Goal: Task Accomplishment & Management: Manage account settings

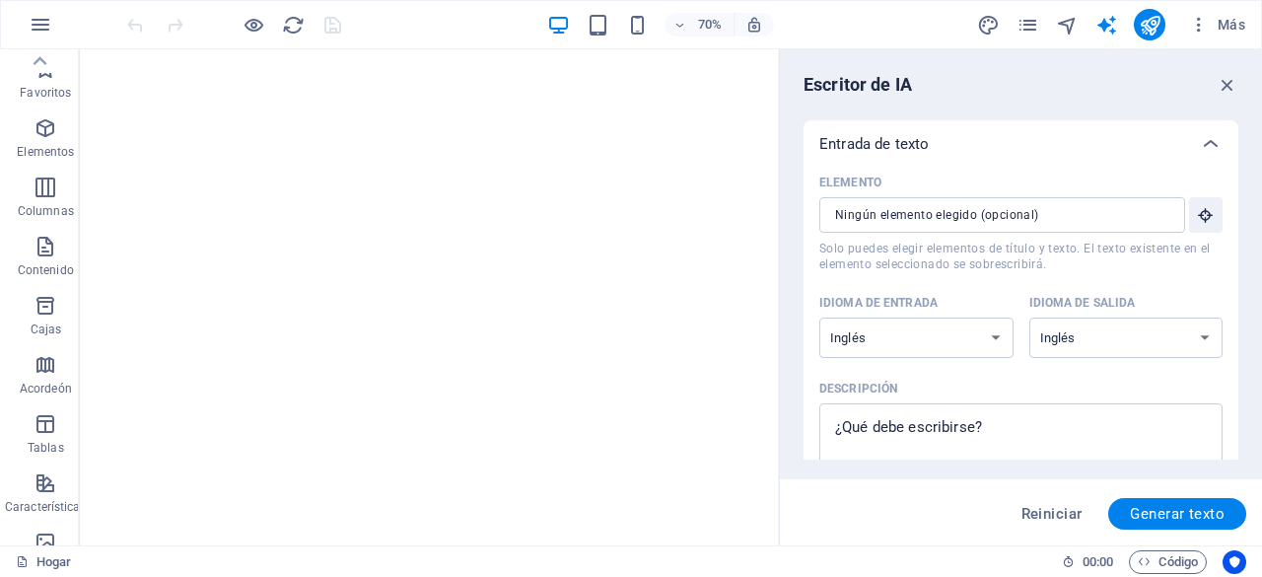
select select "English"
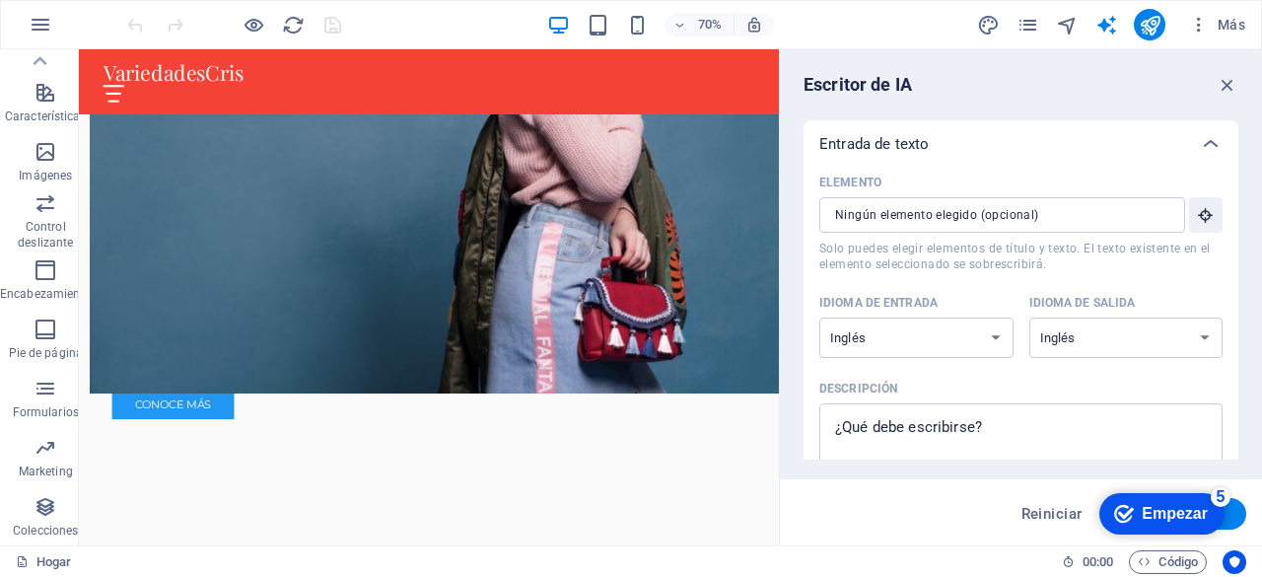
click at [1174, 518] on font "Empezar" at bounding box center [1175, 513] width 66 height 17
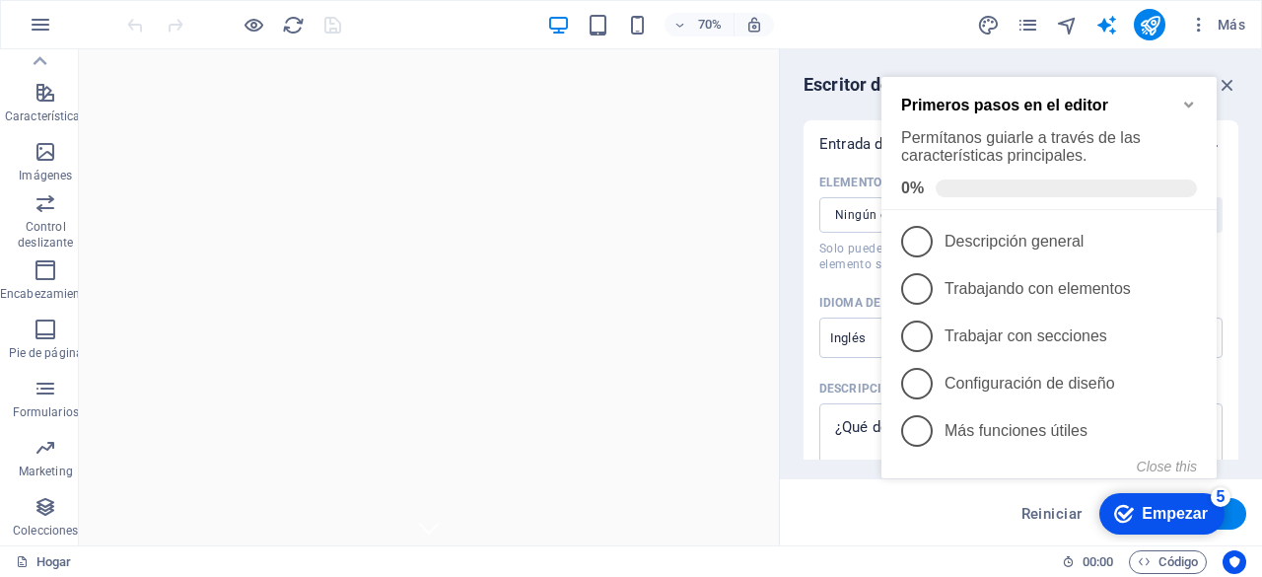
click at [1189, 97] on icon "Minimize checklist" at bounding box center [1189, 105] width 16 height 16
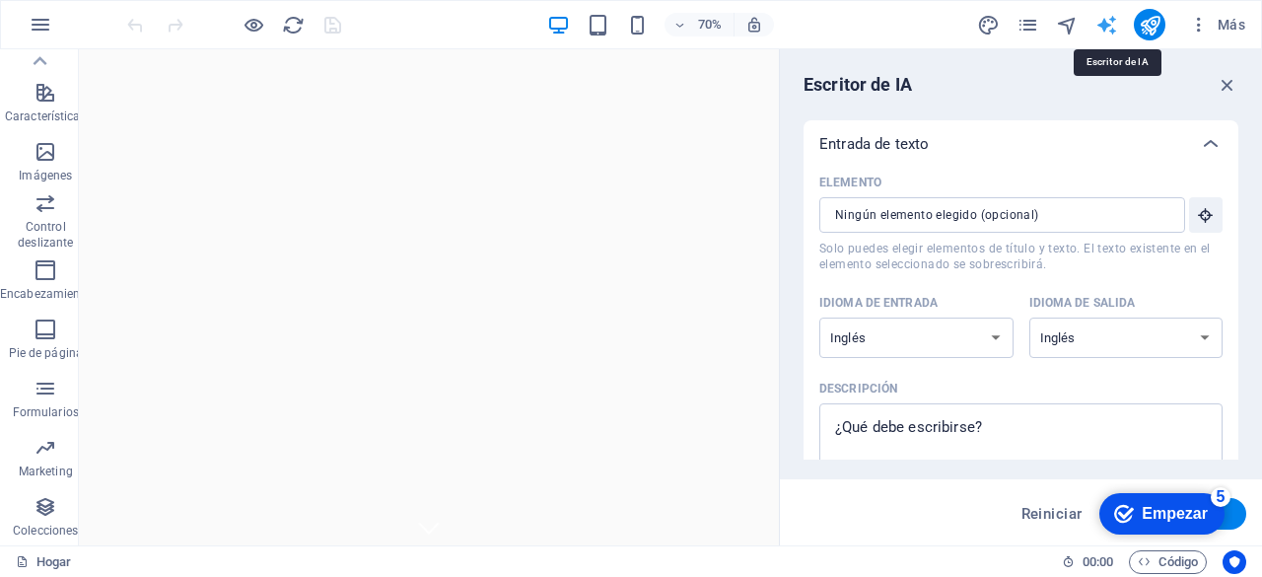
click at [1112, 23] on icon "generador de texto" at bounding box center [1107, 25] width 23 height 23
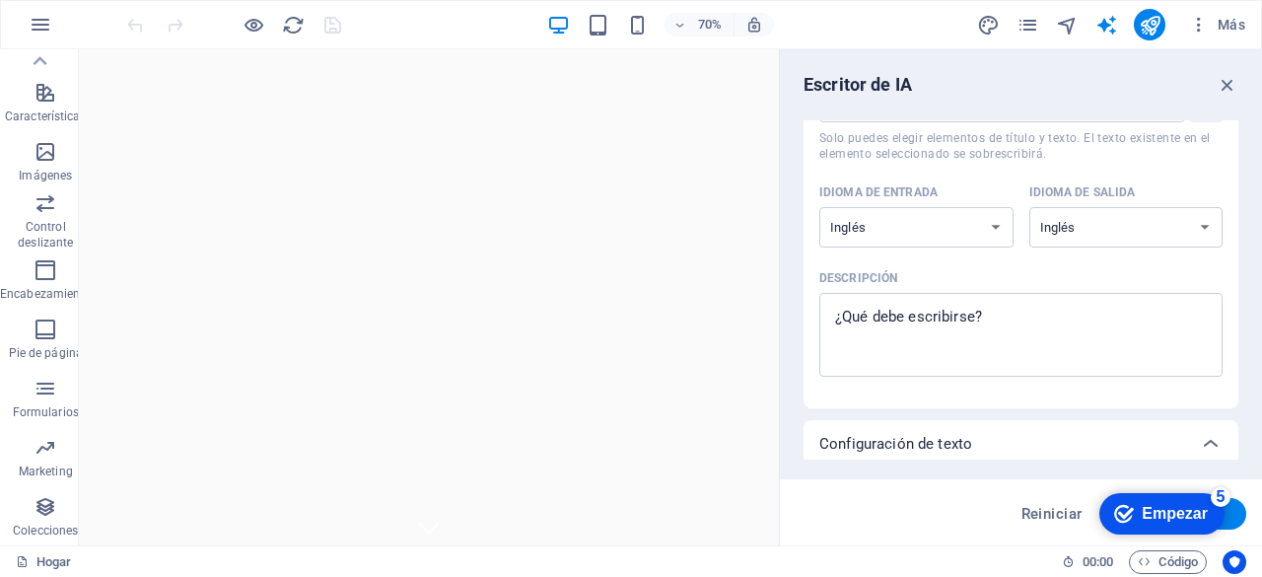
scroll to position [140, 0]
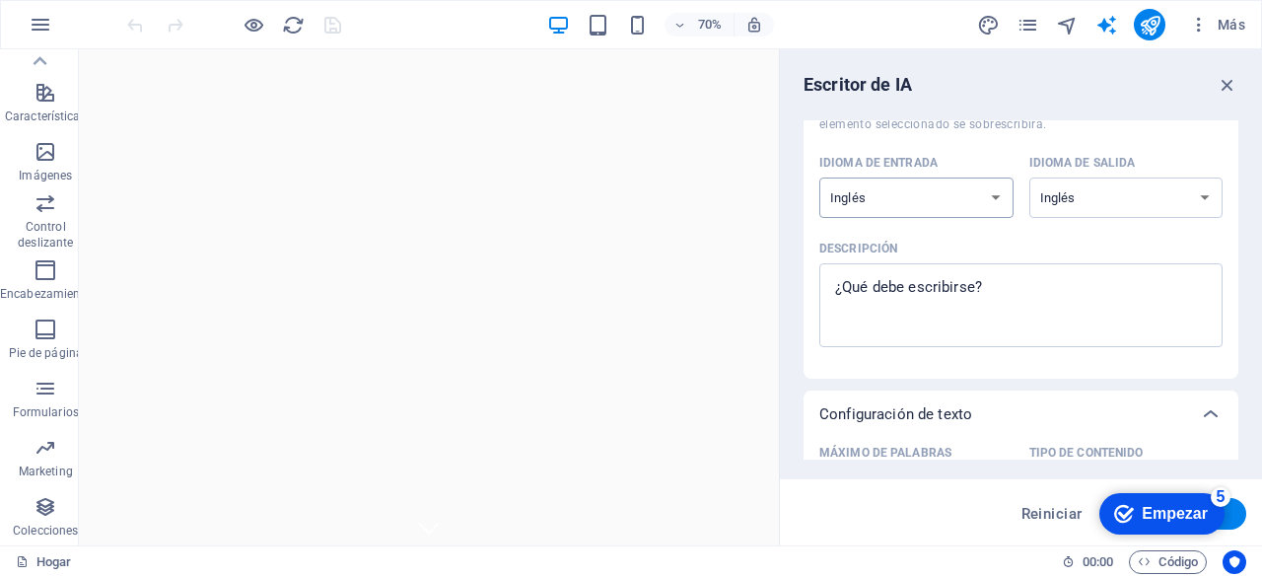
click at [994, 188] on select "albanés árabe armenio Awadhi azerbaiyano baskir vasco bielorruso bengalí Bhojpu…" at bounding box center [917, 198] width 194 height 40
select select "Spanish"
click at [820, 178] on select "albanés árabe armenio Awadhi azerbaiyano baskir vasco bielorruso bengalí Bhojpu…" at bounding box center [917, 198] width 194 height 40
click at [1172, 199] on select "albanés árabe armenio Awadhi azerbaiyano baskir vasco bielorruso bengalí Bhojpu…" at bounding box center [1127, 198] width 194 height 40
select select "Spanish"
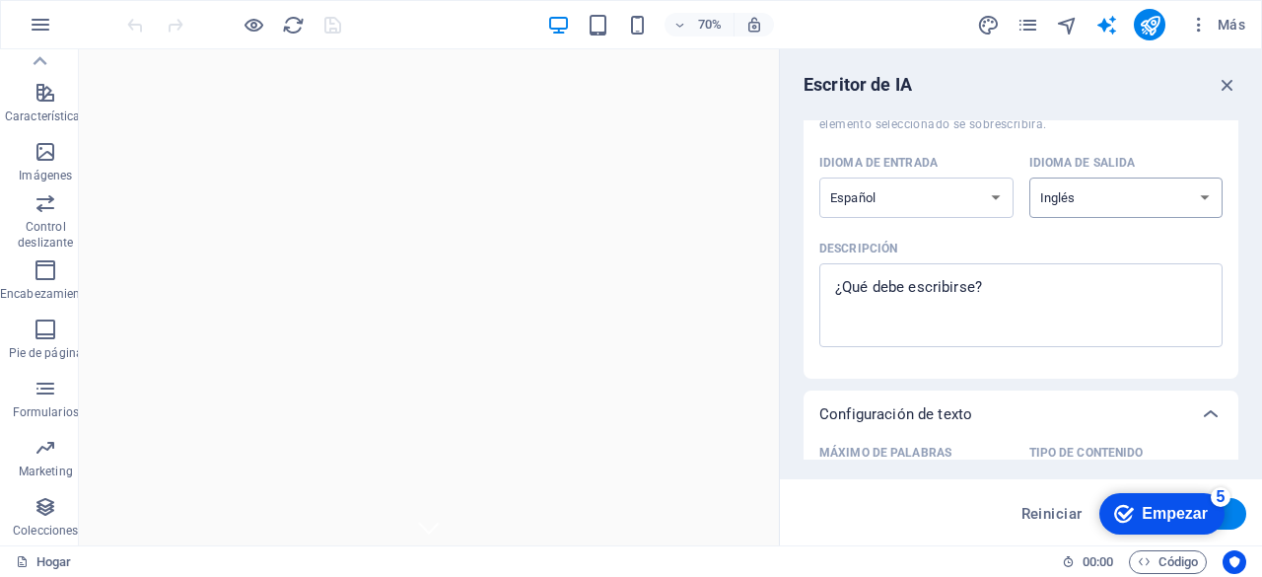
click at [1030, 178] on select "albanés árabe armenio Awadhi azerbaiyano baskir vasco bielorruso bengalí Bhojpu…" at bounding box center [1127, 198] width 194 height 40
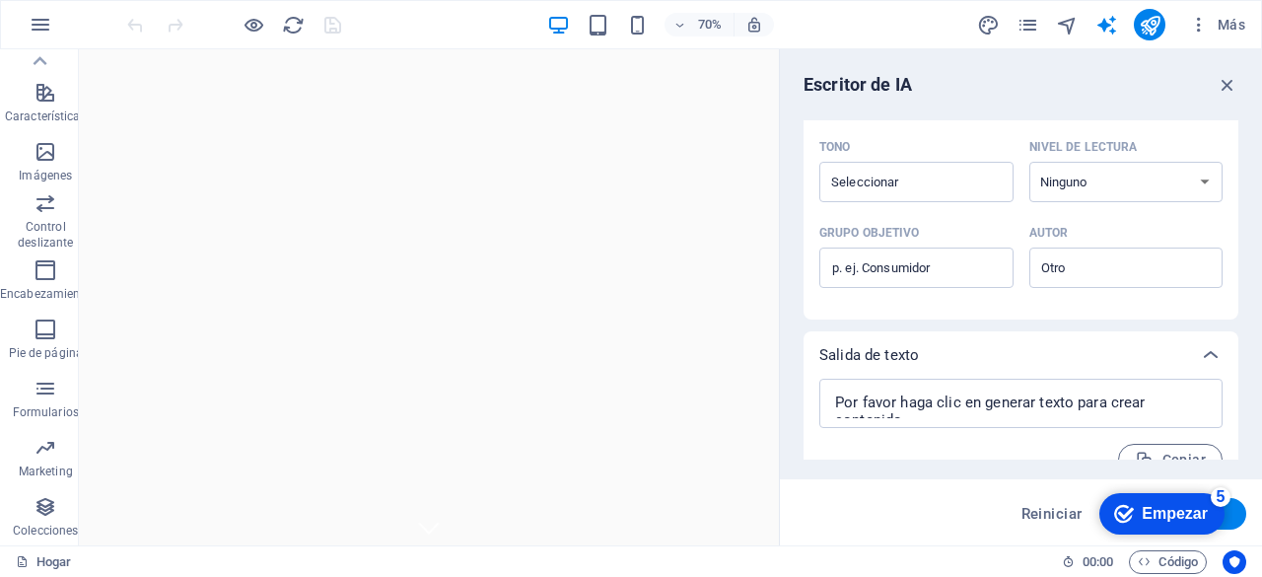
scroll to position [562, 0]
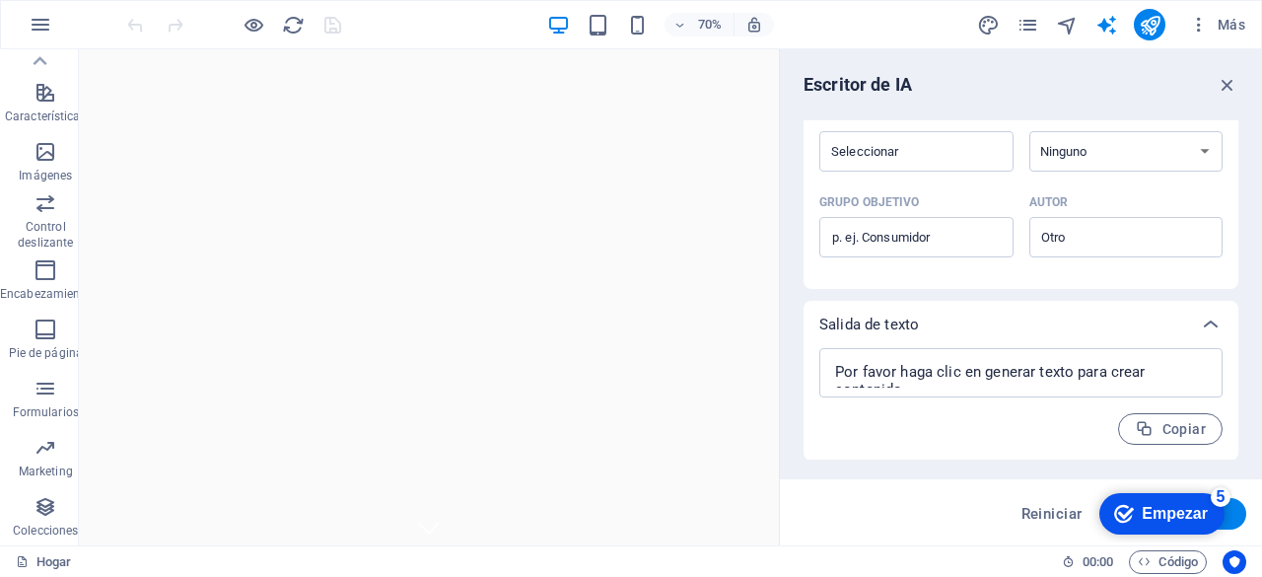
click at [1235, 521] on button "Generar texto" at bounding box center [1178, 514] width 138 height 32
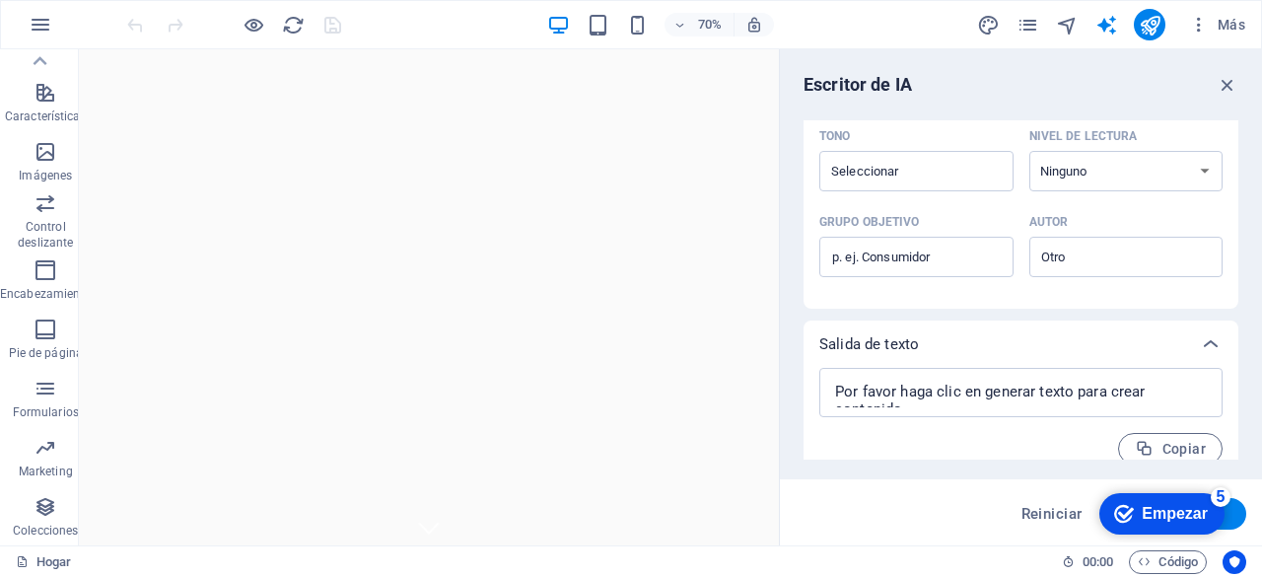
scroll to position [582, 0]
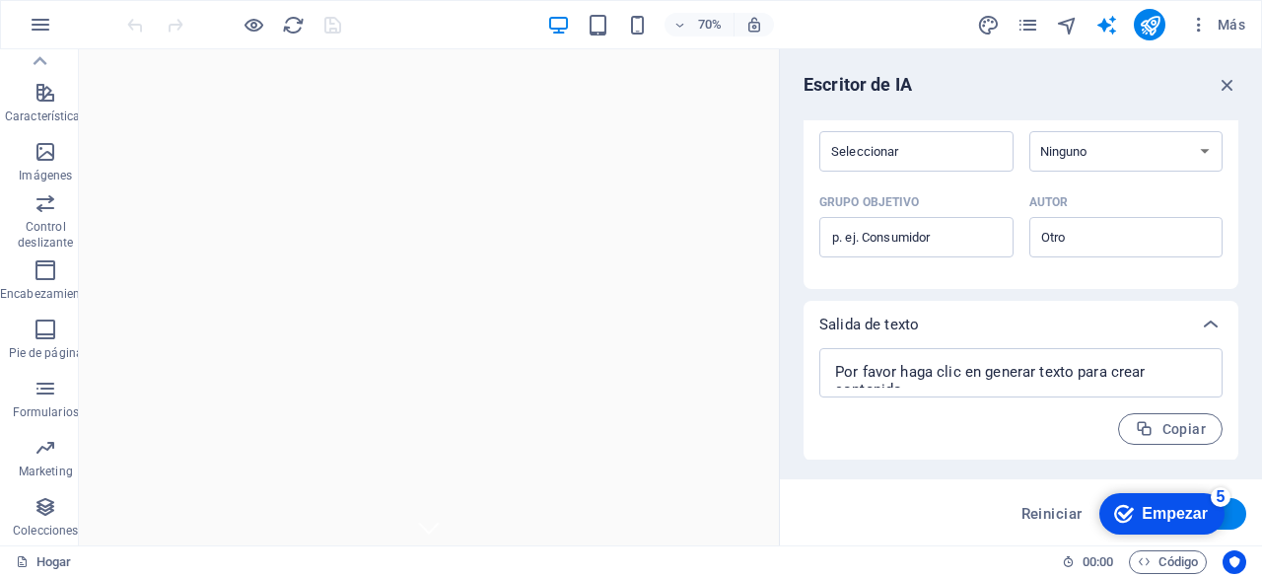
click at [1130, 515] on icon "checkmark" at bounding box center [1124, 514] width 20 height 20
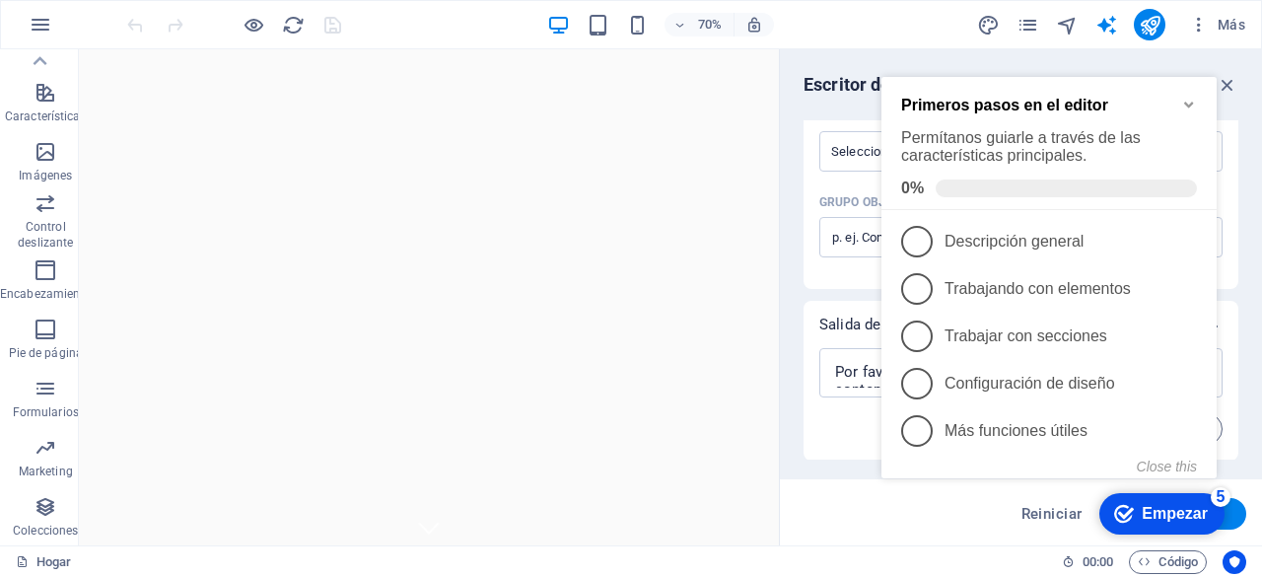
click at [1190, 103] on icon "Minimize checklist" at bounding box center [1188, 106] width 9 height 6
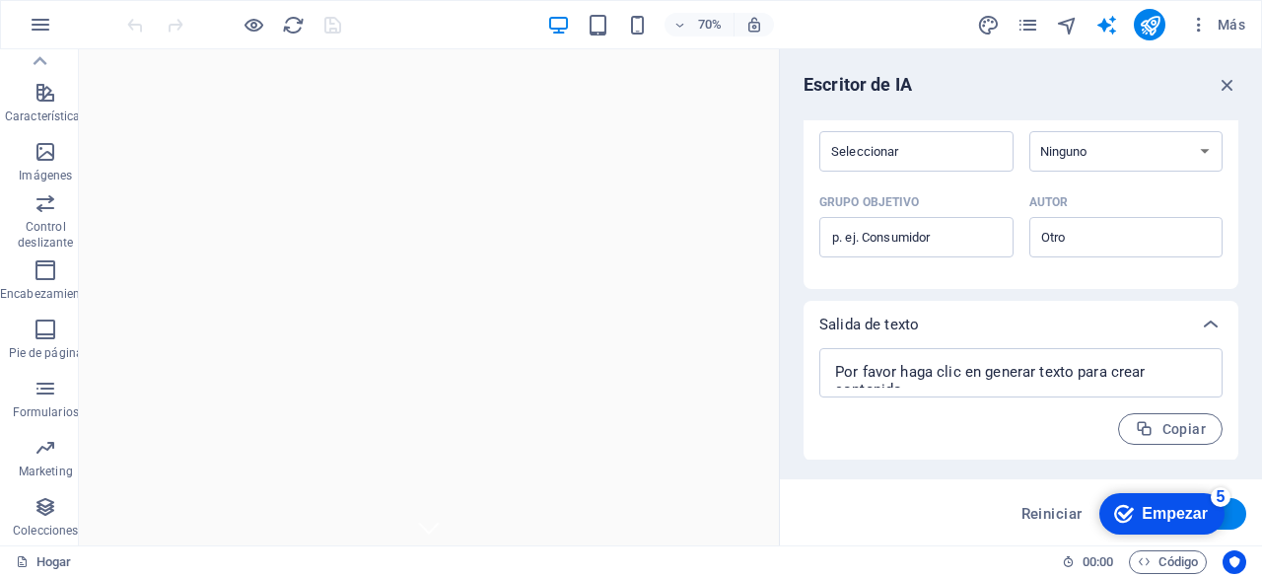
click at [1127, 521] on icon "Empezar Quedan 5 elementos, 0 % completado" at bounding box center [1124, 514] width 20 height 18
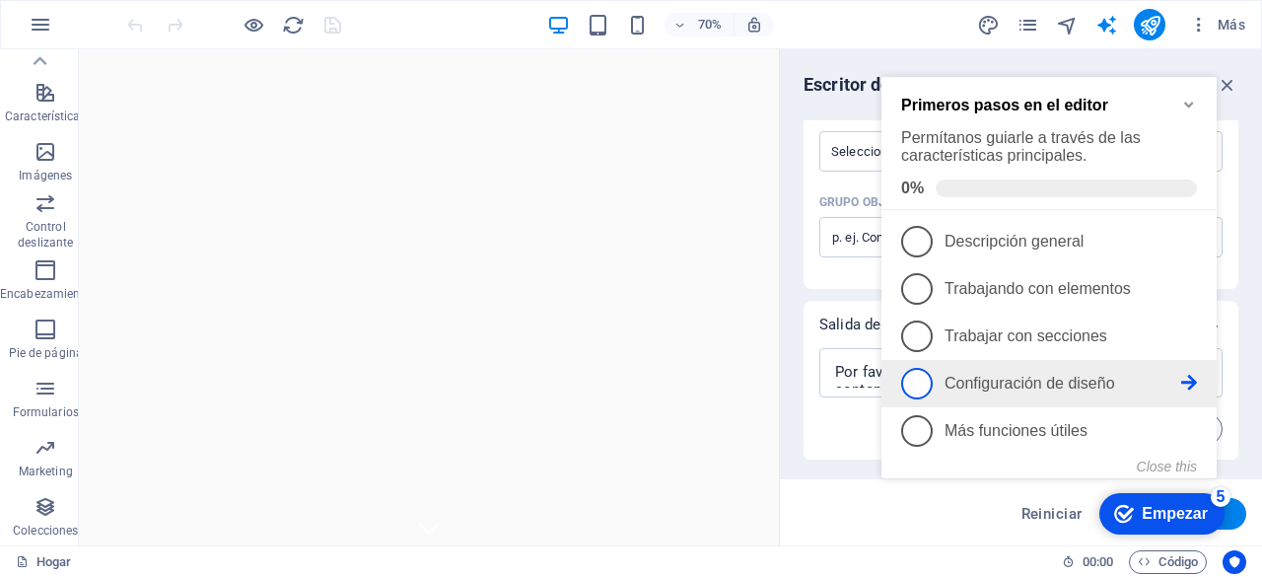
click at [1179, 388] on p "Configuración de diseño - incompleto" at bounding box center [1063, 384] width 237 height 18
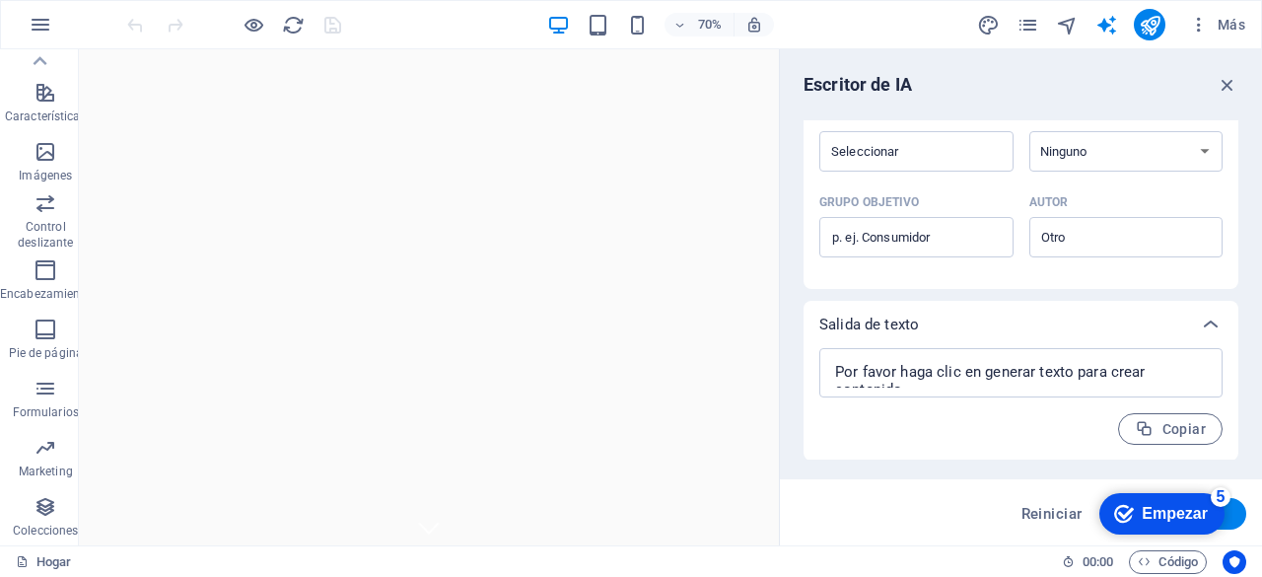
click at [1137, 518] on div "checkmark Empezar 5" at bounding box center [1161, 514] width 94 height 20
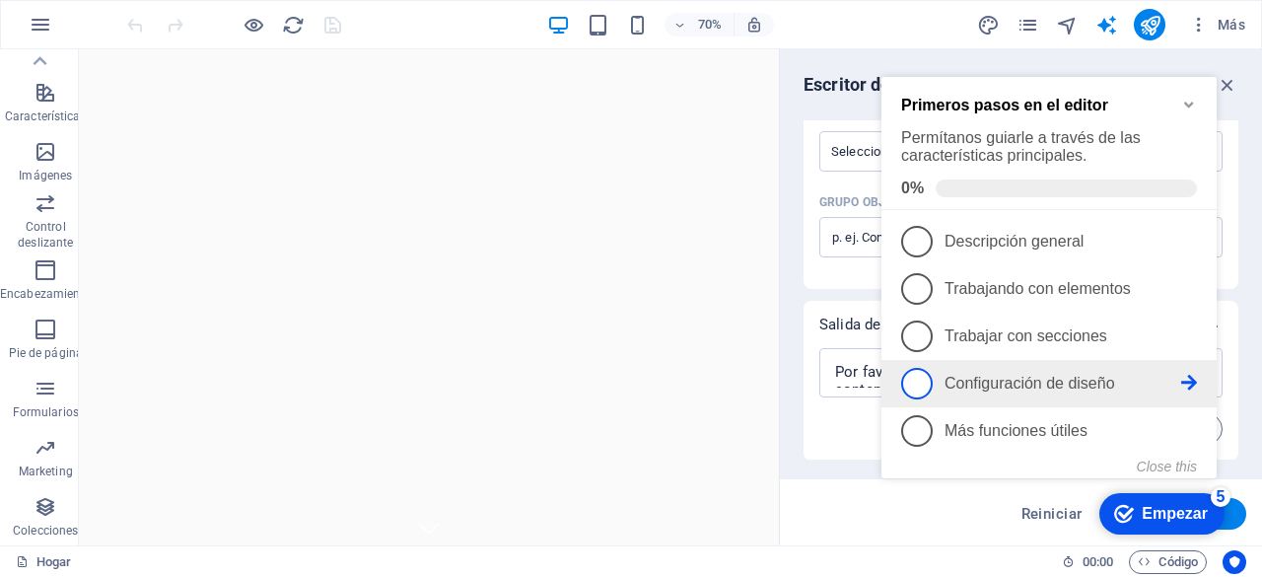
click at [916, 386] on span "4" at bounding box center [917, 384] width 32 height 32
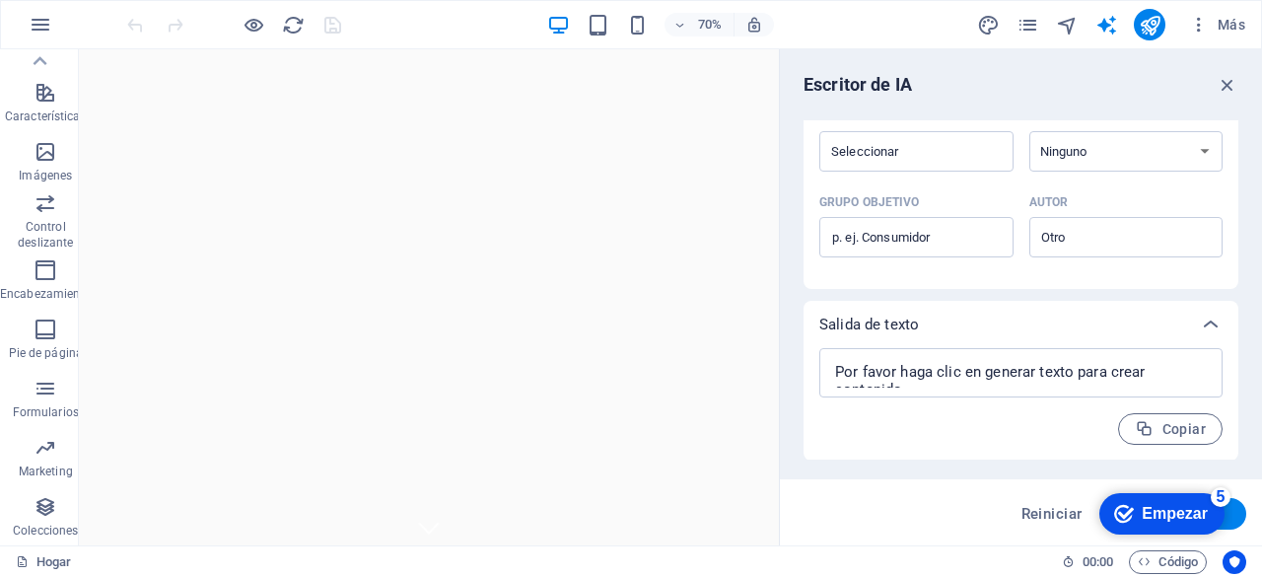
click at [1140, 507] on div "checkmark Empezar 5" at bounding box center [1161, 514] width 94 height 20
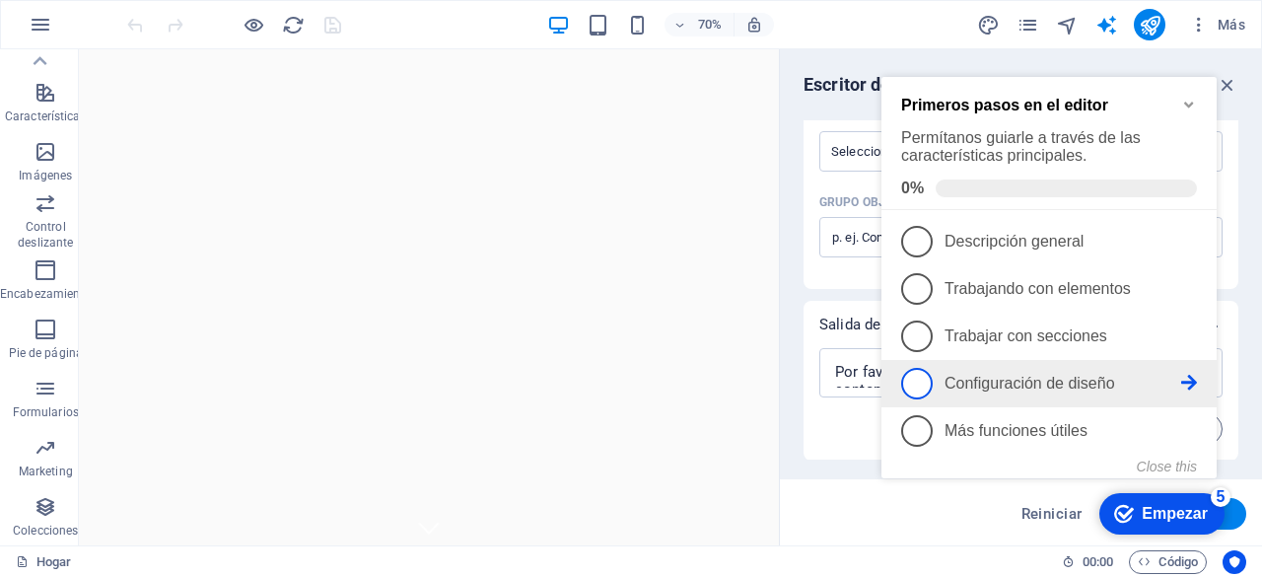
click at [1187, 379] on icon at bounding box center [1189, 383] width 16 height 16
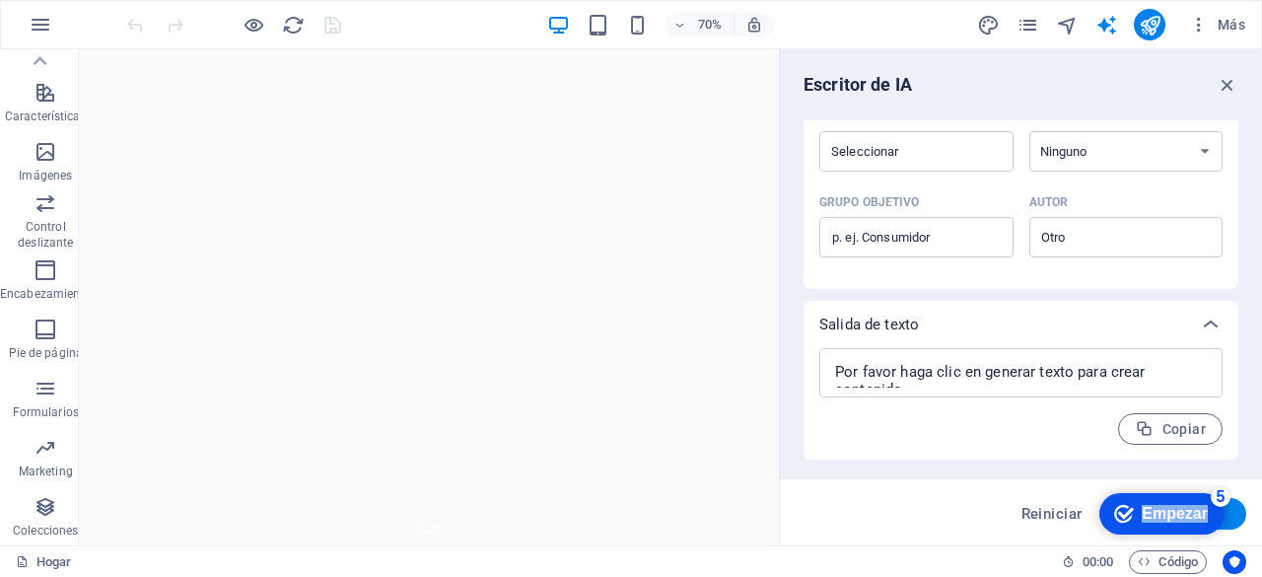
click at [1233, 542] on div "checkmark Empezar 5 Primeros pasos en el editor Permítanos guiarle a través de …" at bounding box center [1161, 512] width 143 height 59
click at [1144, 27] on icon "publicar" at bounding box center [1150, 25] width 23 height 23
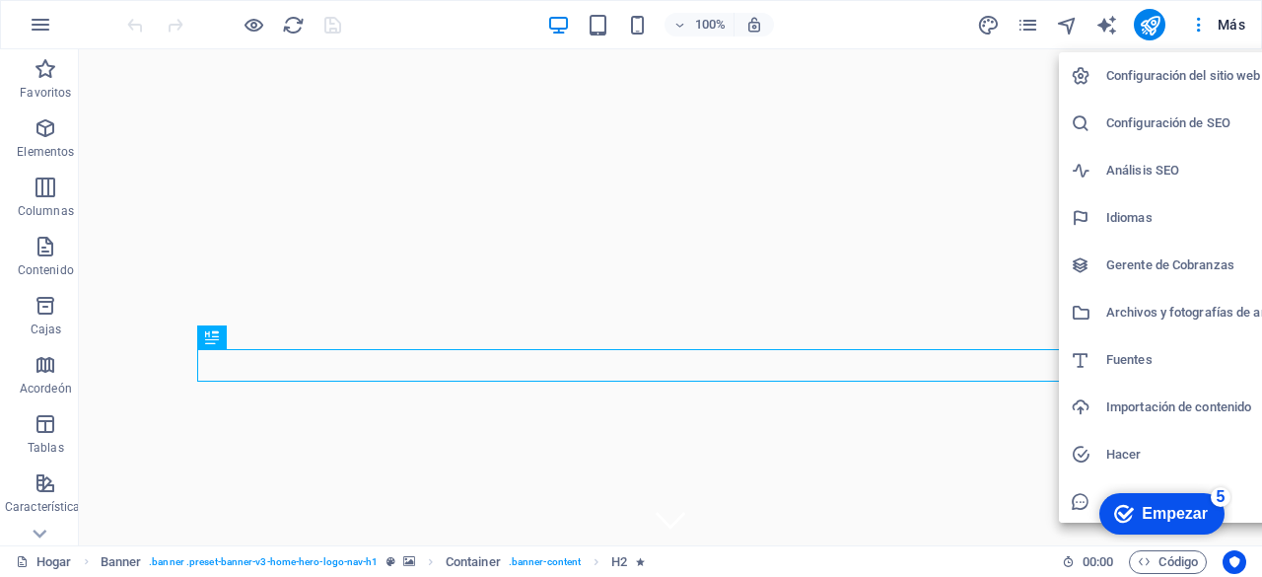
click at [38, 534] on div at bounding box center [631, 288] width 1262 height 577
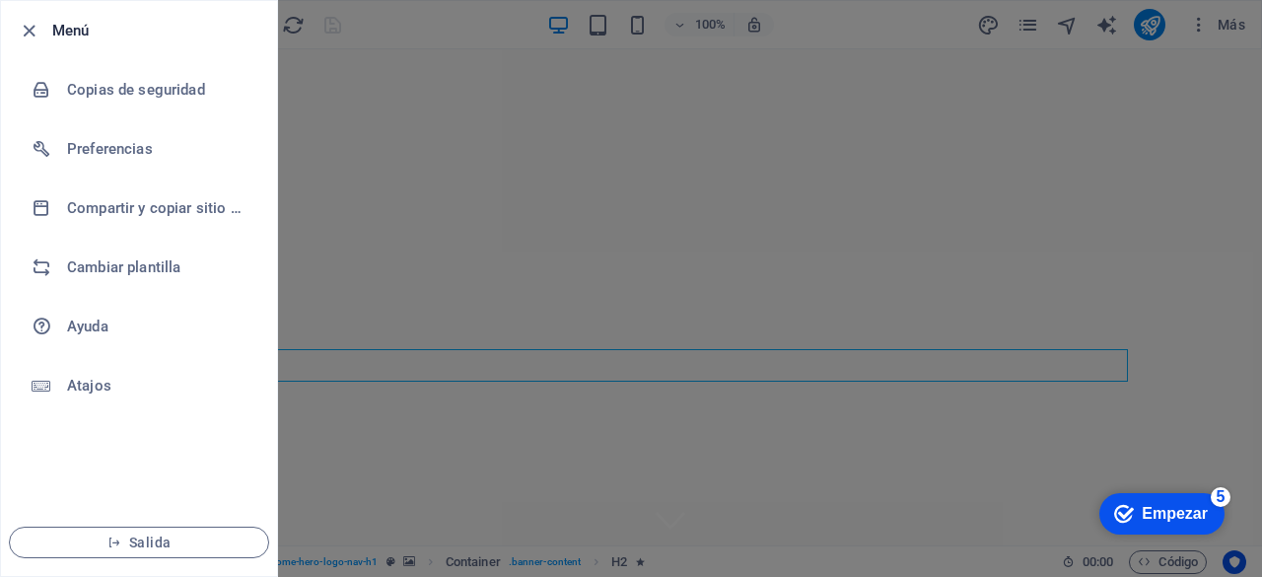
click at [381, 13] on div at bounding box center [631, 288] width 1262 height 577
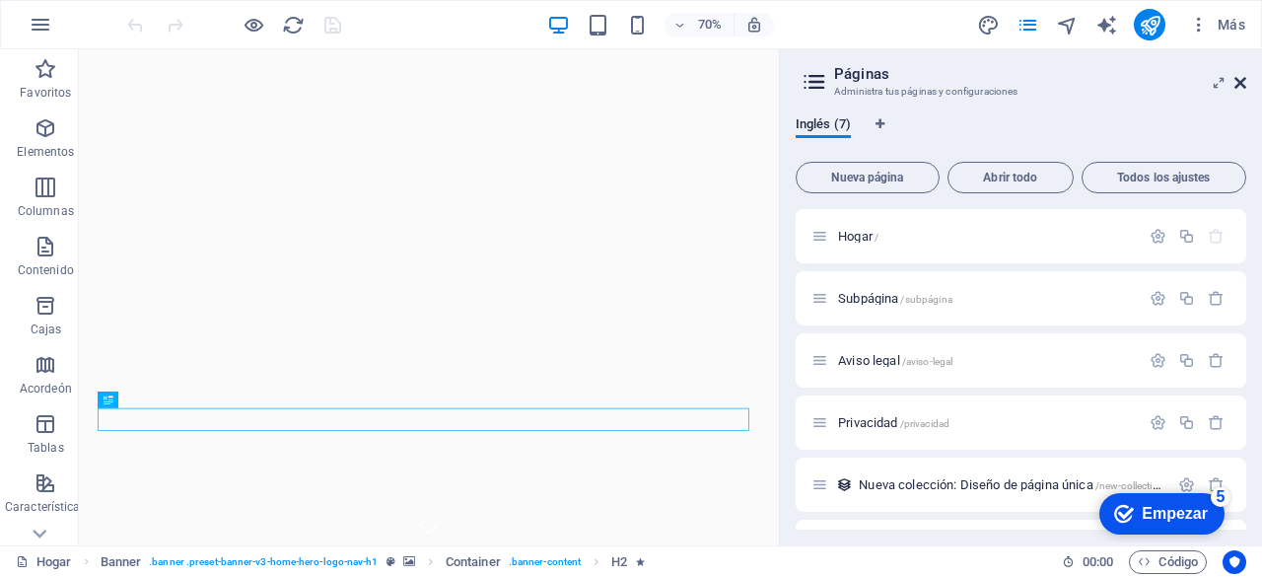
click at [1243, 76] on icon at bounding box center [1241, 83] width 12 height 16
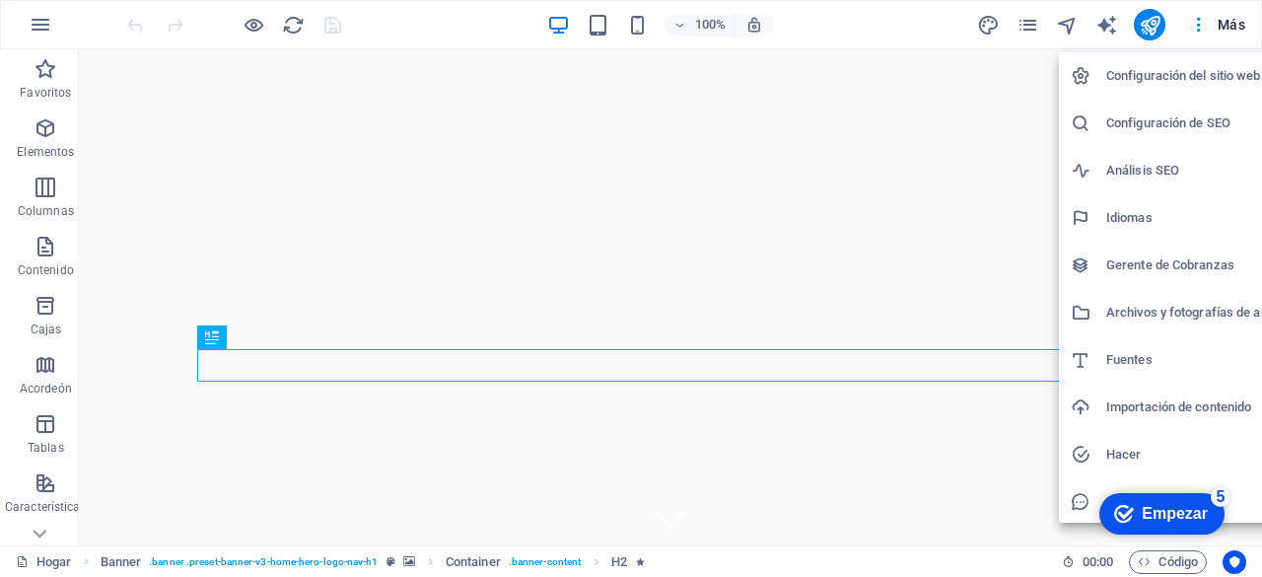
click at [1195, 82] on font "Configuración del sitio web" at bounding box center [1184, 75] width 155 height 15
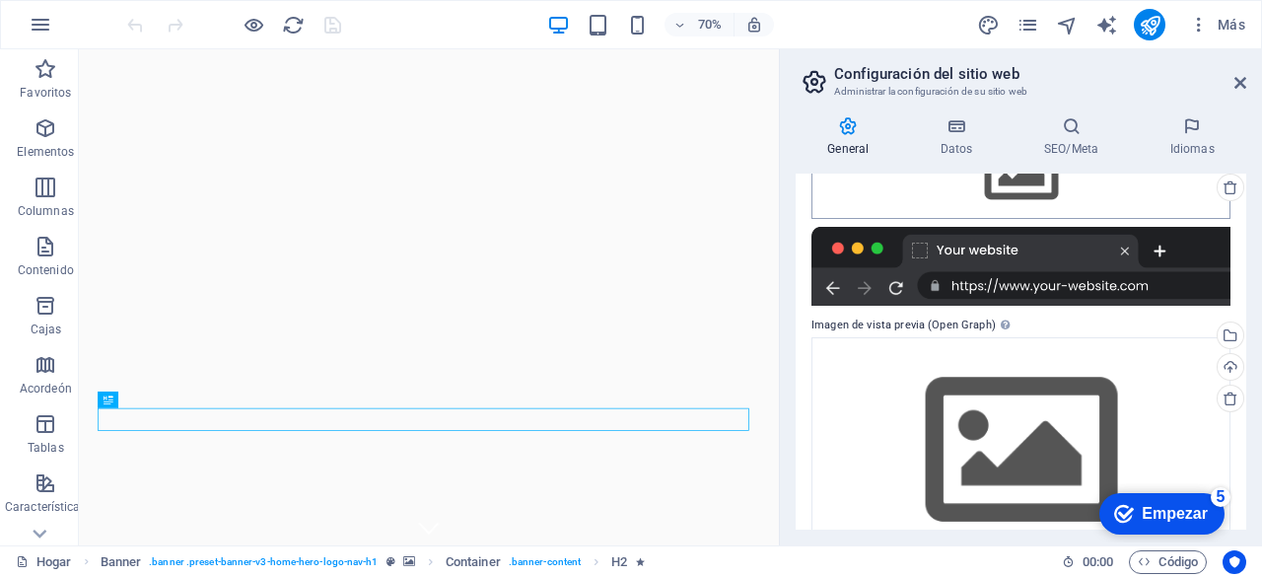
scroll to position [316, 0]
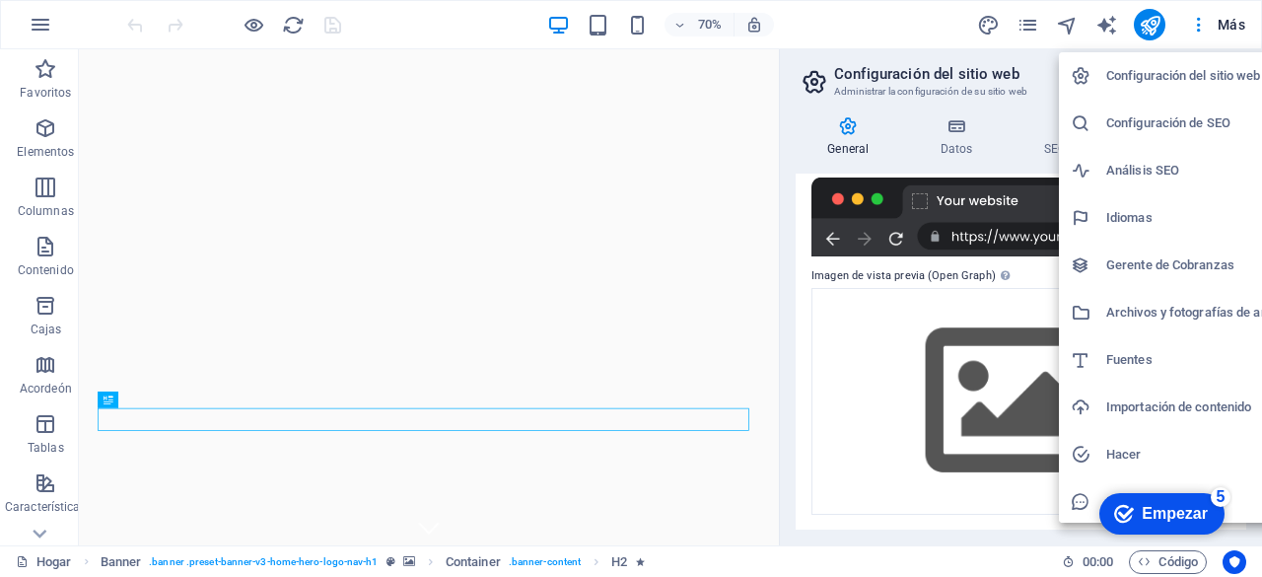
click at [1174, 129] on font "Configuración de SEO" at bounding box center [1169, 122] width 124 height 15
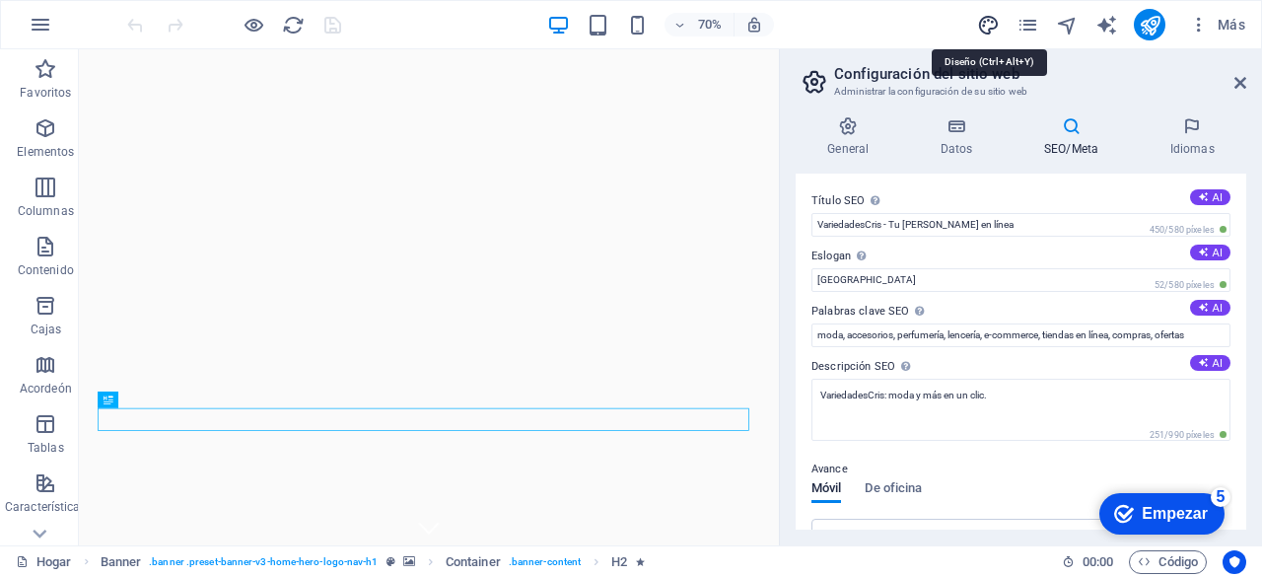
click at [988, 30] on icon "diseño" at bounding box center [988, 25] width 23 height 23
select select "px"
select select "200"
select select "px"
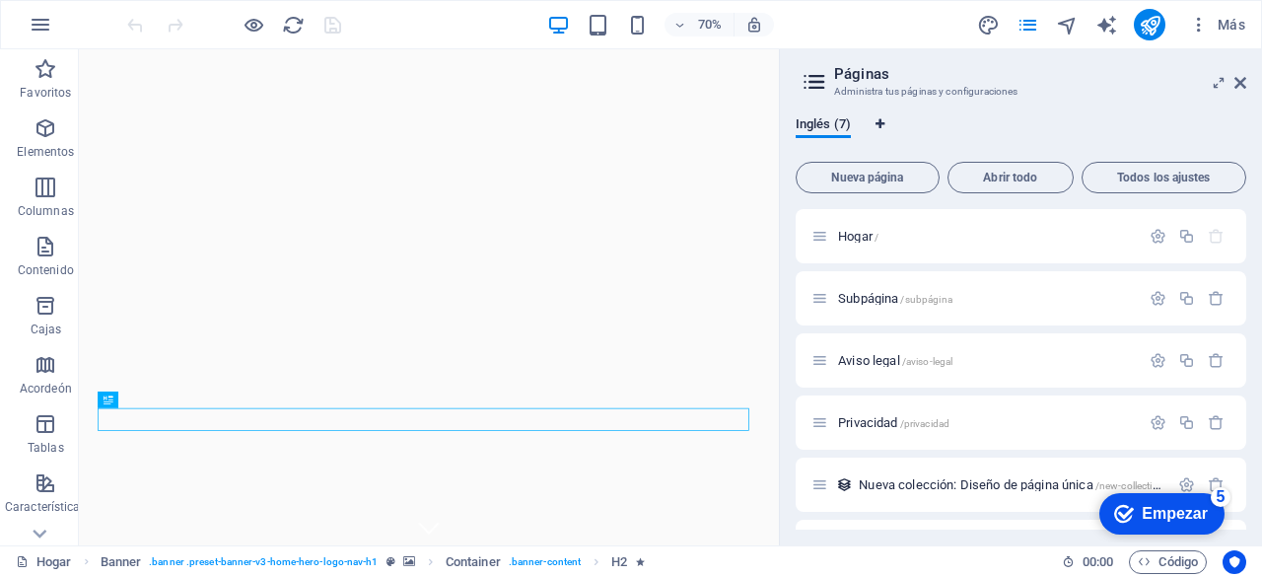
click at [879, 127] on icon "Pestañas de idioma" at bounding box center [880, 124] width 9 height 12
select select "41"
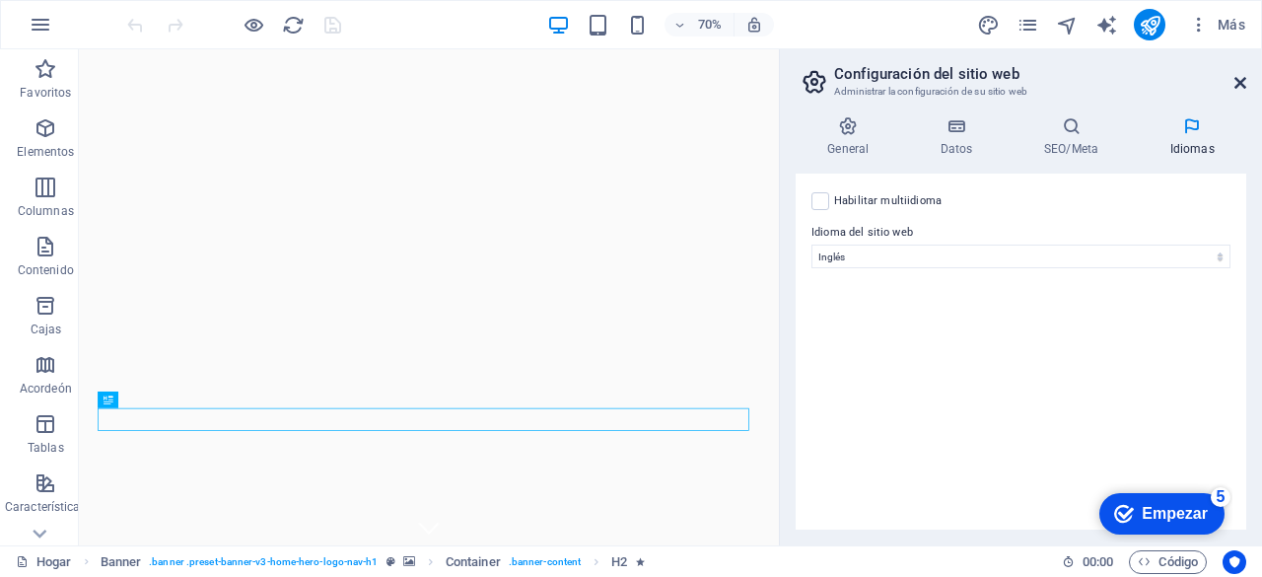
click at [1235, 76] on icon at bounding box center [1241, 83] width 12 height 16
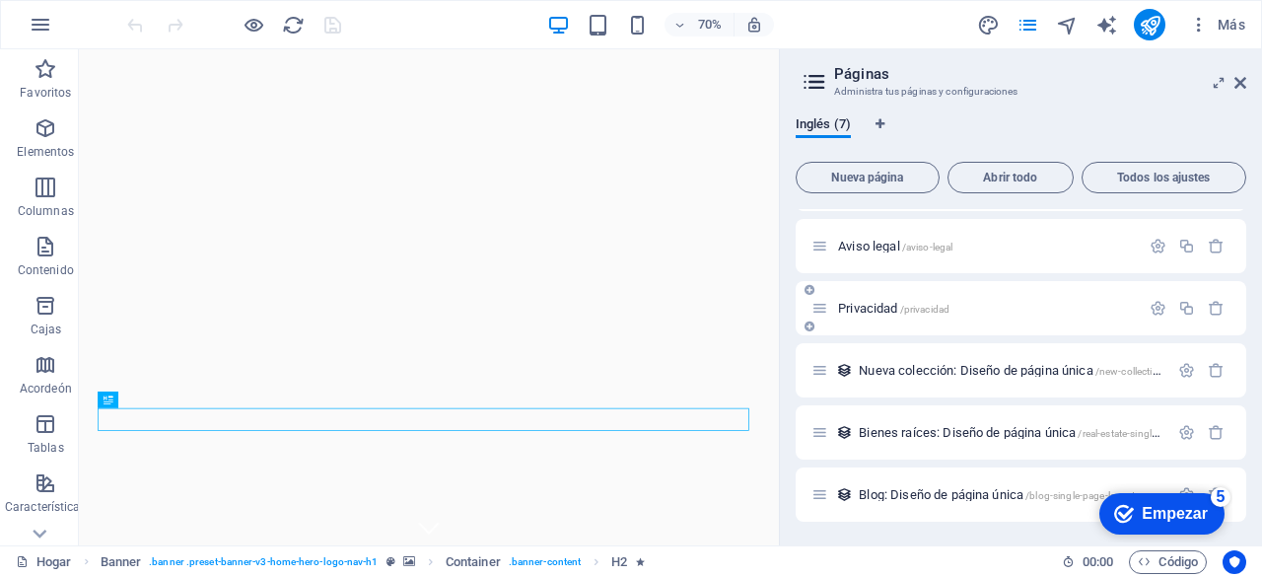
scroll to position [0, 0]
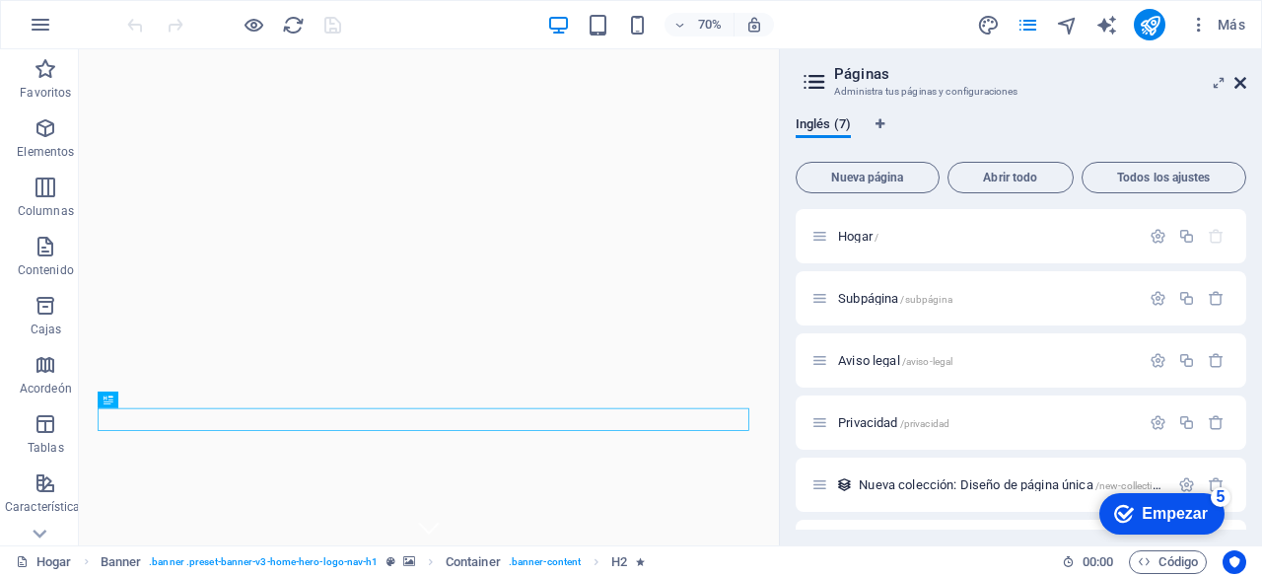
click at [1244, 88] on icon at bounding box center [1241, 83] width 12 height 16
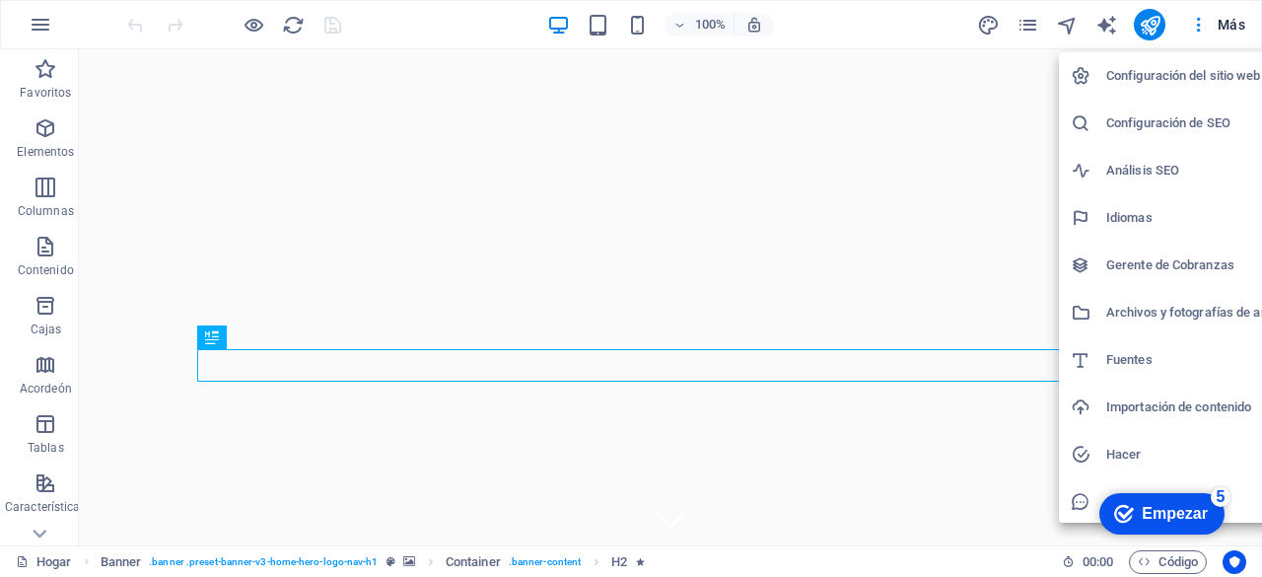
scroll to position [49, 0]
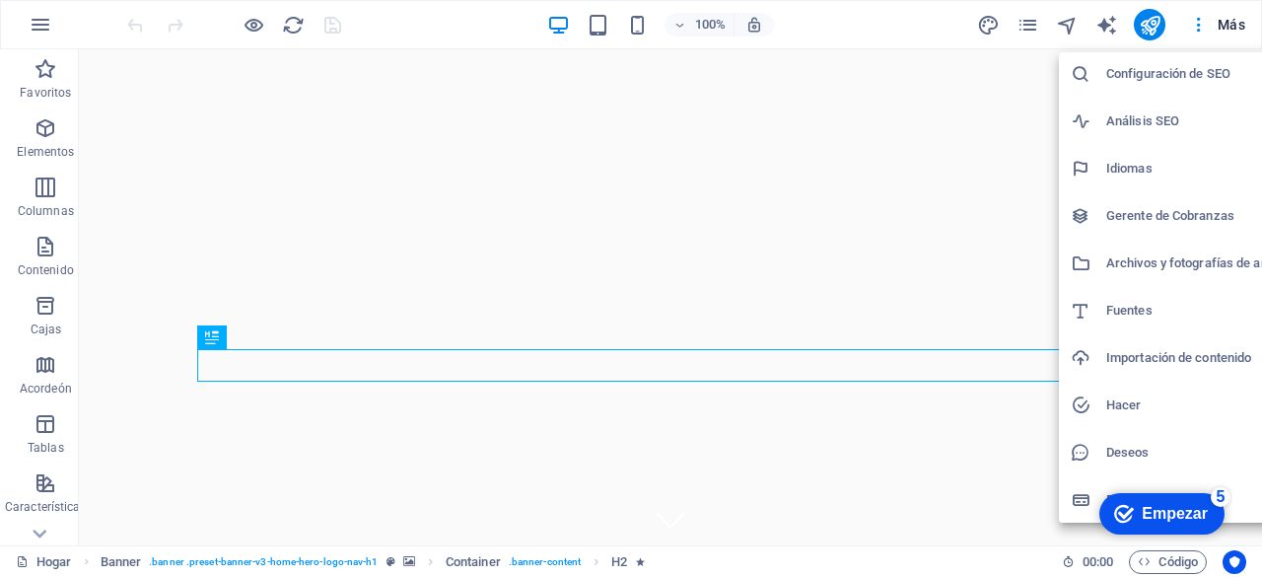
click at [252, 26] on div at bounding box center [631, 288] width 1262 height 577
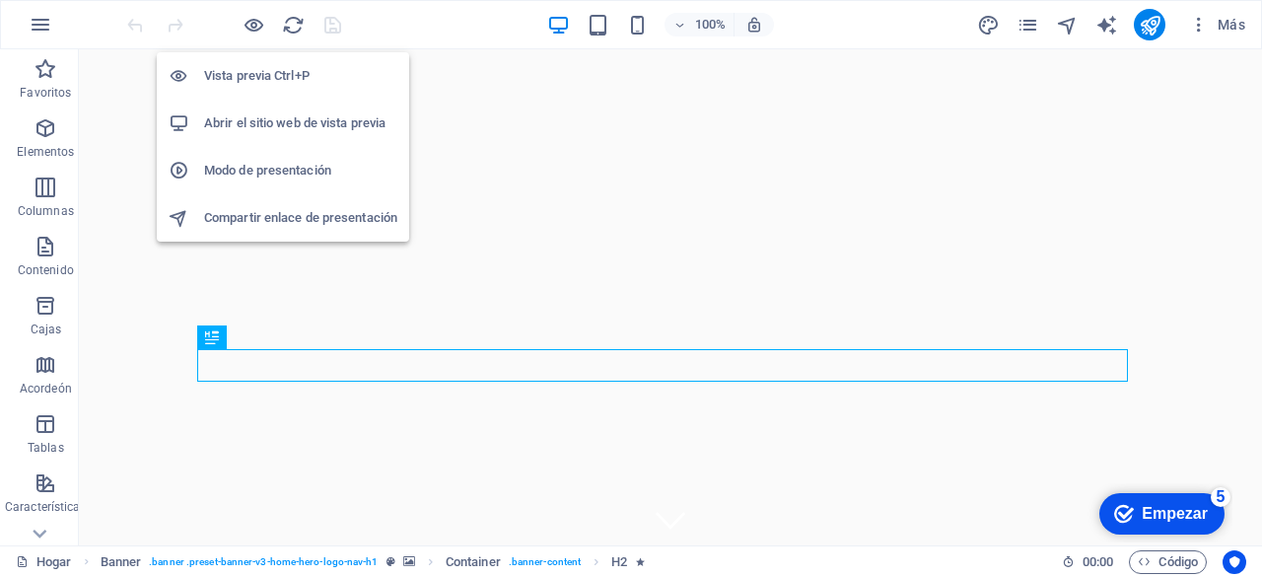
click at [312, 166] on font "Modo de presentación" at bounding box center [267, 170] width 127 height 15
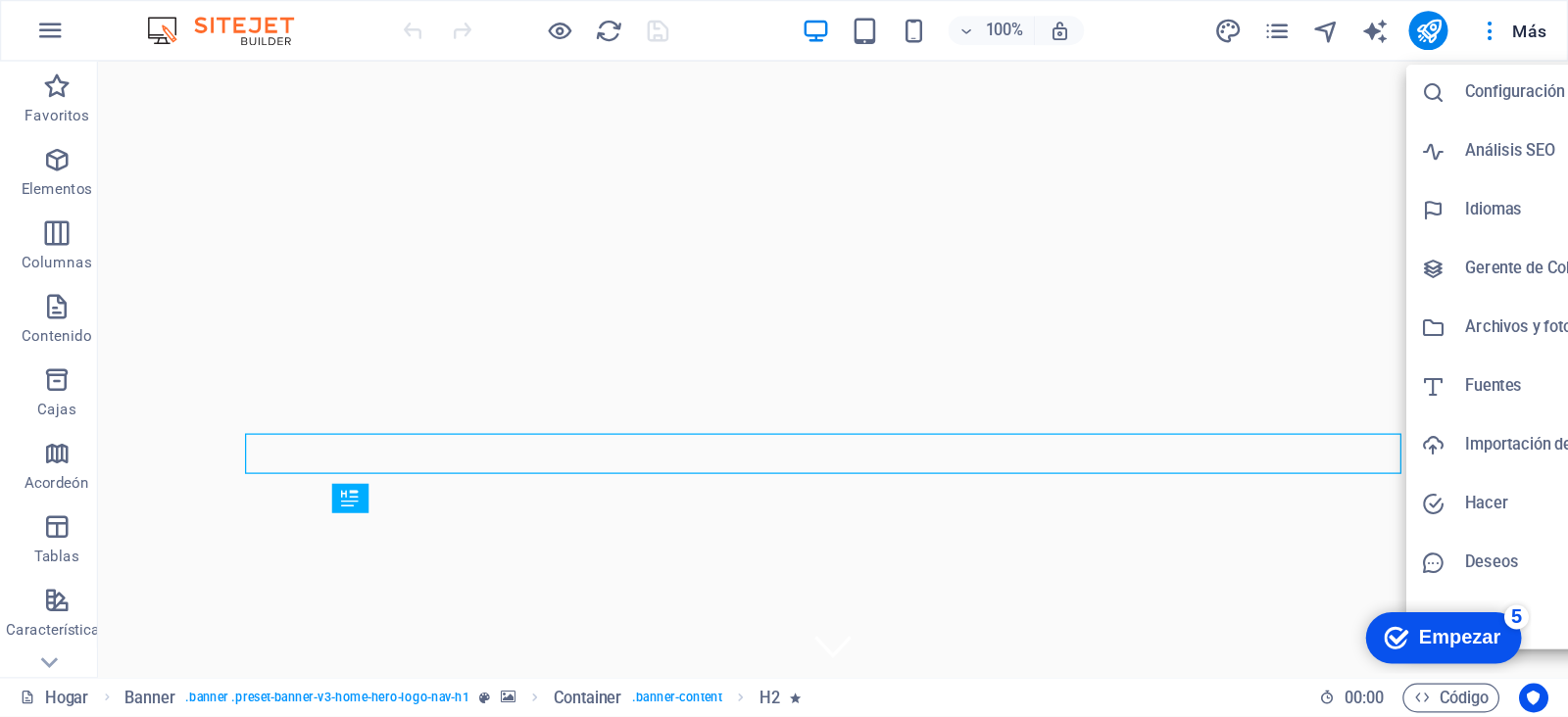
scroll to position [0, 0]
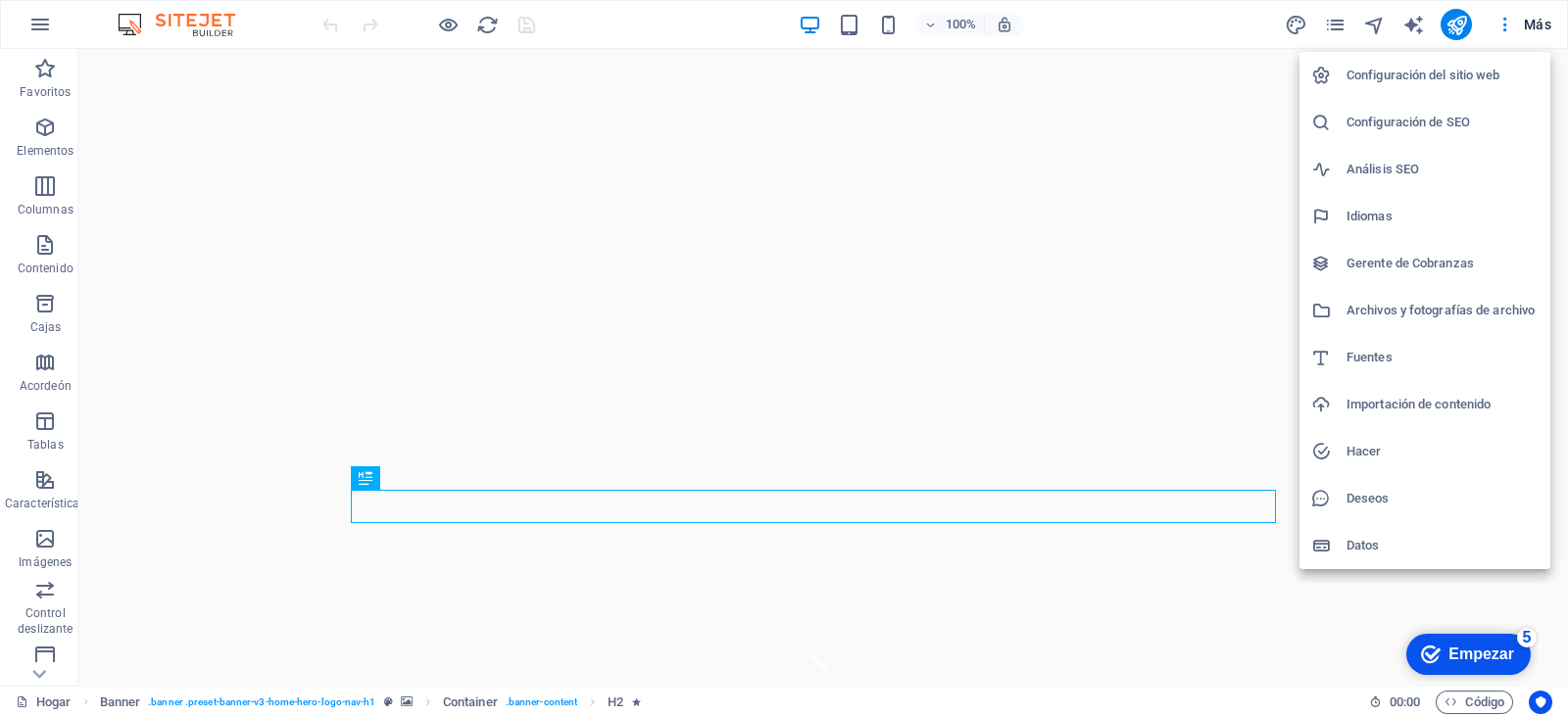
drag, startPoint x: 884, startPoint y: 3, endPoint x: 1132, endPoint y: 10, distance: 248.1
click at [1132, 10] on div at bounding box center [784, 358] width 1568 height 717
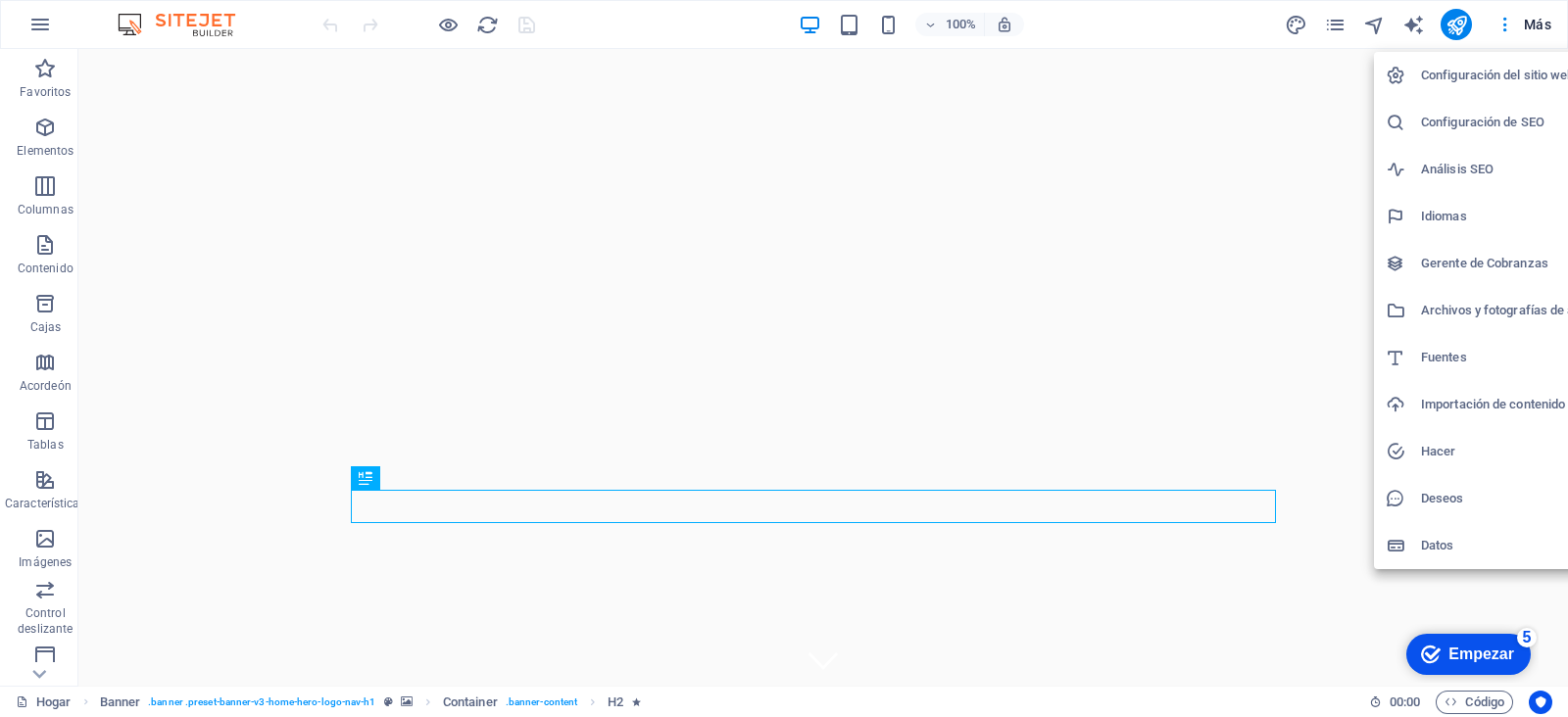
click at [45, 572] on div at bounding box center [784, 358] width 1568 height 717
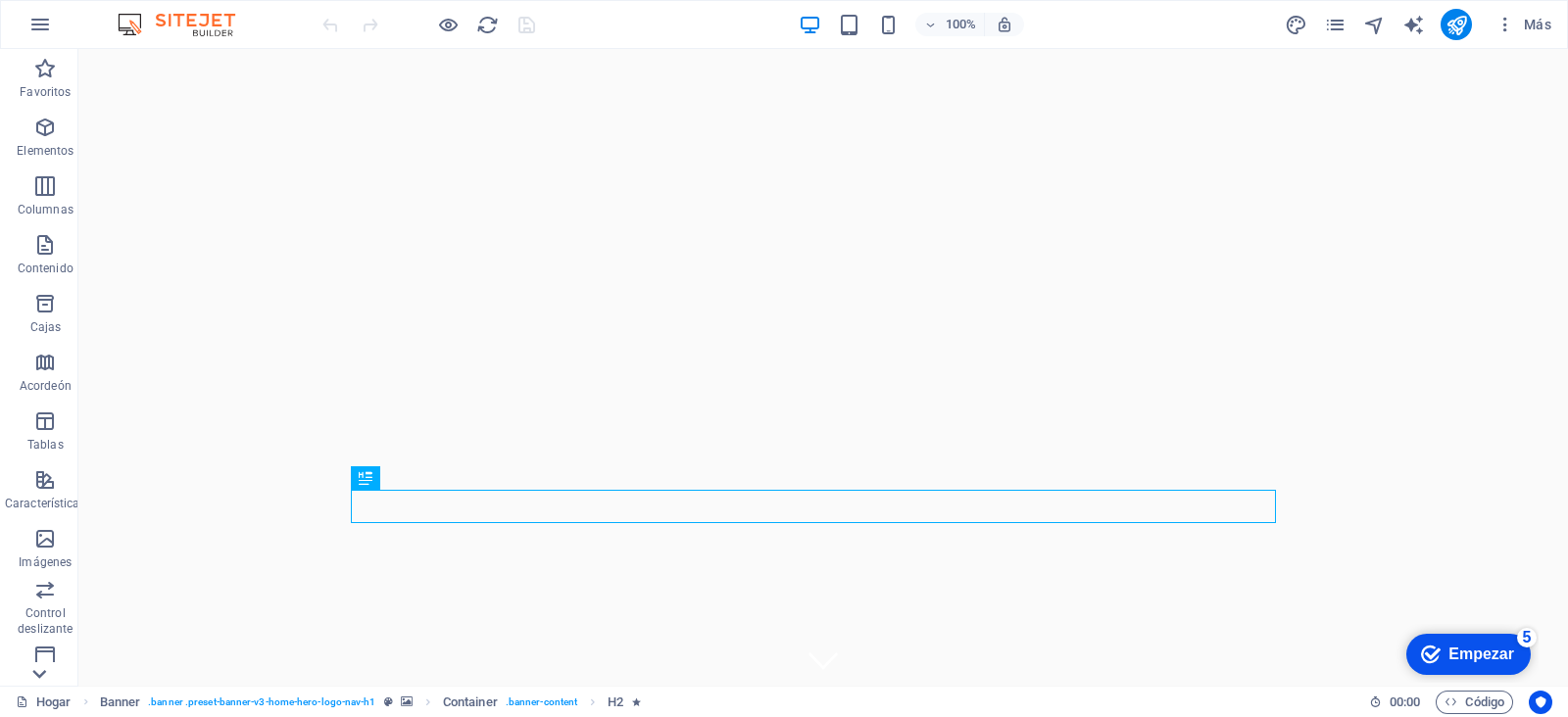
click at [40, 572] on icon at bounding box center [40, 674] width 28 height 28
click at [41, 63] on icon at bounding box center [40, 61] width 28 height 28
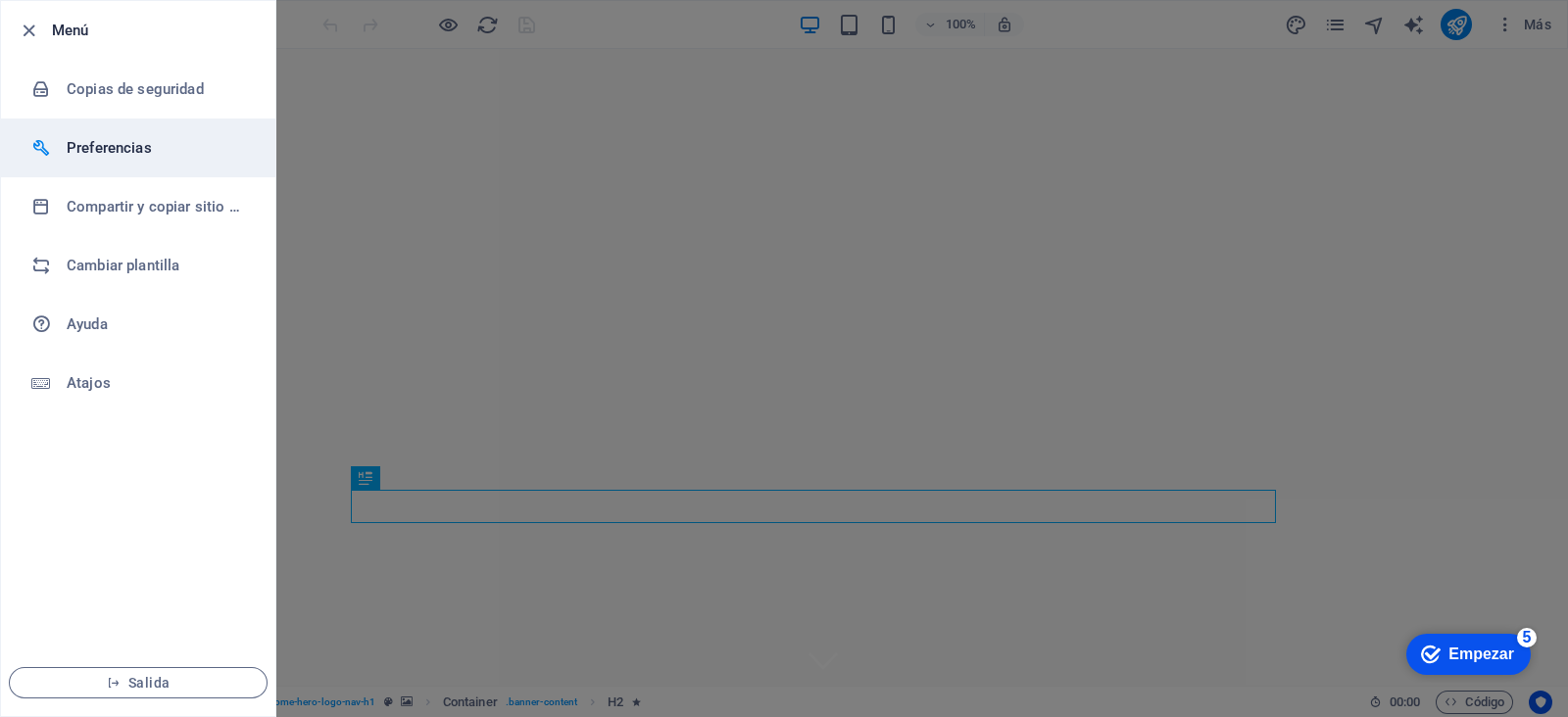
click at [166, 141] on h6 "Preferencias" at bounding box center [157, 148] width 181 height 24
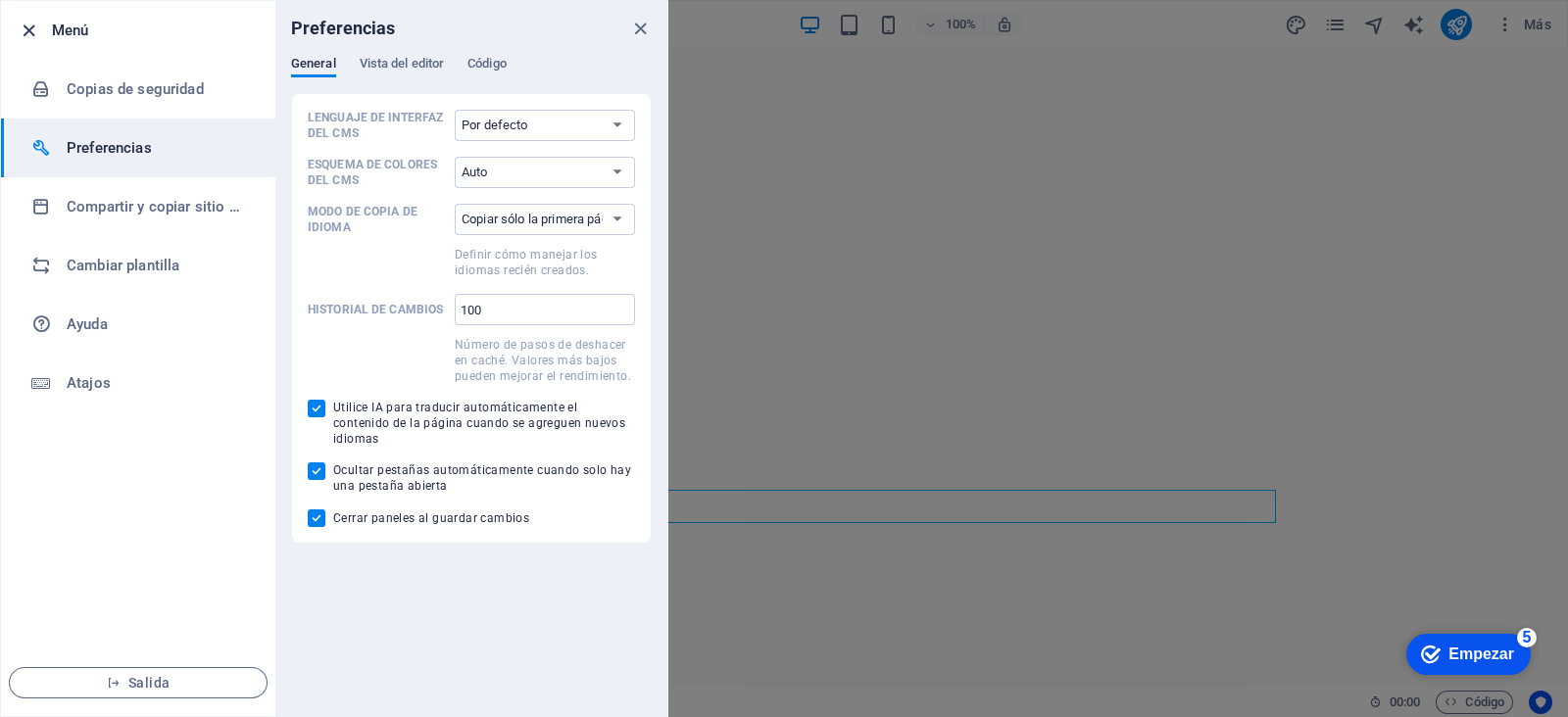
click at [20, 30] on icon "button" at bounding box center [29, 31] width 23 height 23
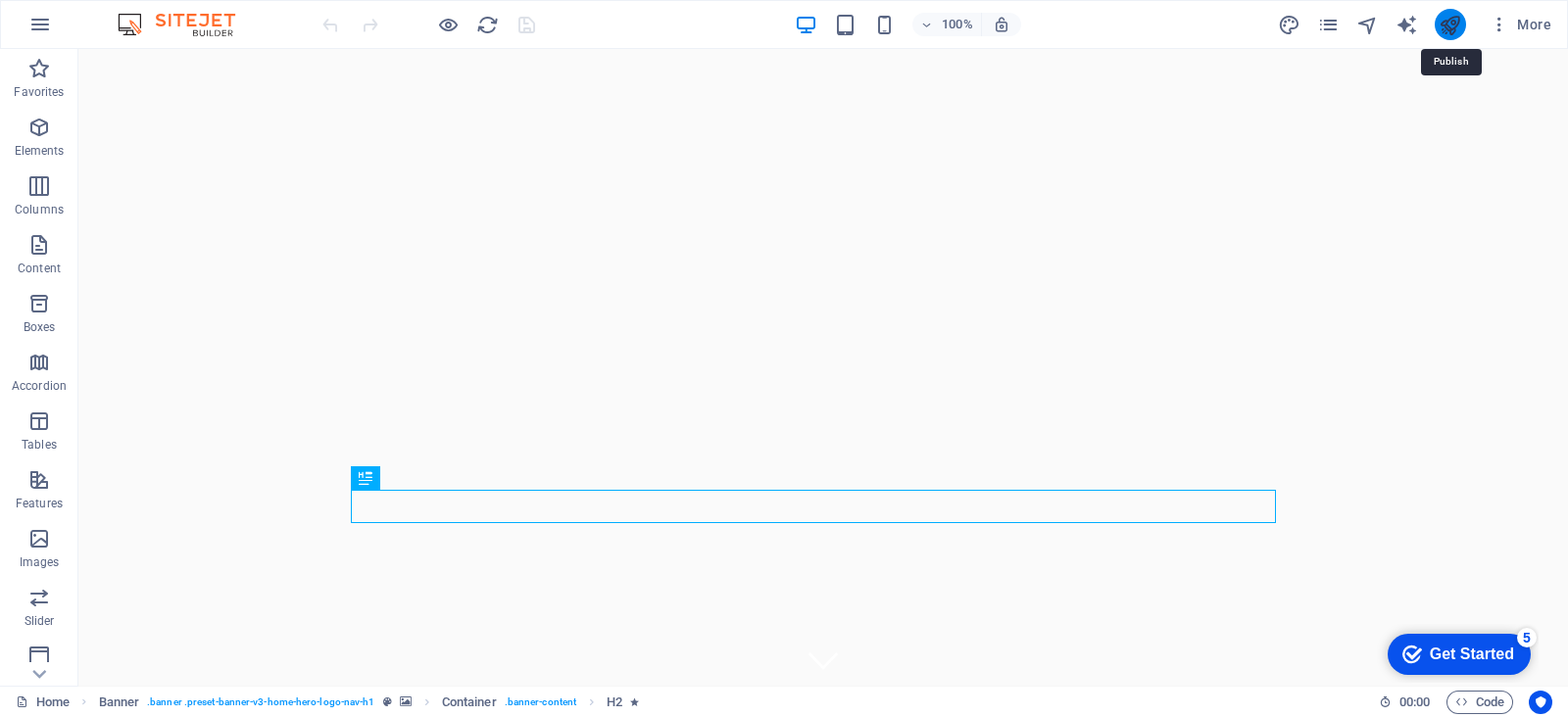
click at [40, 75] on icon "button" at bounding box center [40, 69] width 24 height 24
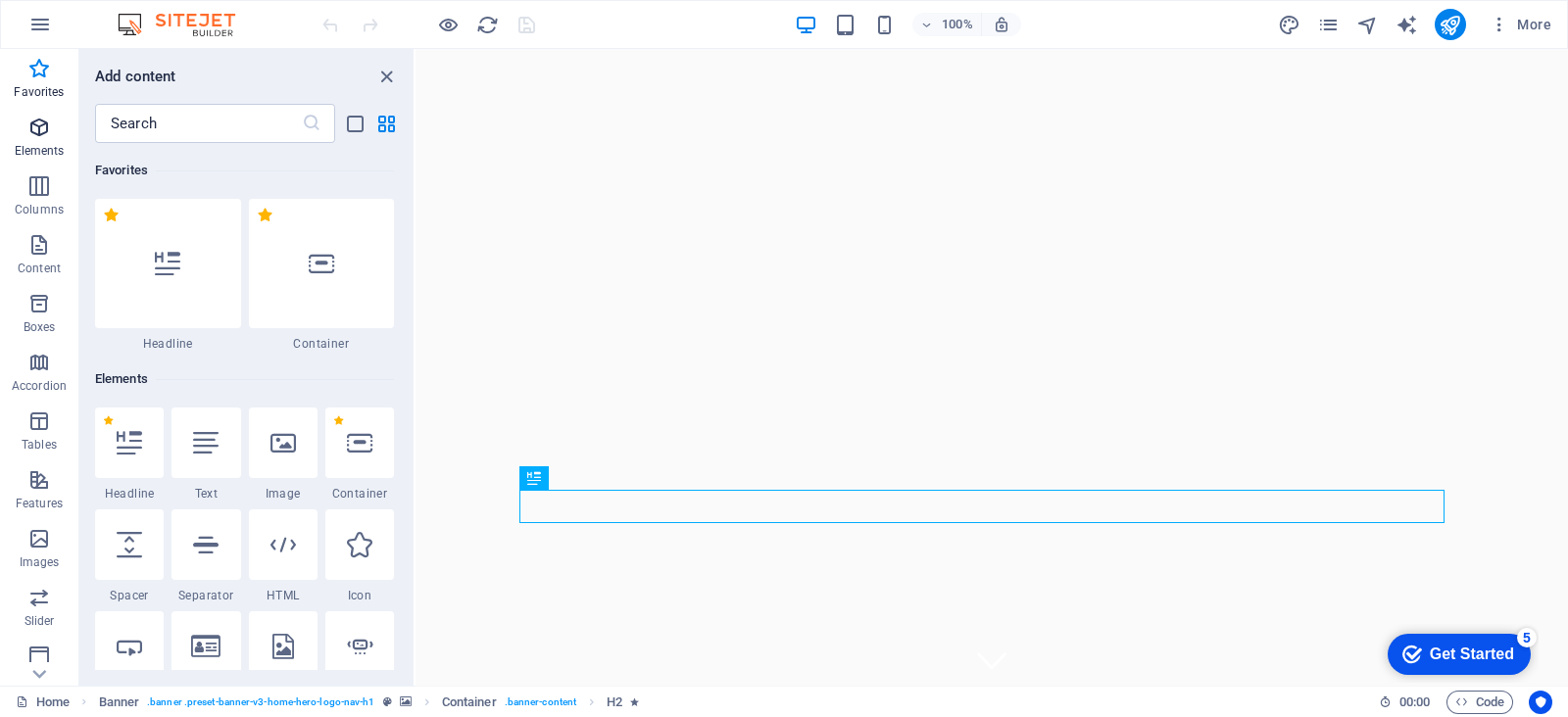
click at [36, 129] on icon "button" at bounding box center [40, 127] width 24 height 24
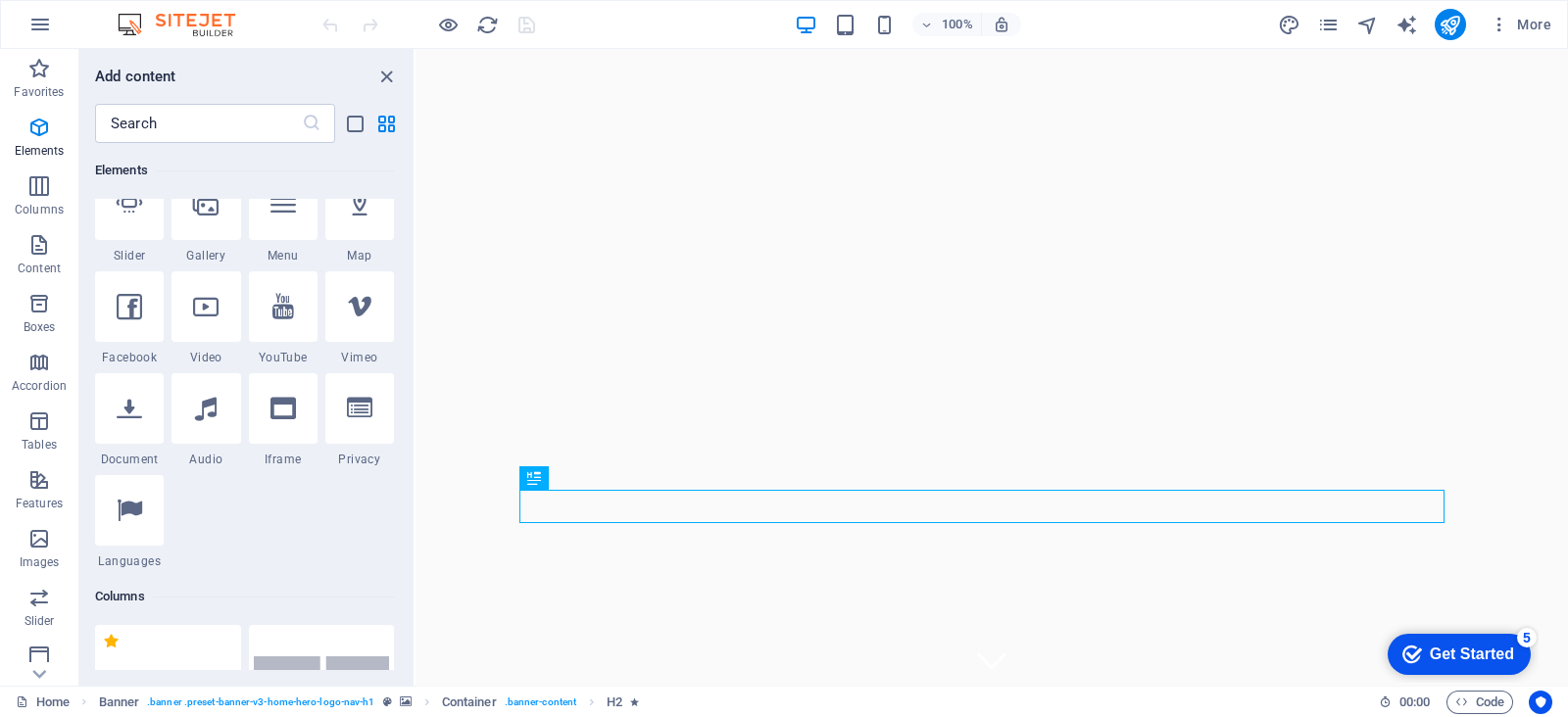
scroll to position [543, 0]
click at [36, 201] on span "Columns" at bounding box center [39, 198] width 78 height 47
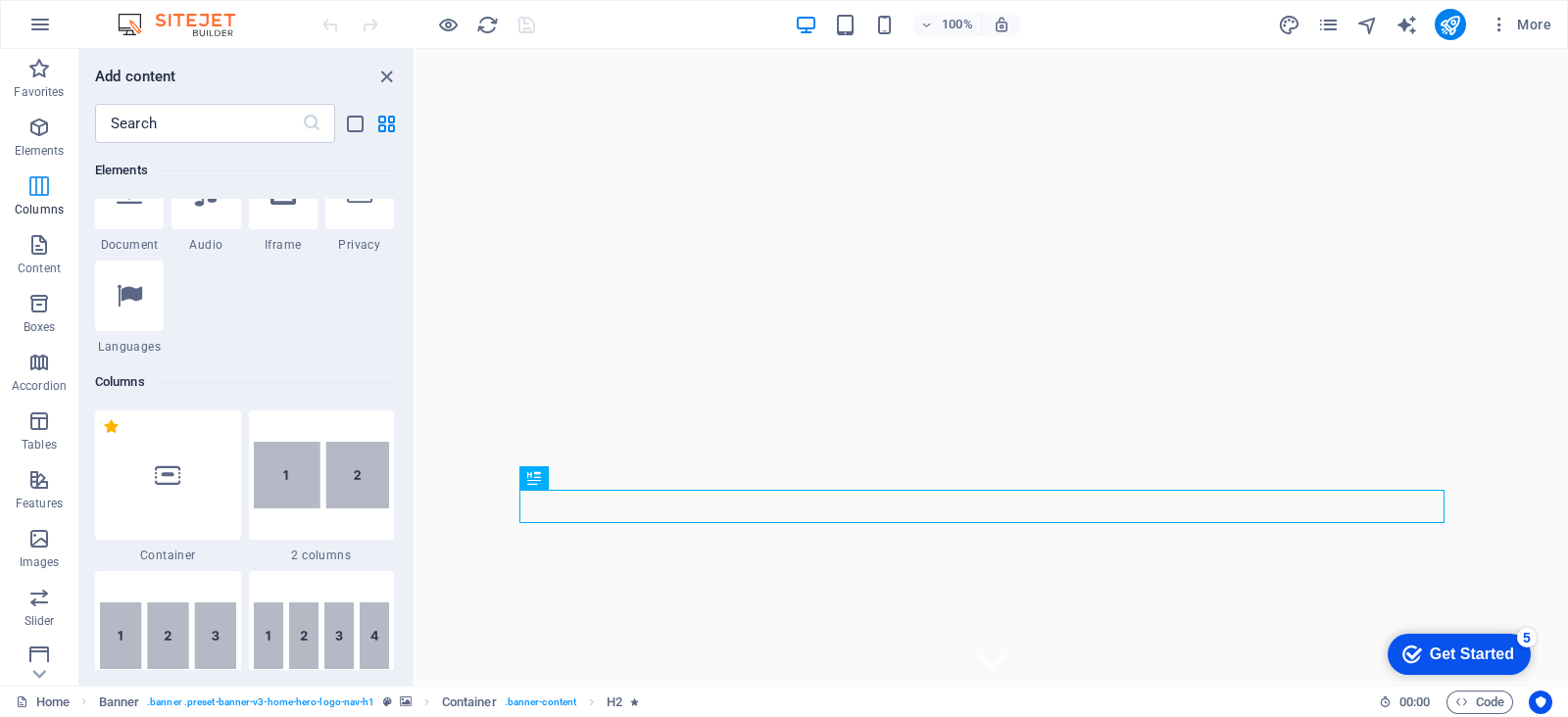
scroll to position [968, 0]
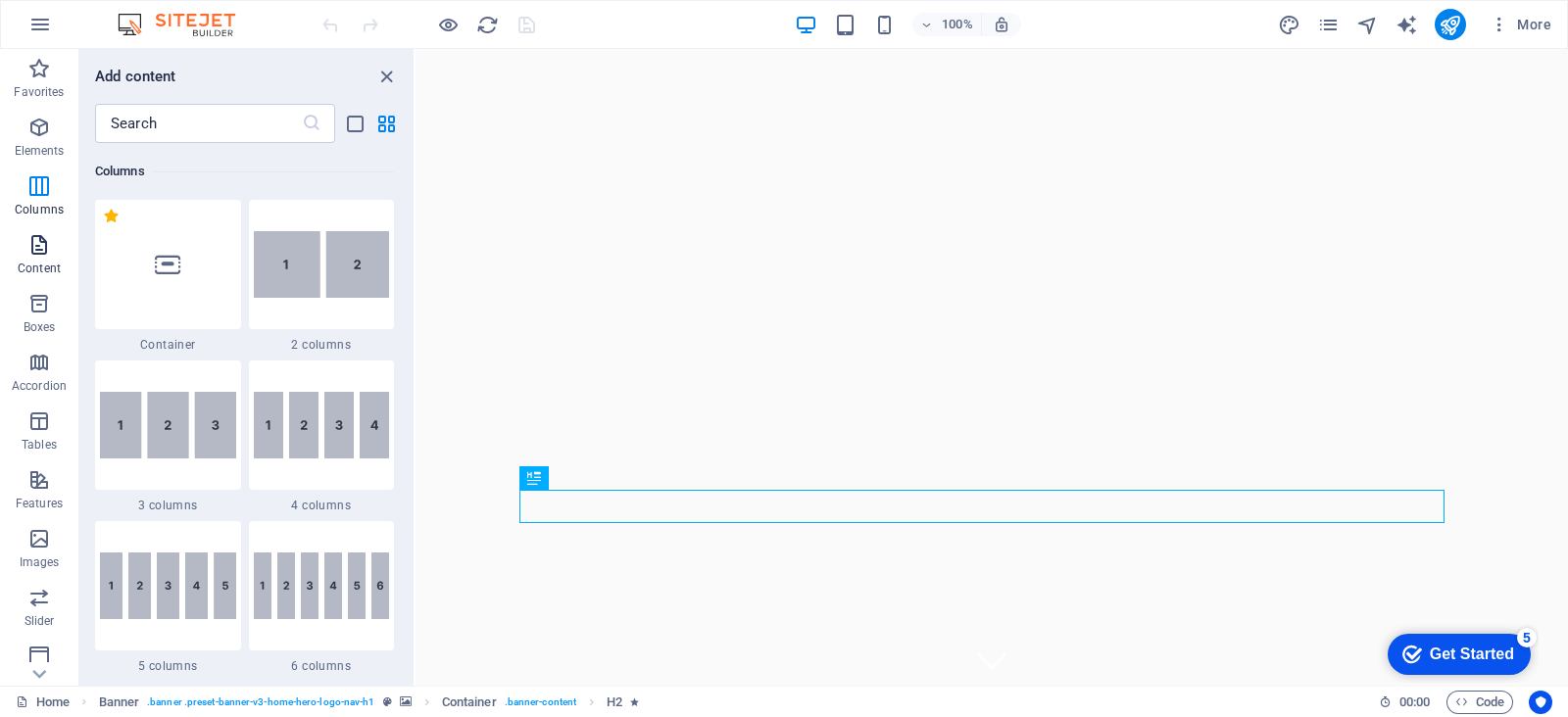
click at [36, 252] on icon "button" at bounding box center [40, 245] width 24 height 24
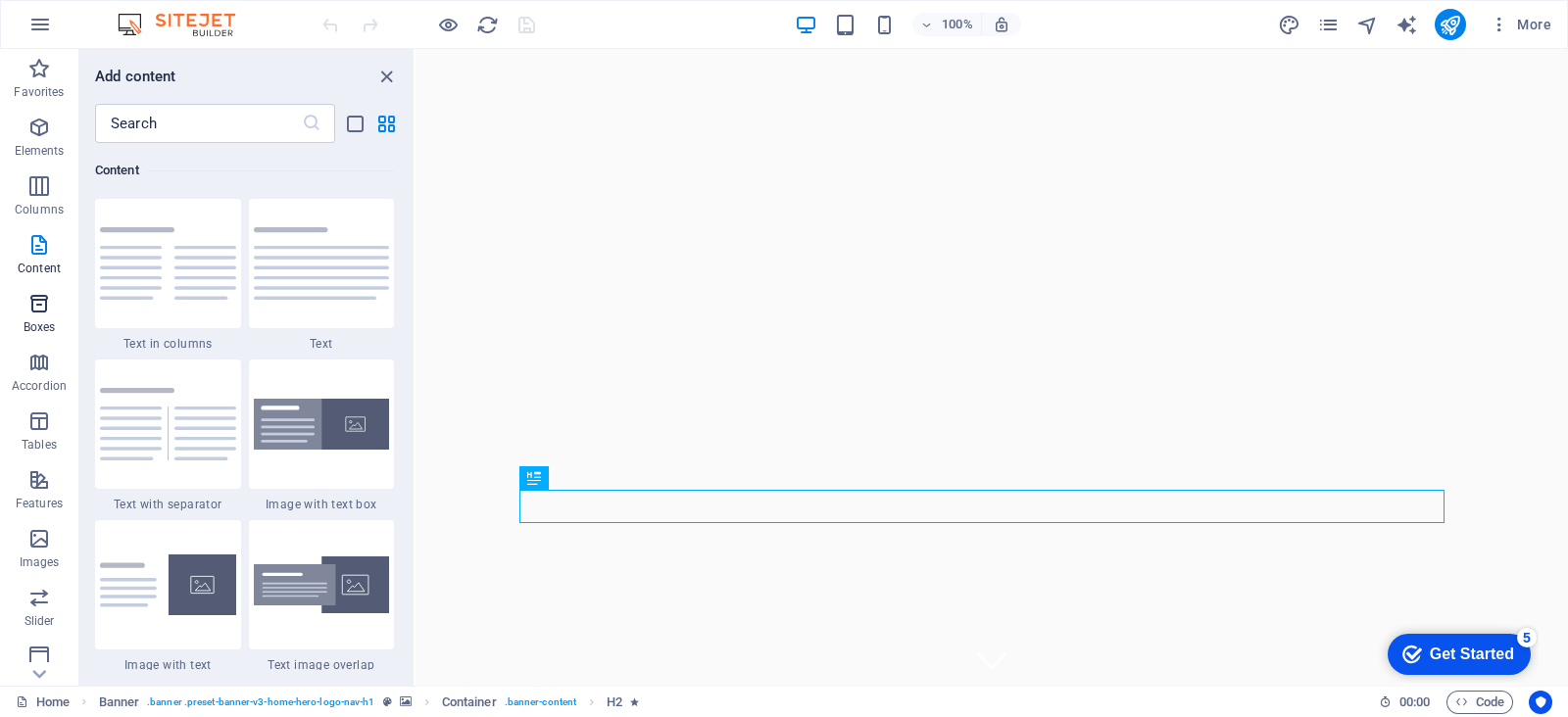
click at [37, 319] on span "Boxes" at bounding box center [39, 315] width 78 height 47
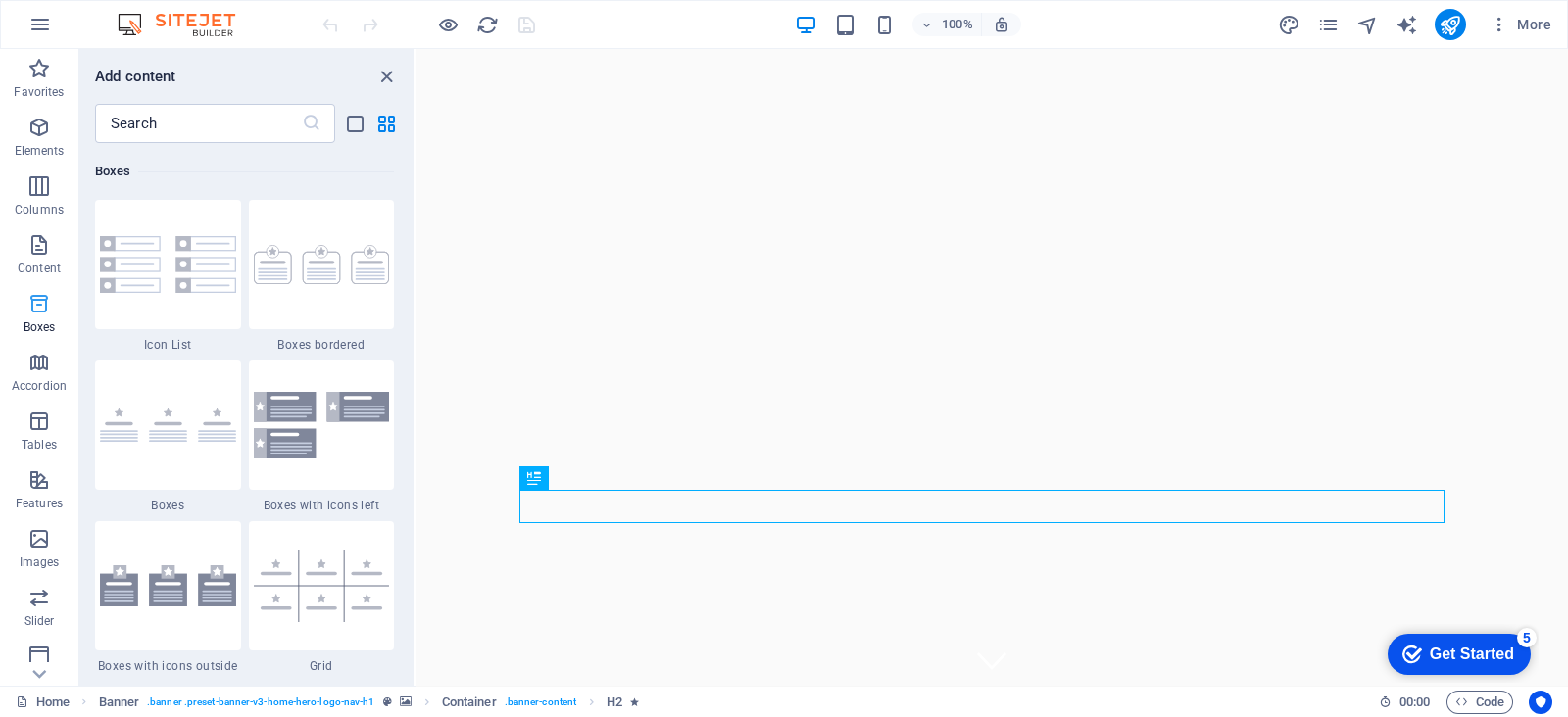
scroll to position [5401, 0]
click at [36, 375] on span "Accordion" at bounding box center [39, 373] width 78 height 47
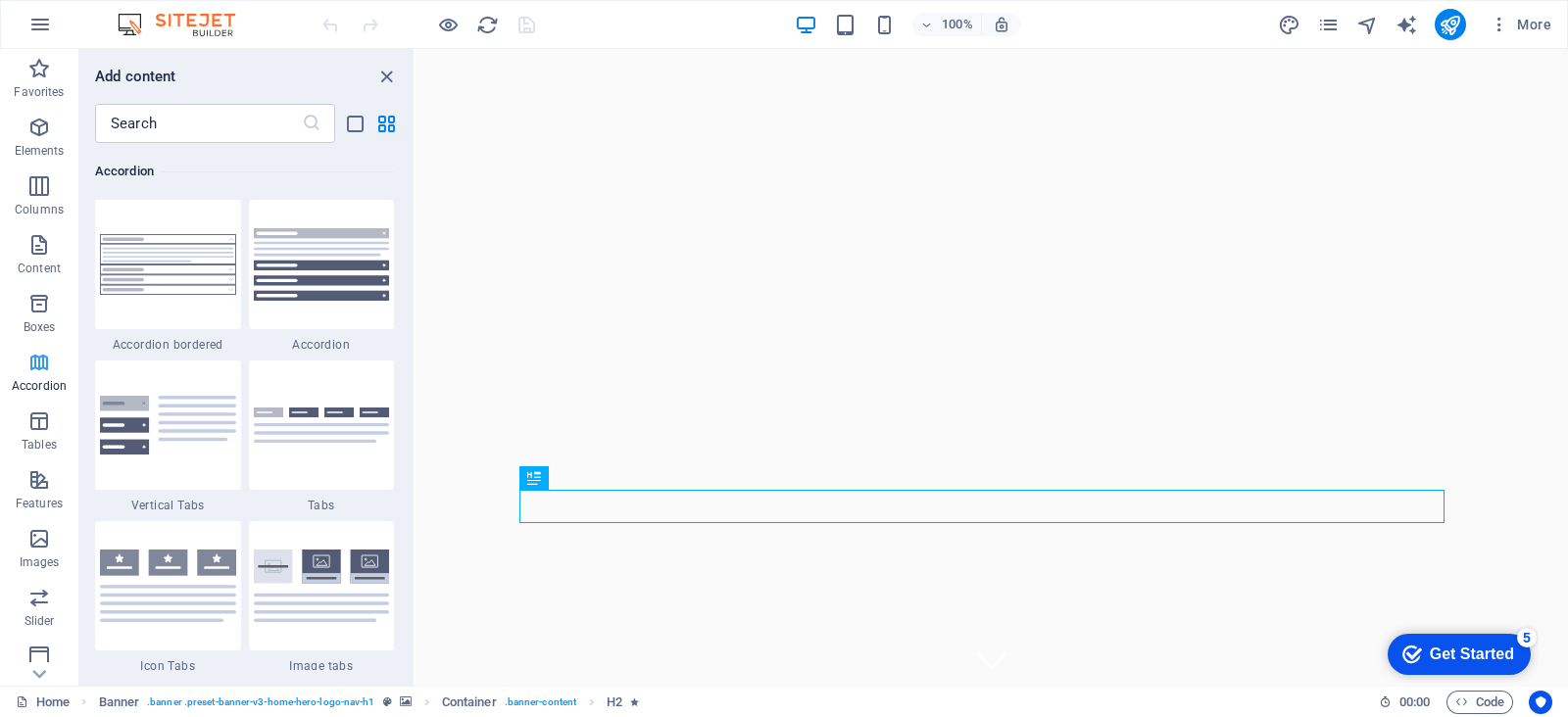
scroll to position [6252, 0]
click at [39, 423] on icon "button" at bounding box center [40, 421] width 24 height 24
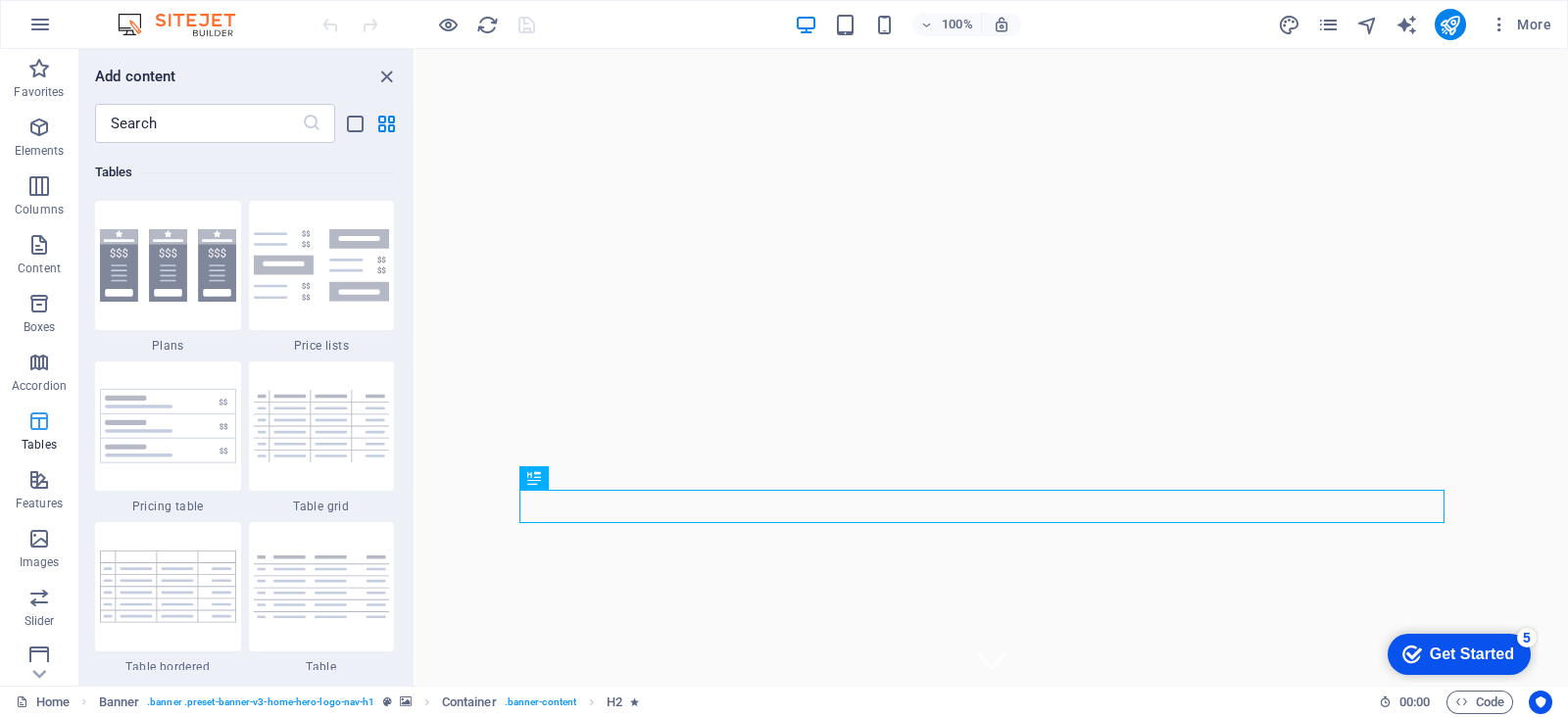
scroll to position [6782, 0]
click at [39, 476] on icon "button" at bounding box center [40, 480] width 24 height 24
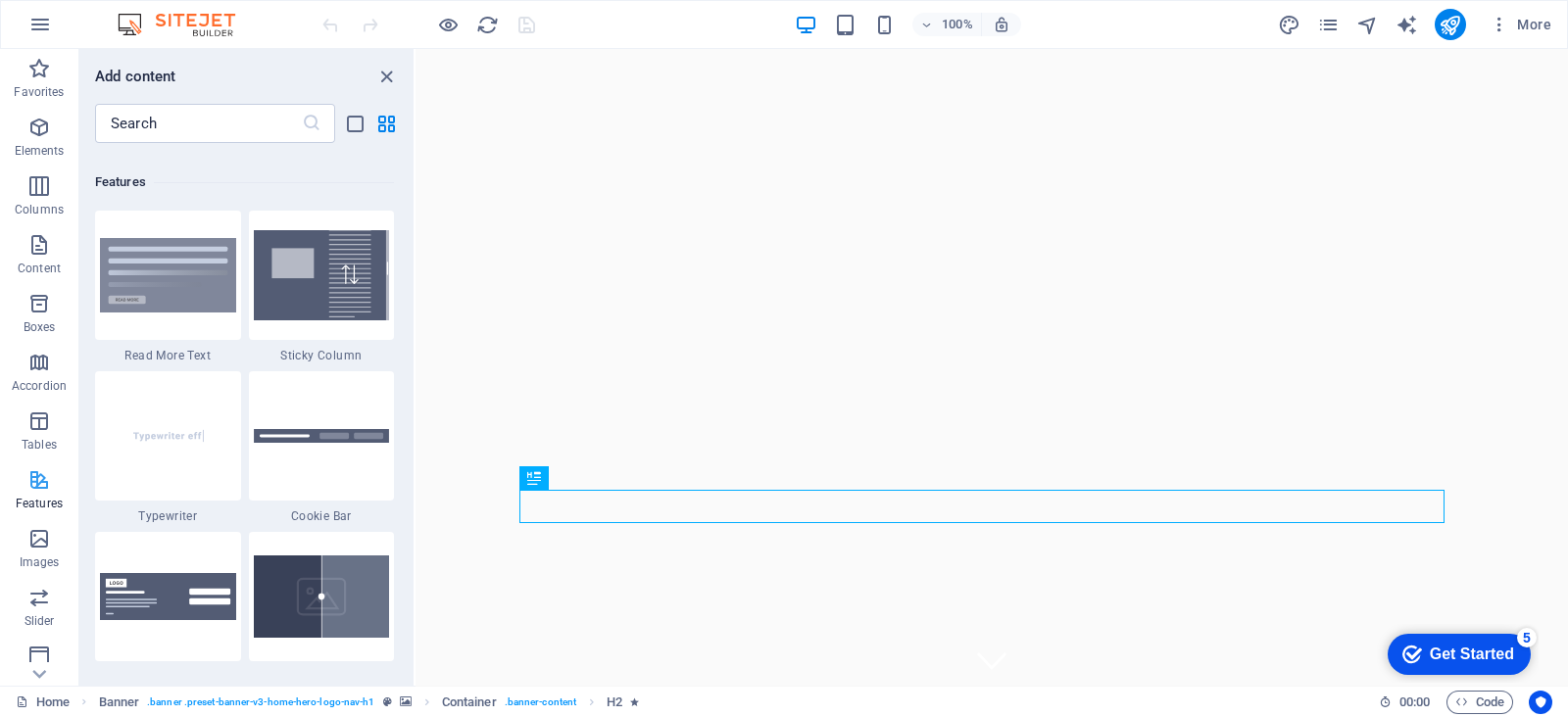
scroll to position [7634, 0]
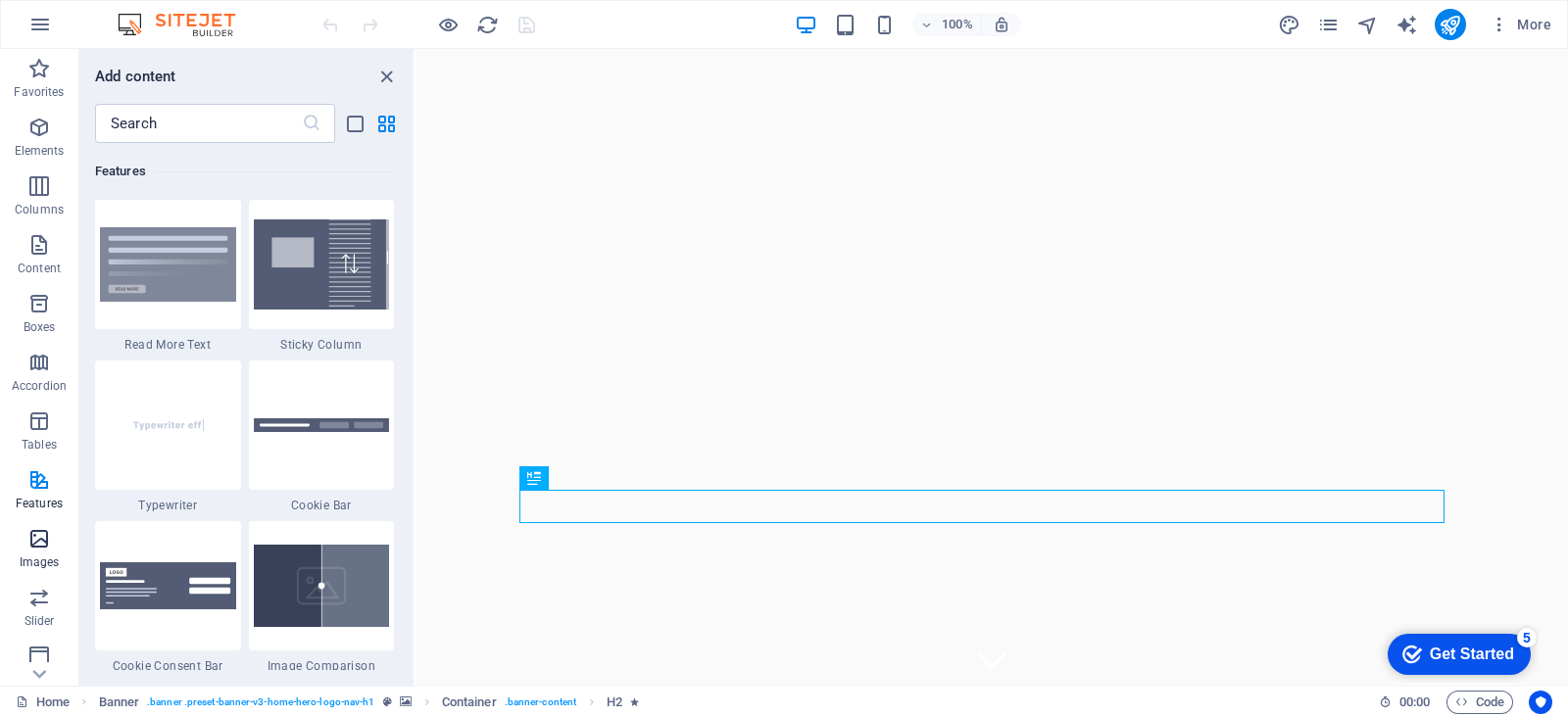
click at [42, 541] on icon "button" at bounding box center [40, 539] width 24 height 24
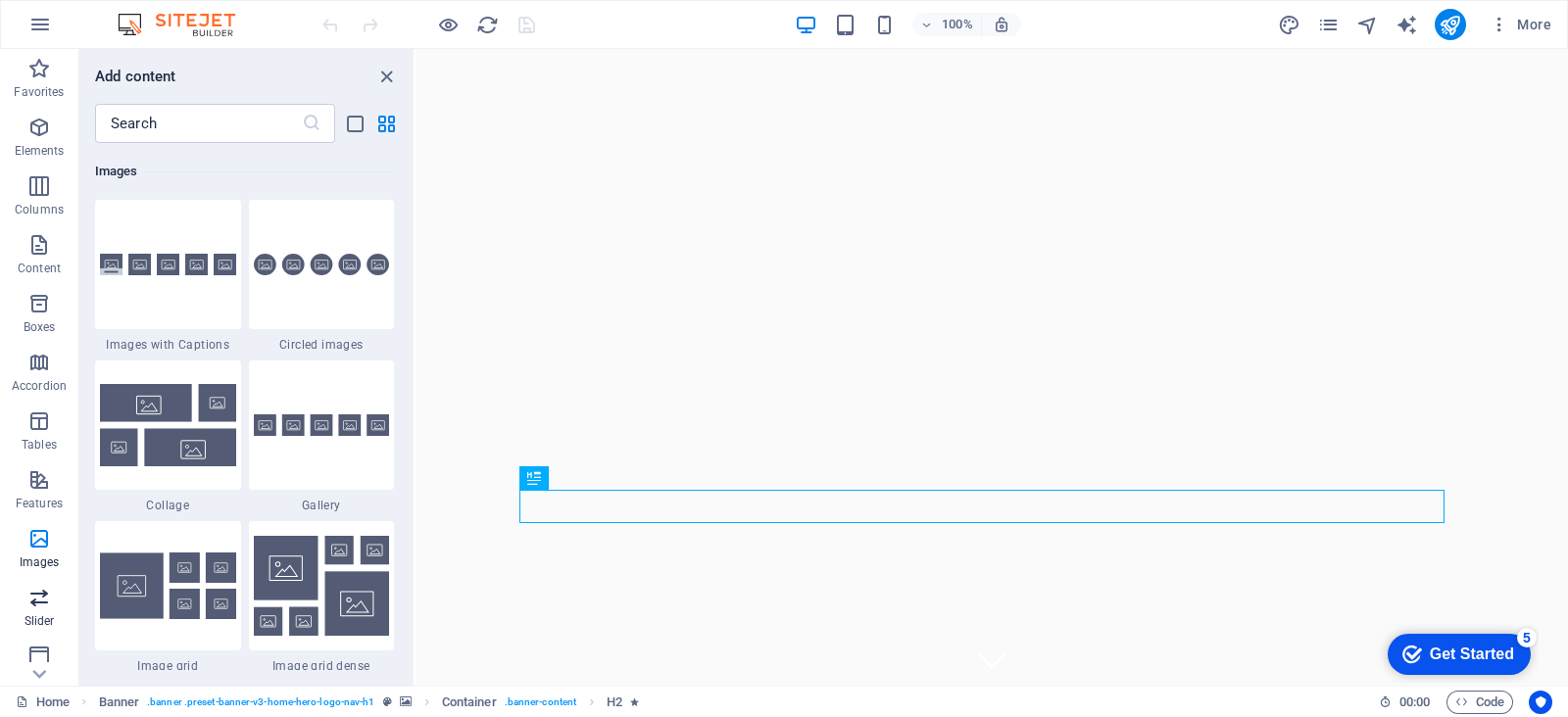
click at [41, 595] on icon "button" at bounding box center [40, 598] width 24 height 24
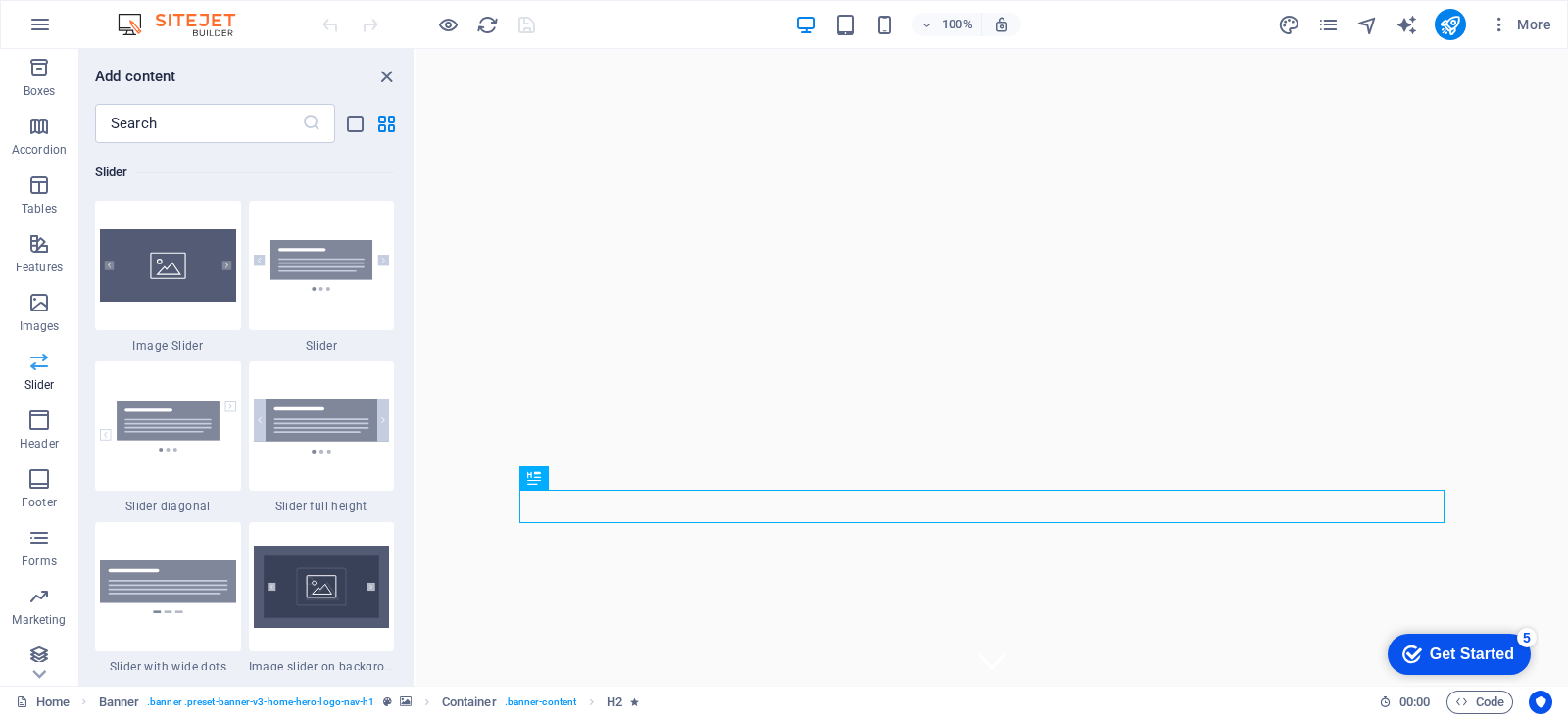
scroll to position [244, 0]
click at [40, 477] on icon "button" at bounding box center [40, 472] width 24 height 24
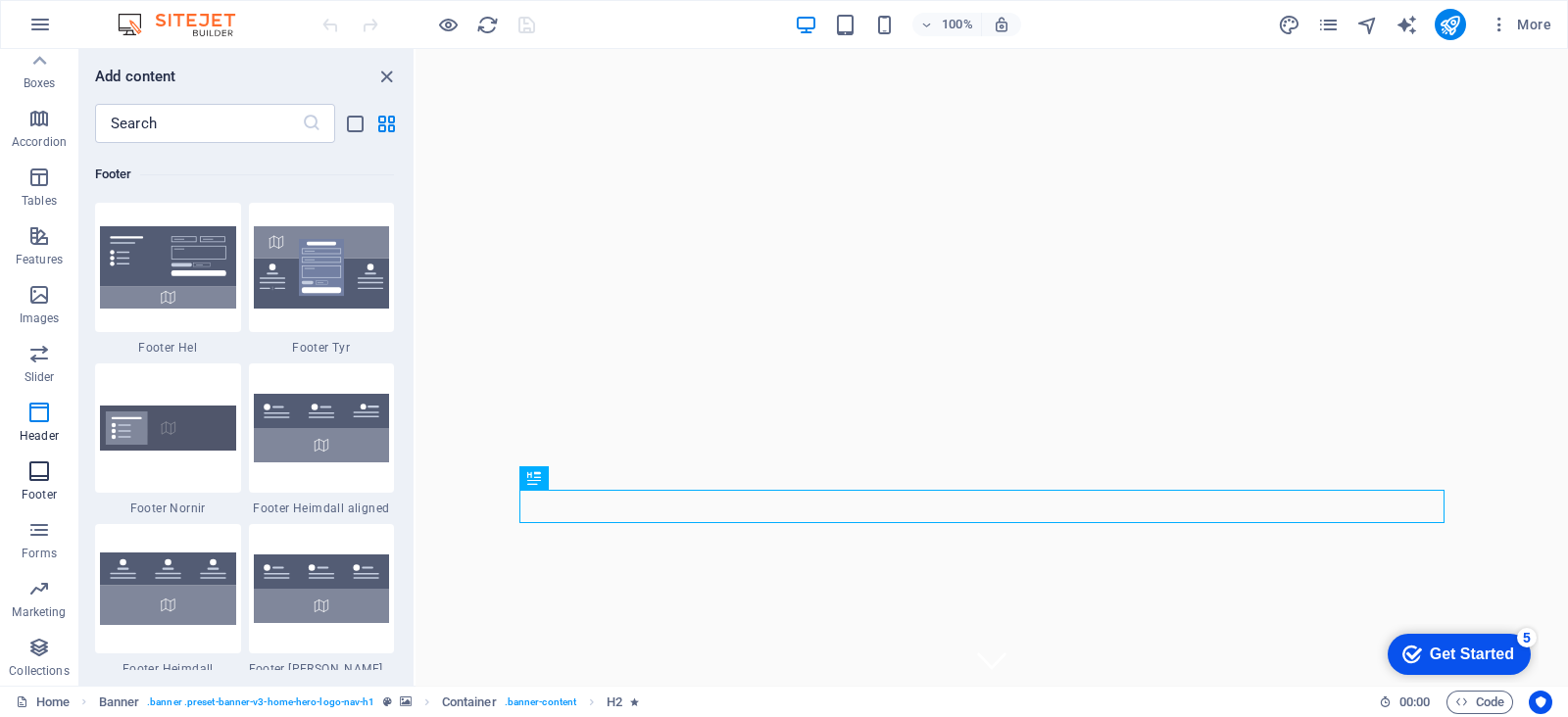
scroll to position [12964, 0]
click at [35, 542] on span "Forms" at bounding box center [39, 541] width 78 height 47
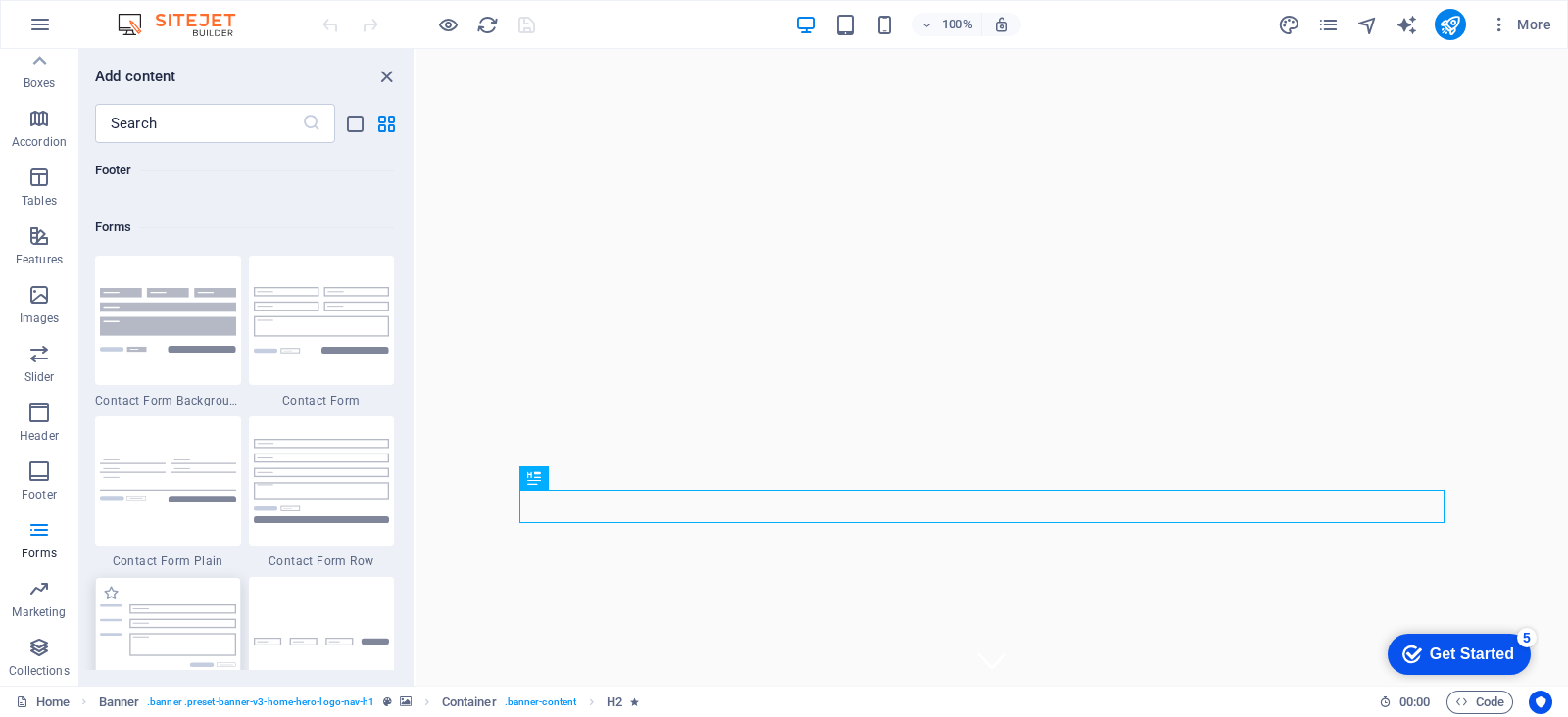
scroll to position [14296, 0]
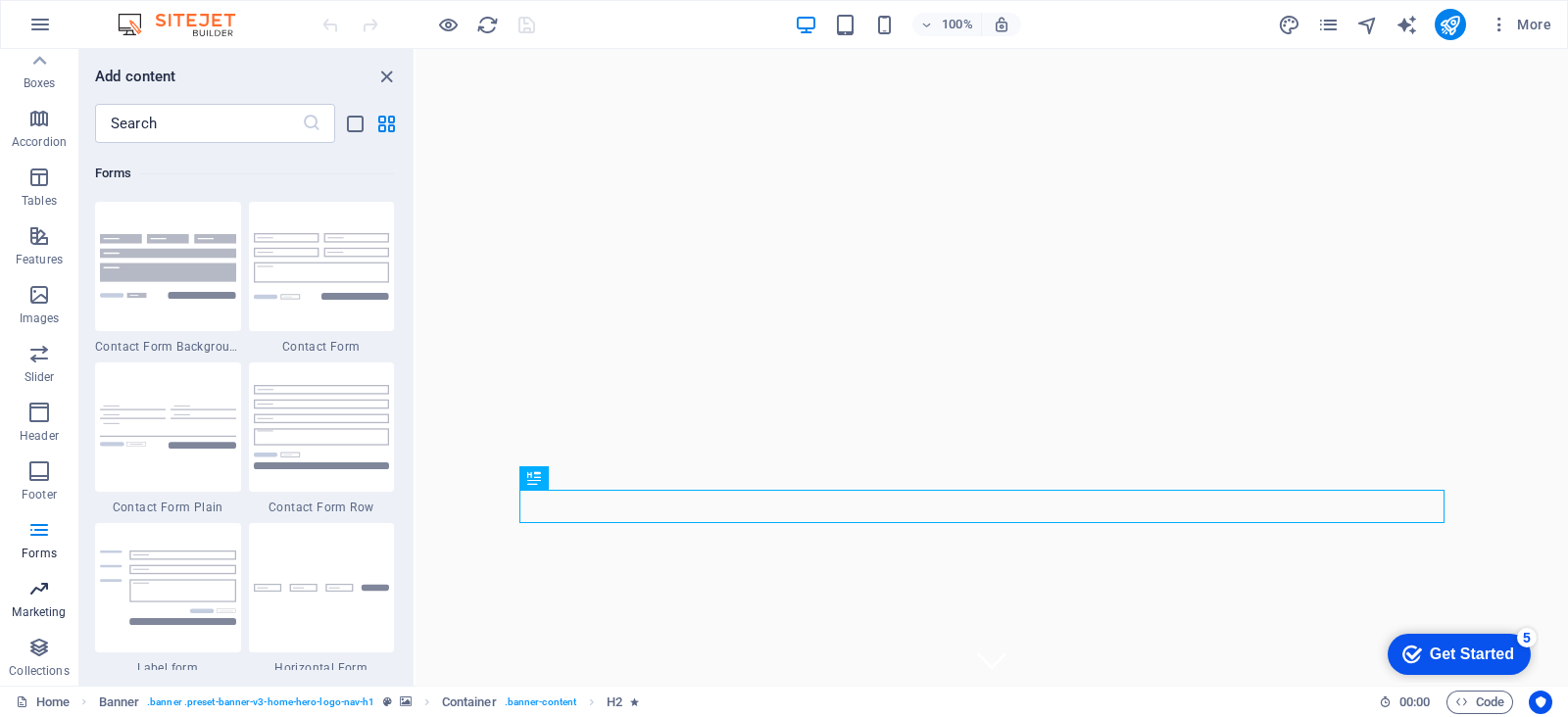
click at [41, 594] on icon "button" at bounding box center [40, 589] width 24 height 24
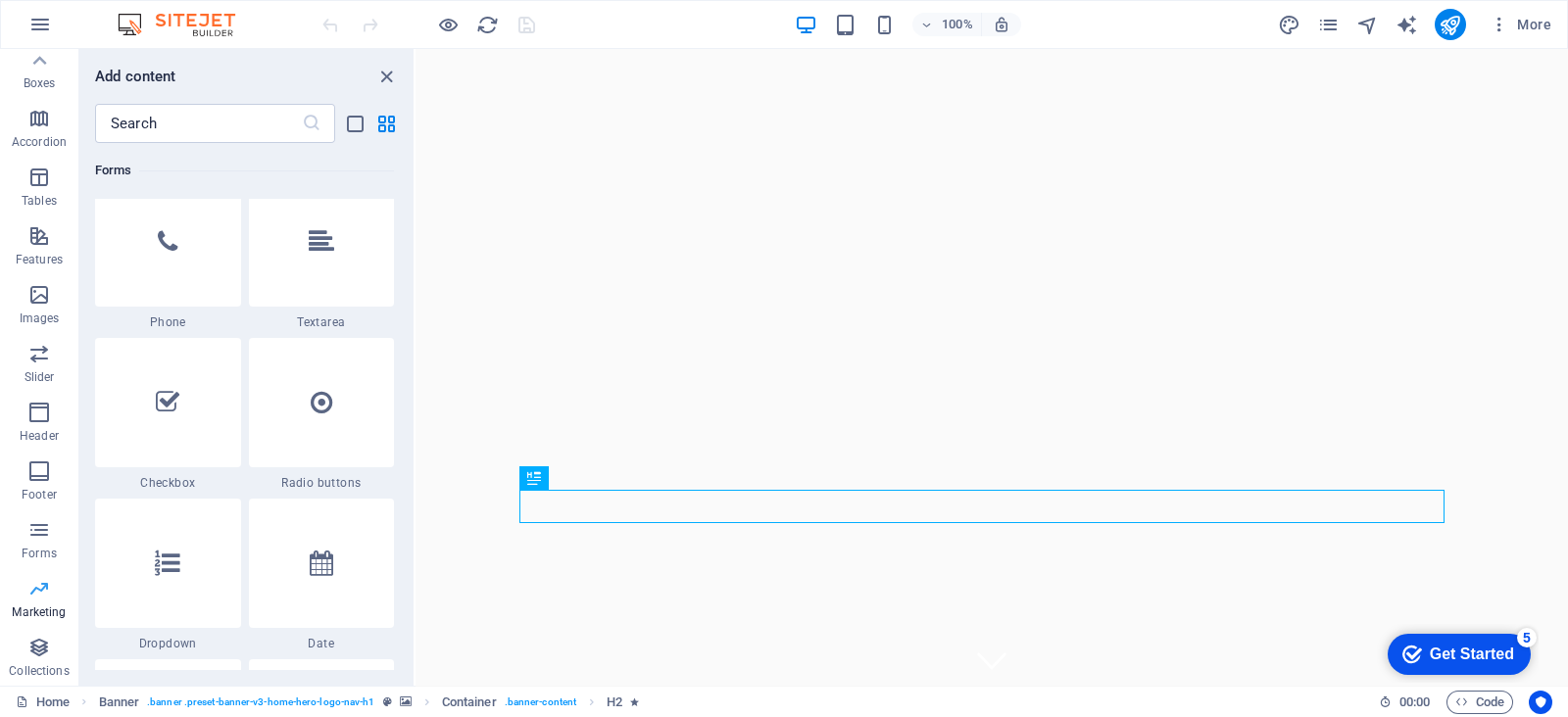
scroll to position [15952, 0]
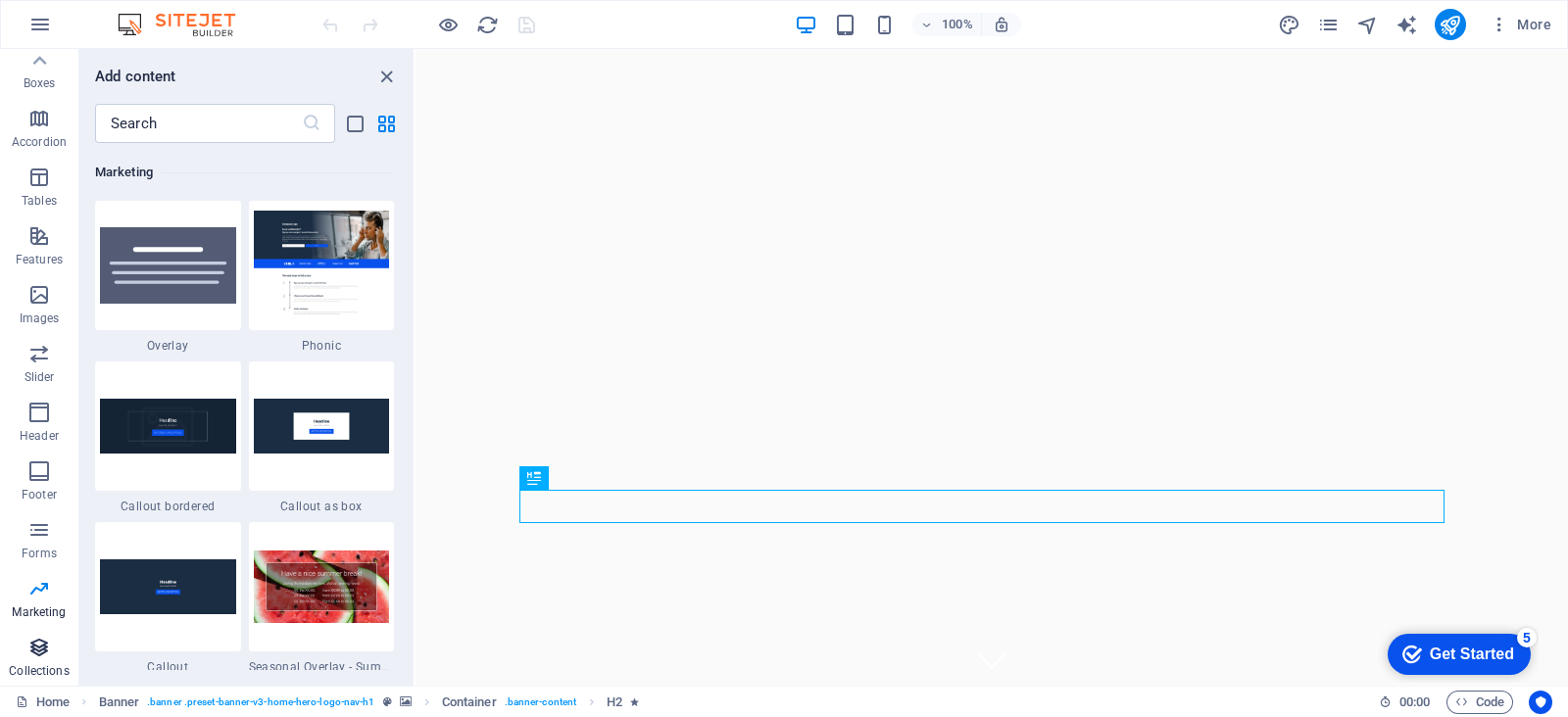
click at [38, 658] on icon "button" at bounding box center [40, 647] width 24 height 24
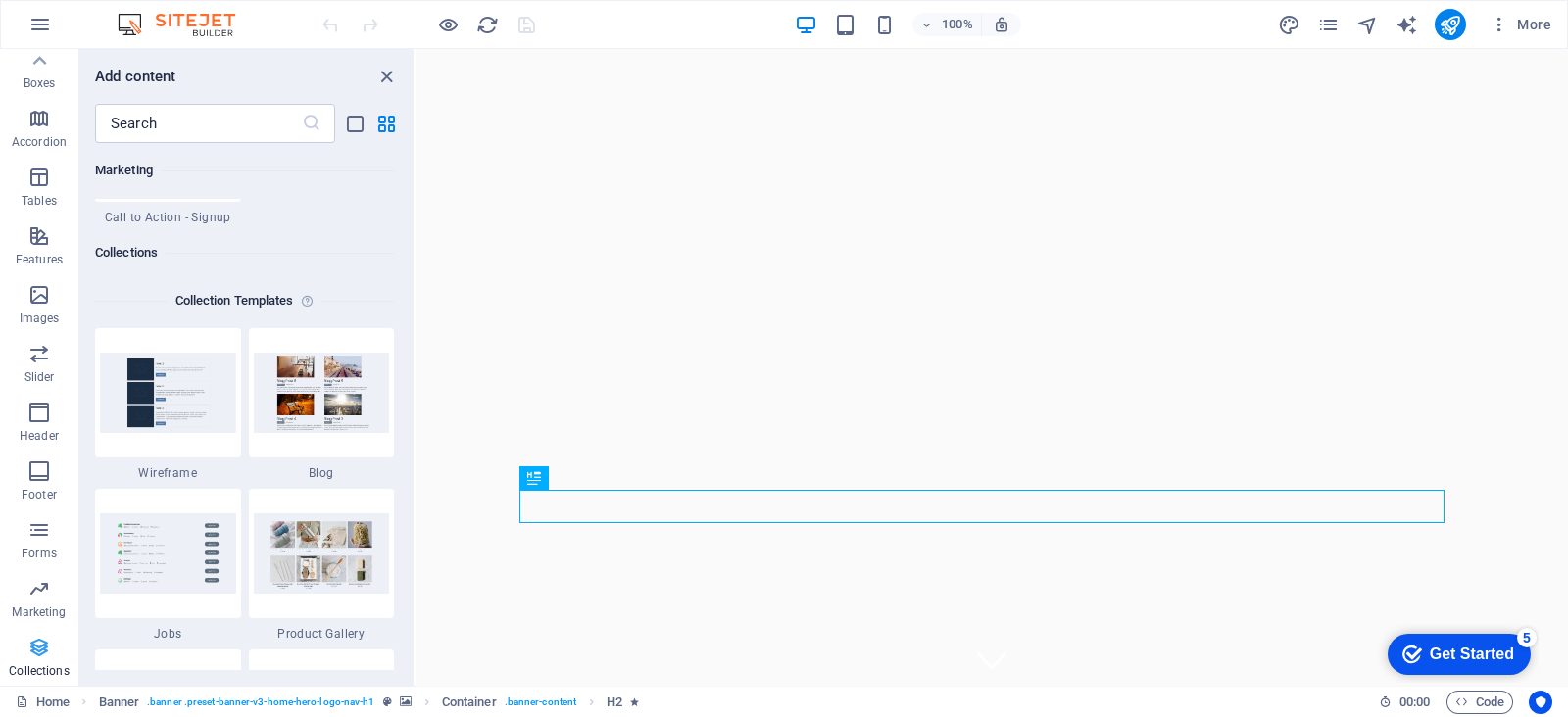
scroll to position [17927, 0]
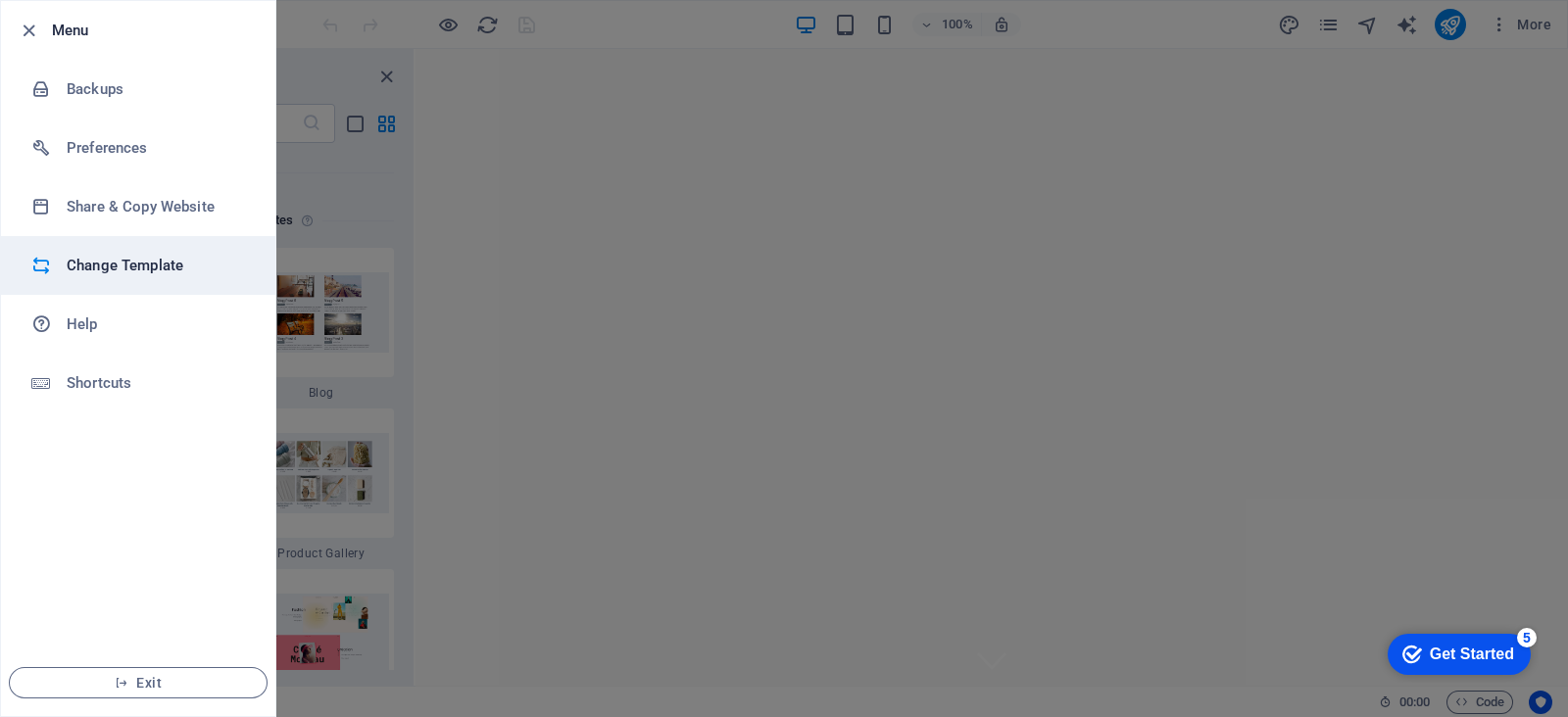
click at [111, 260] on h6 "Change Template" at bounding box center [157, 265] width 181 height 24
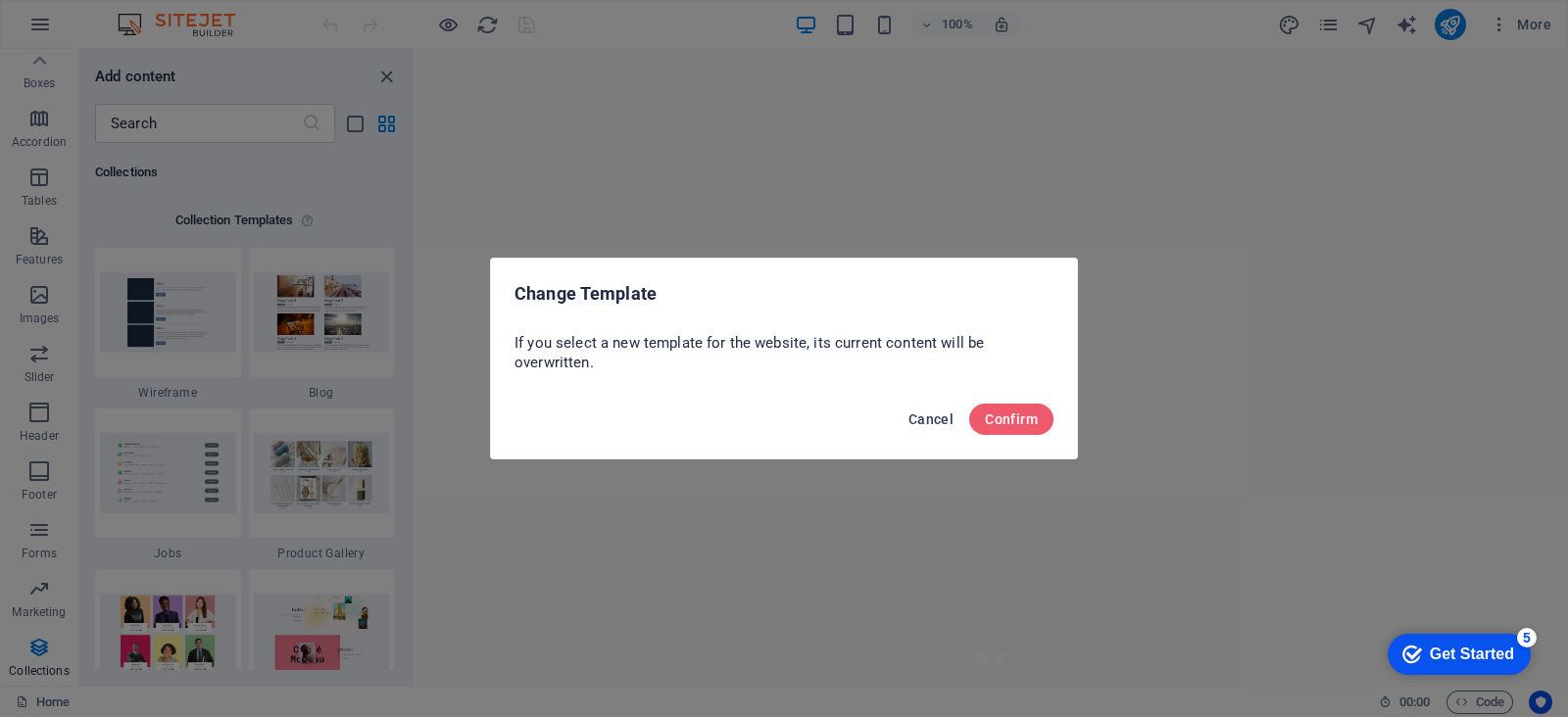
click at [932, 413] on span "Cancel" at bounding box center [930, 419] width 45 height 16
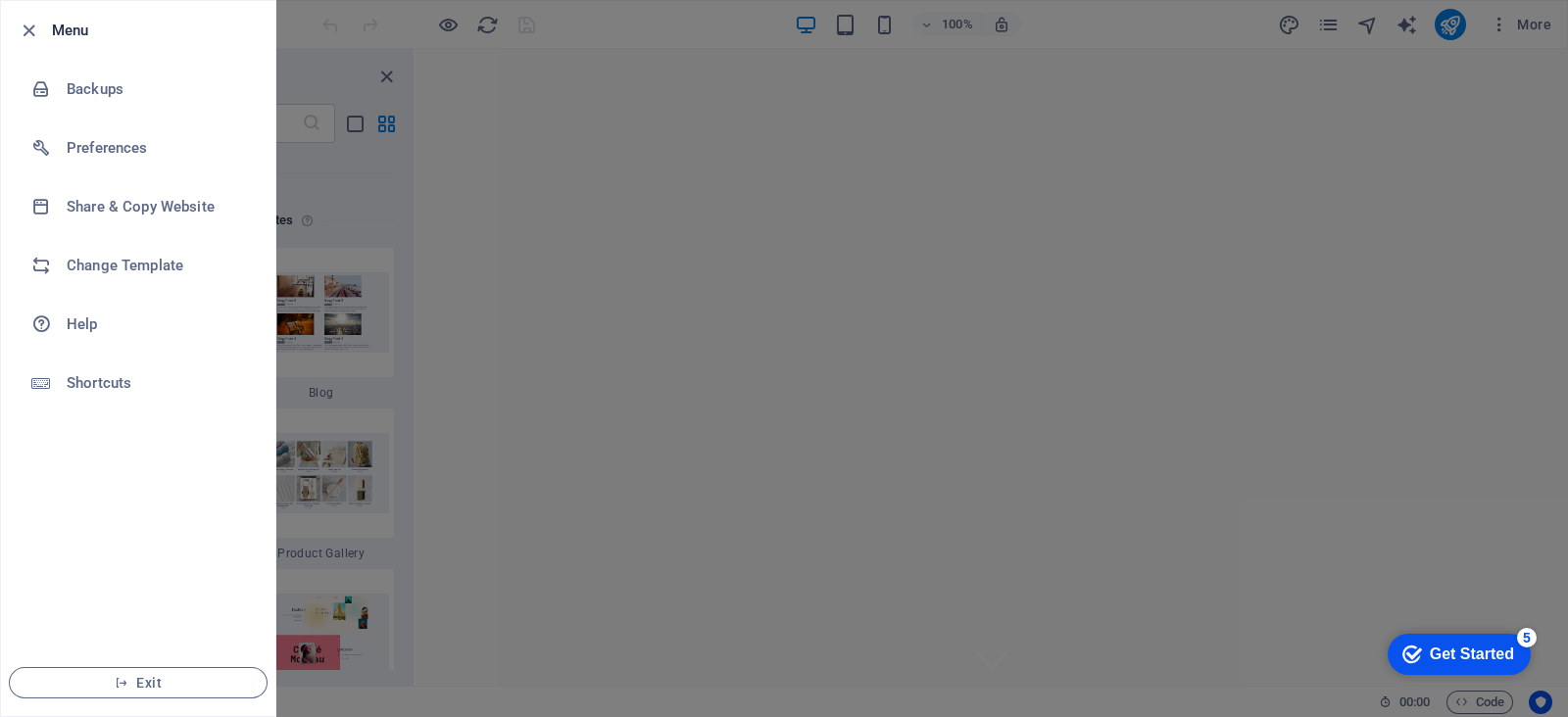
click at [1529, 32] on div at bounding box center [784, 358] width 1568 height 717
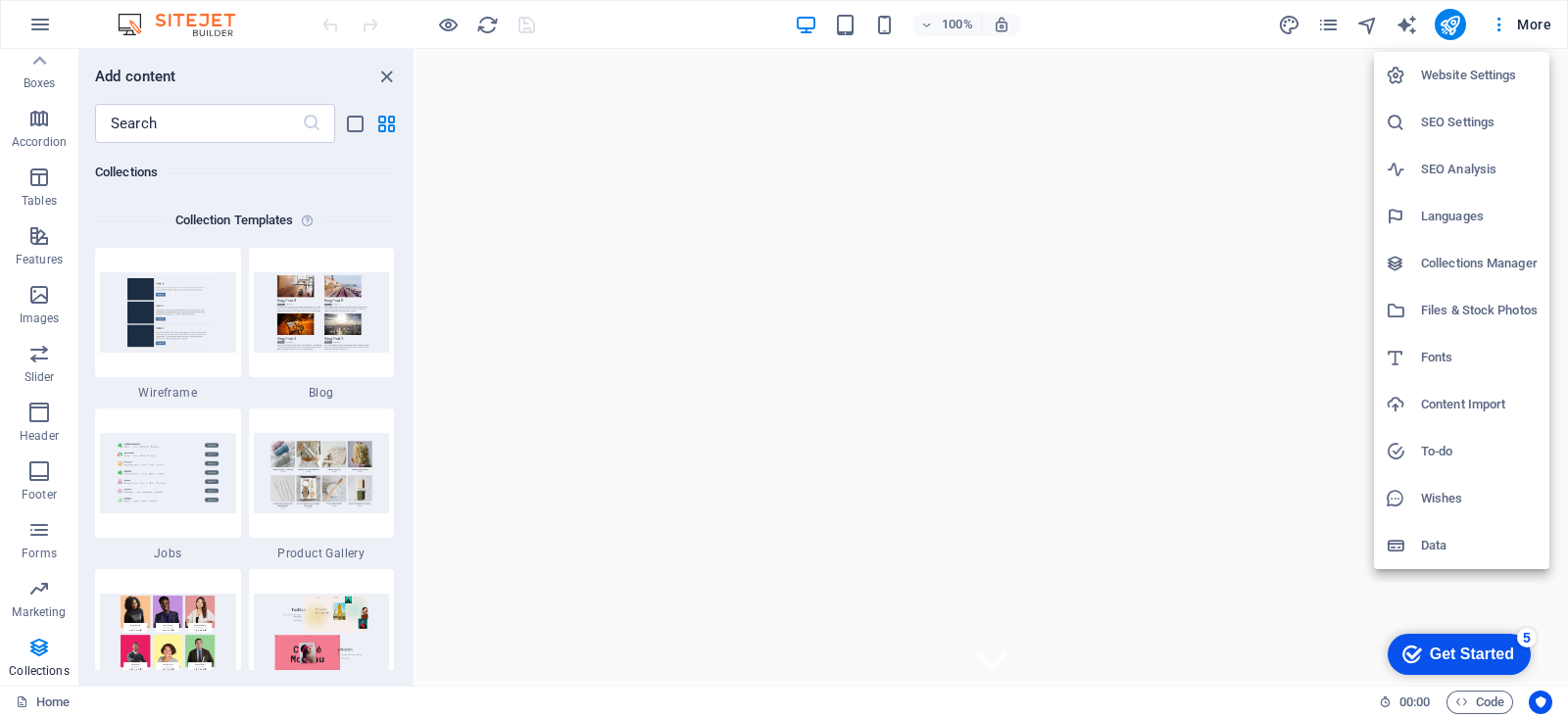
click at [1470, 76] on h6 "Website Settings" at bounding box center [1479, 75] width 116 height 24
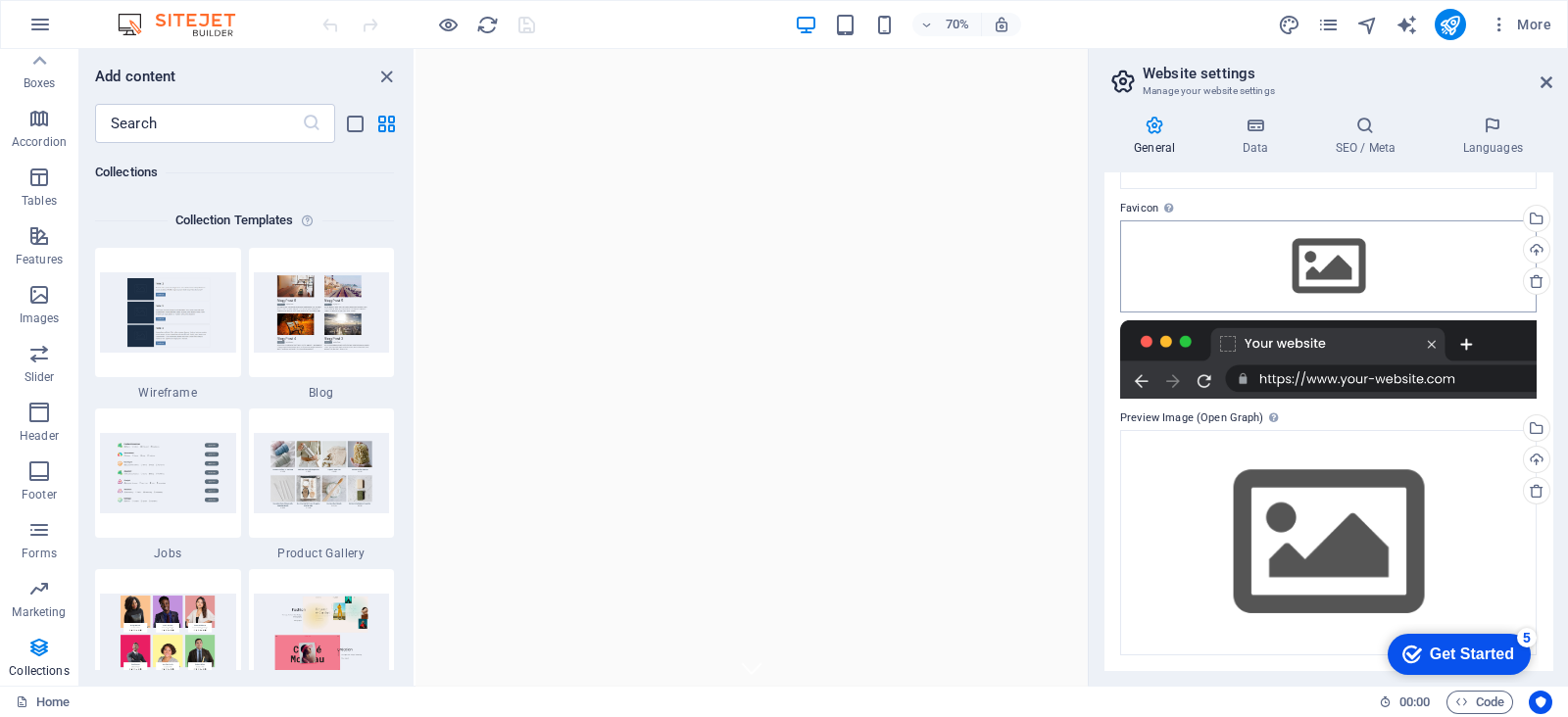
scroll to position [0, 0]
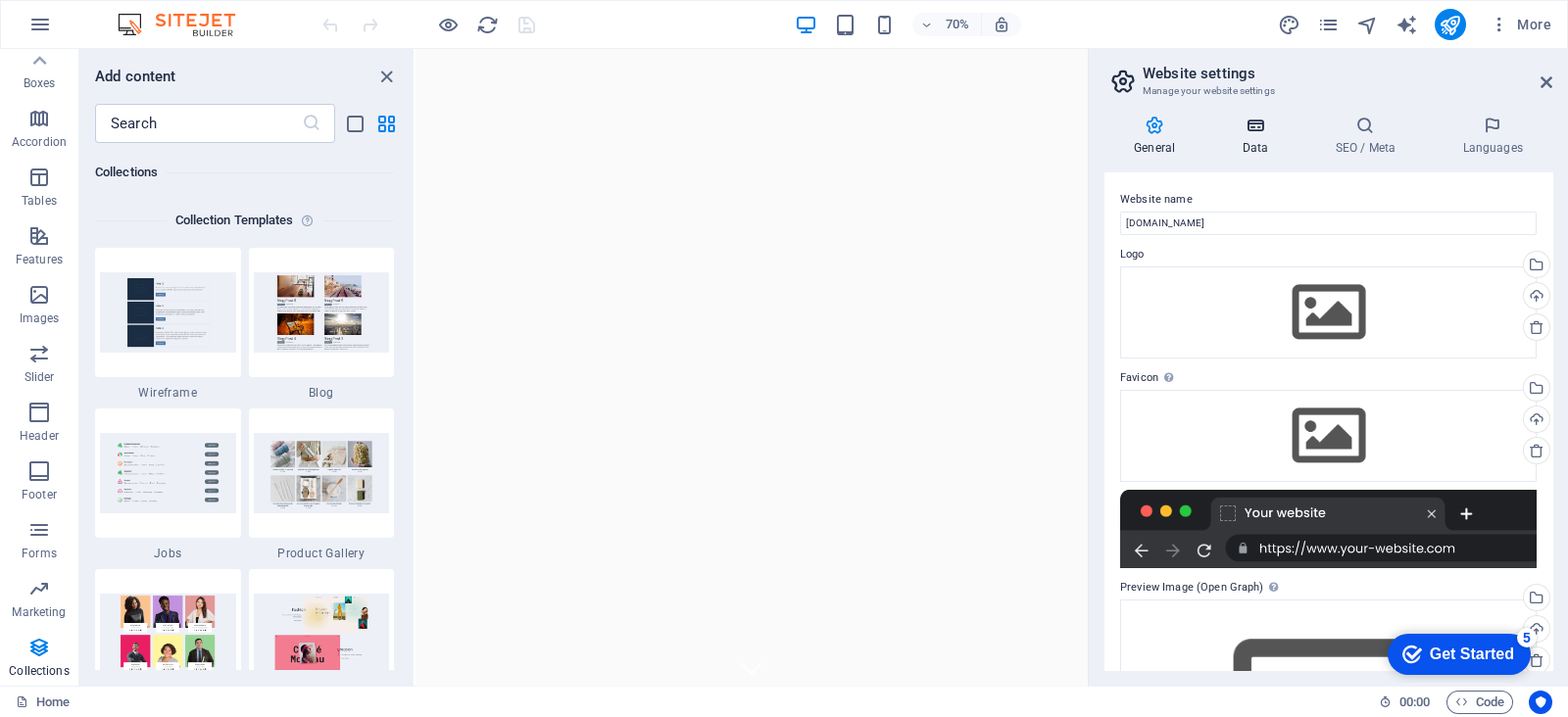
click at [1251, 132] on icon at bounding box center [1255, 125] width 85 height 20
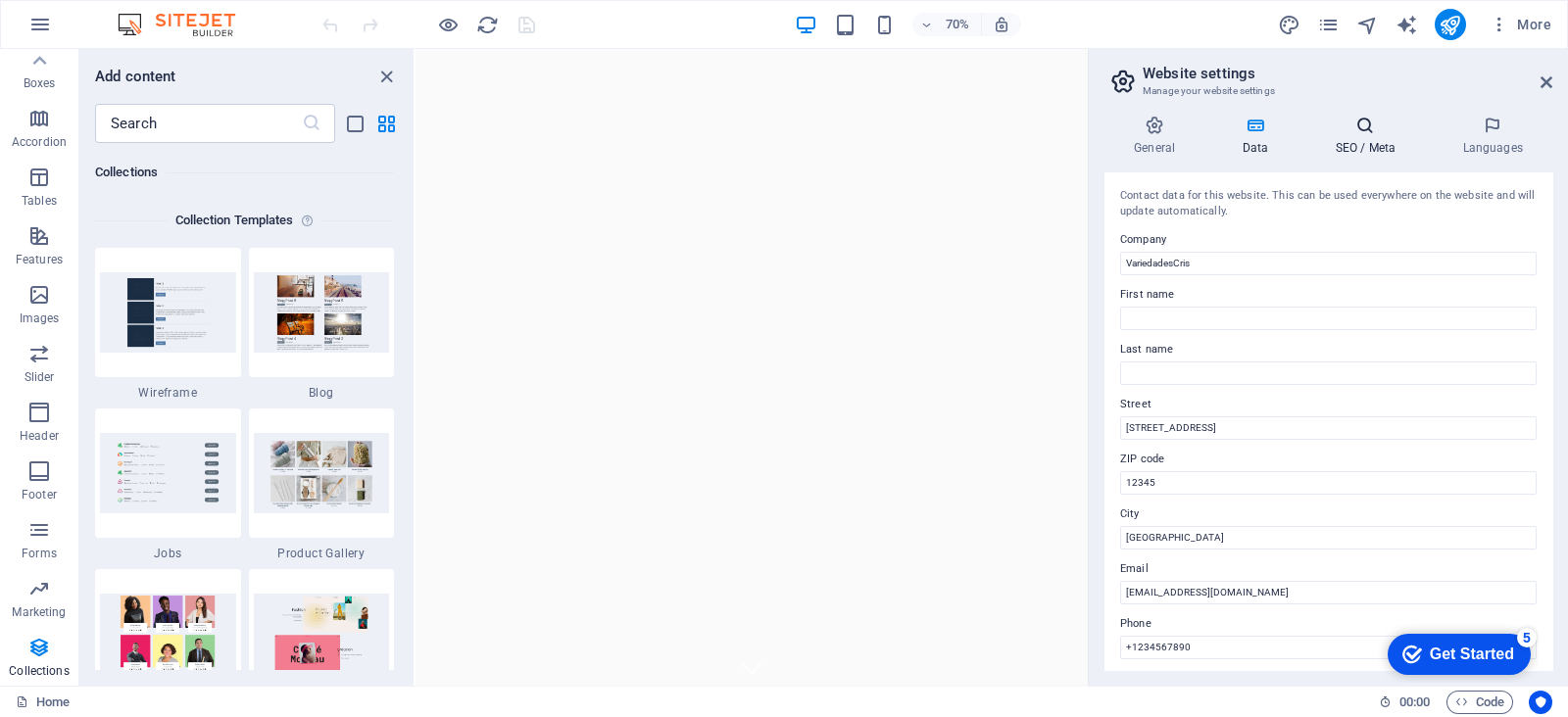
click at [1346, 146] on h4 "SEO / Meta" at bounding box center [1369, 135] width 127 height 41
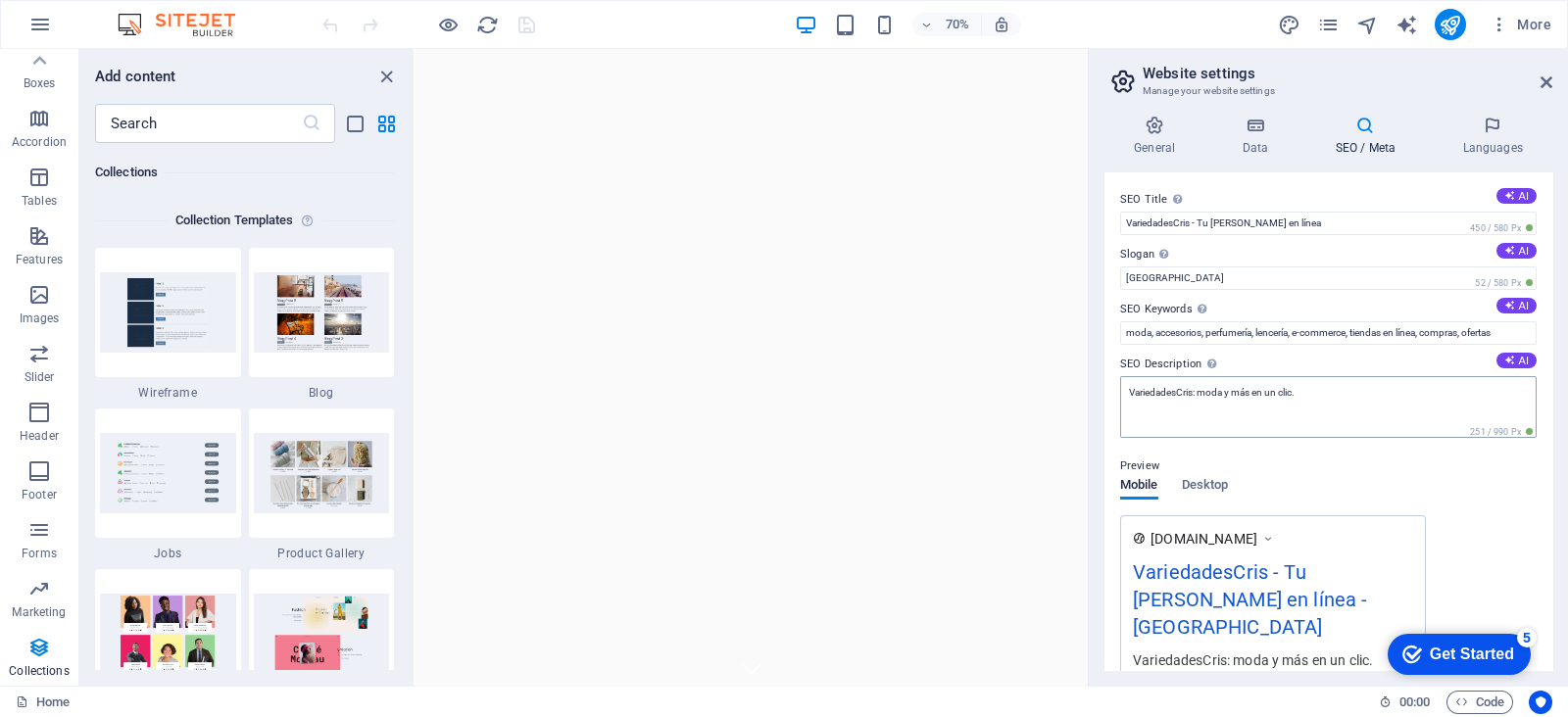
scroll to position [249, 0]
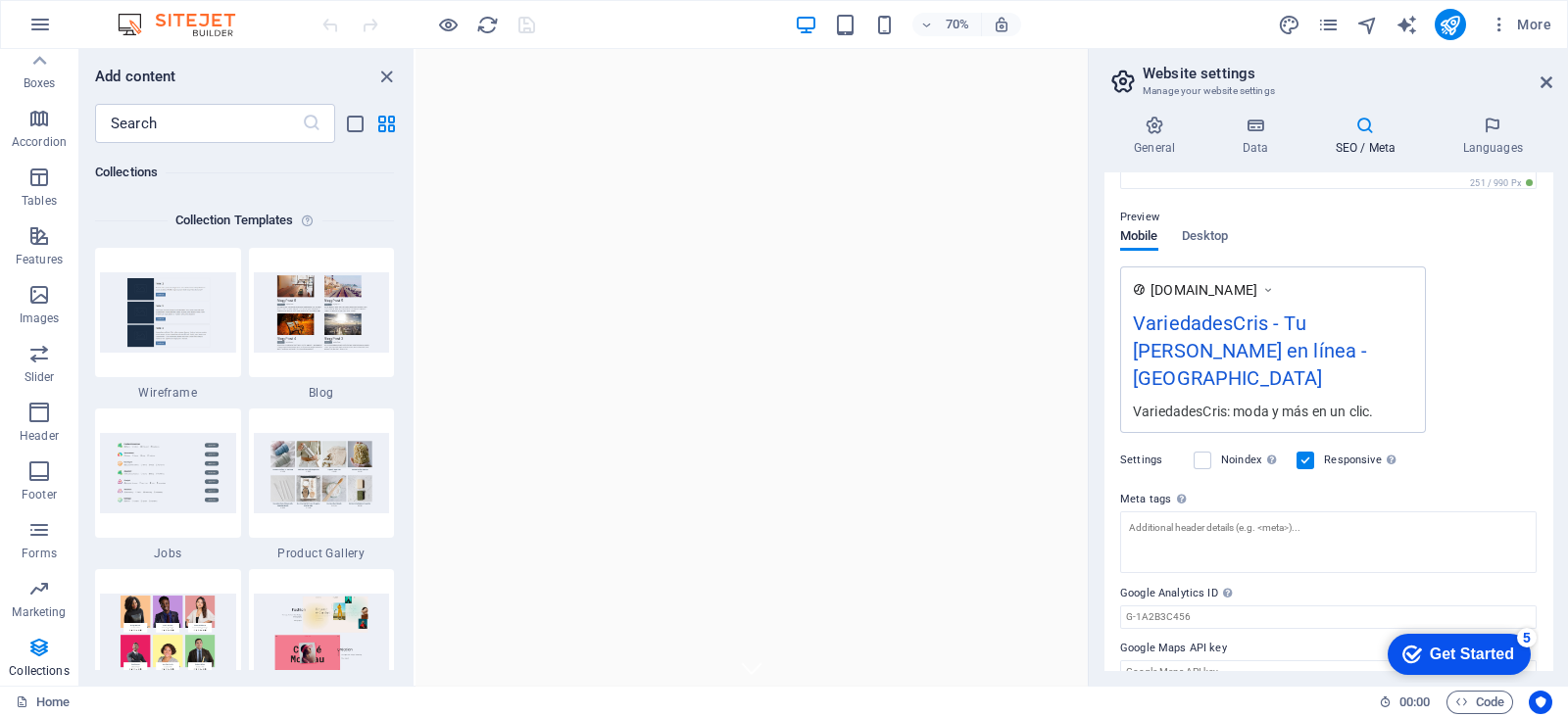
click at [1537, 82] on header "Website settings Manage your website settings" at bounding box center [1330, 73] width 444 height 51
click at [1548, 81] on icon at bounding box center [1546, 82] width 12 height 16
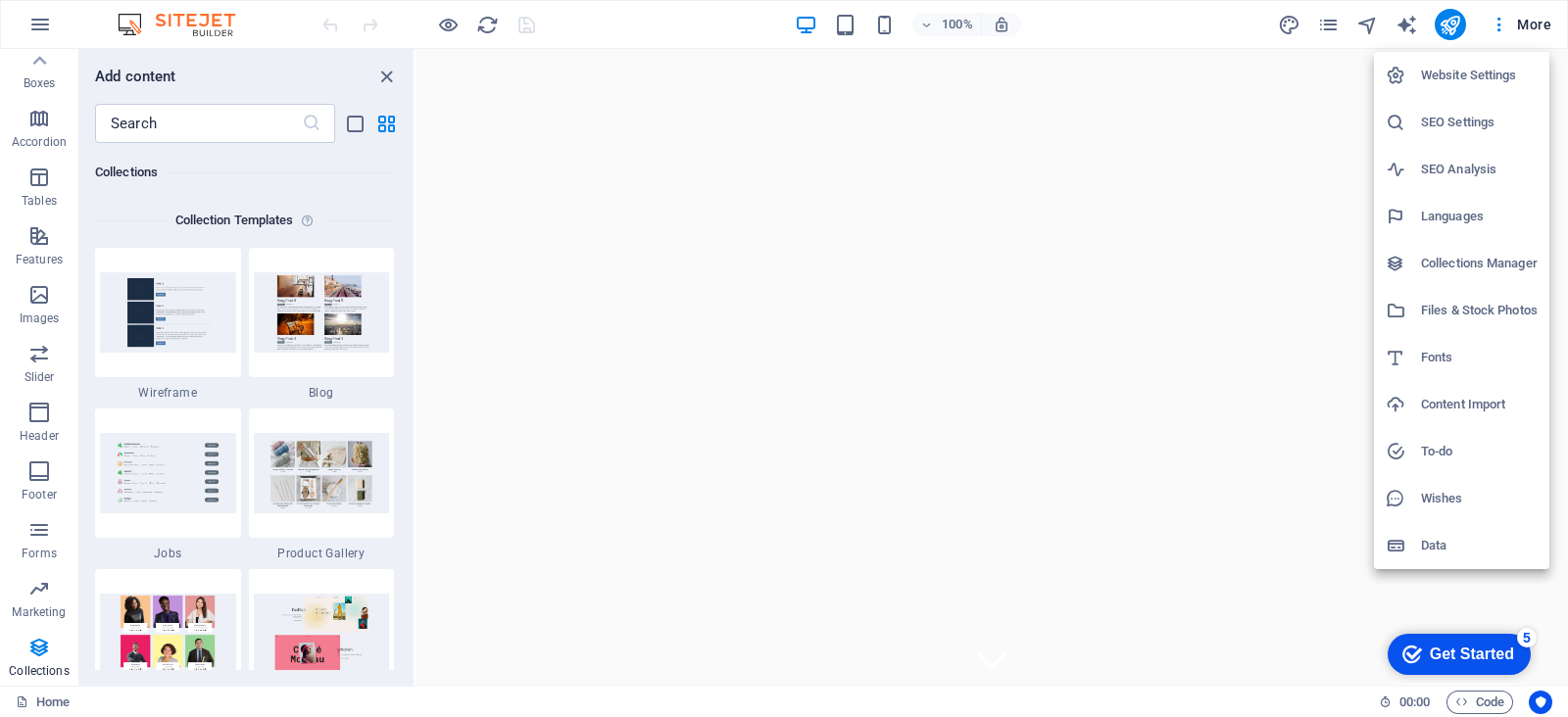
click at [1433, 458] on h6 "To-do" at bounding box center [1479, 452] width 116 height 24
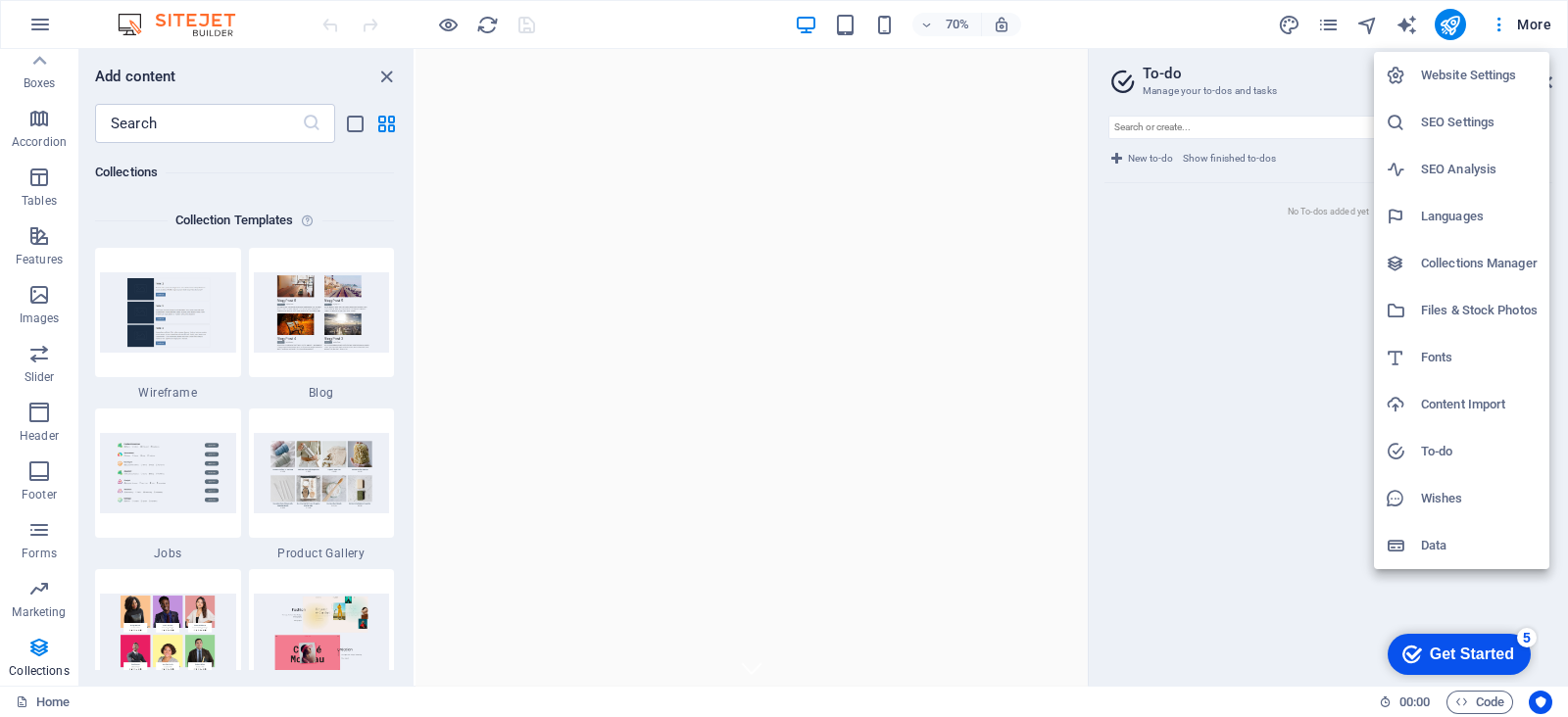
click at [1454, 549] on h6 "Data" at bounding box center [1479, 545] width 116 height 24
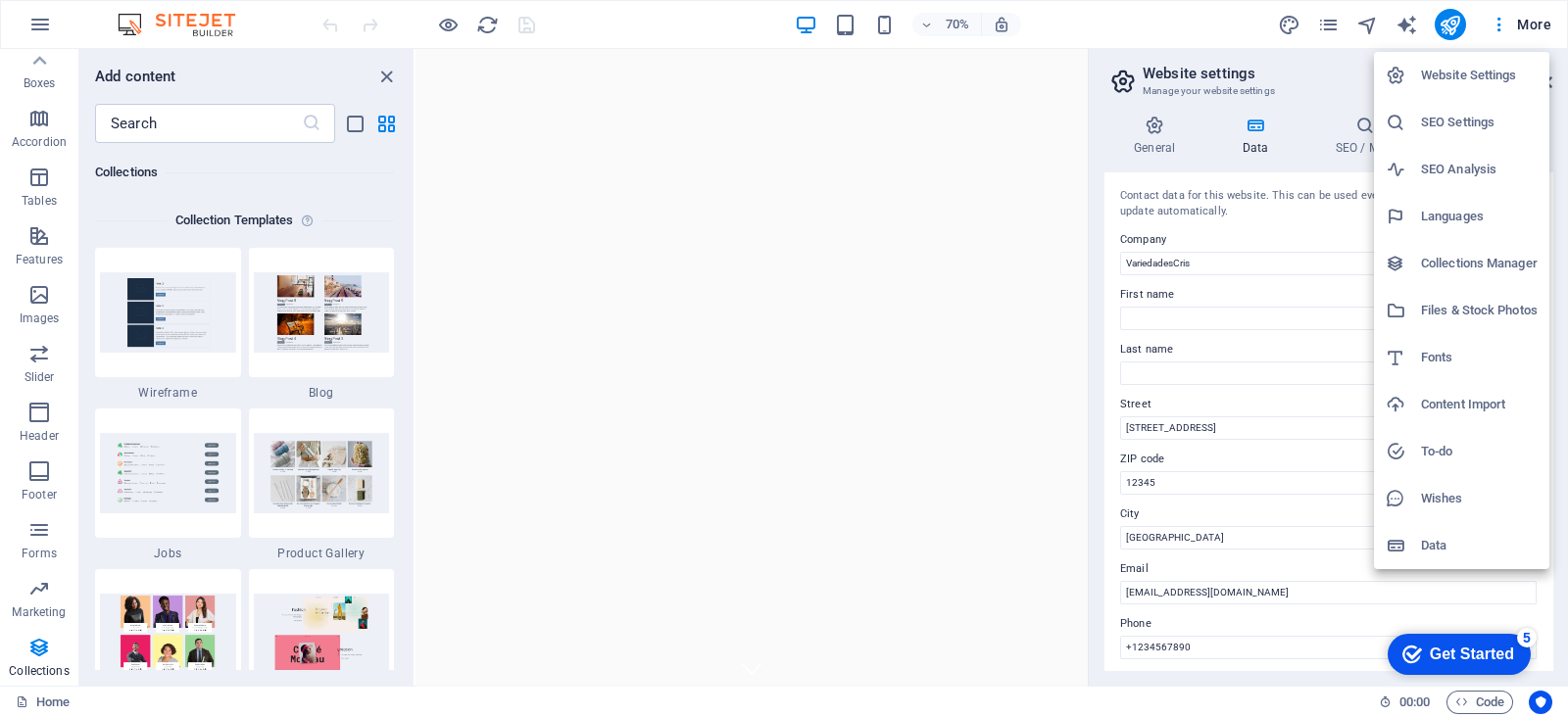
click at [1454, 86] on h6 "Website Settings" at bounding box center [1479, 75] width 116 height 24
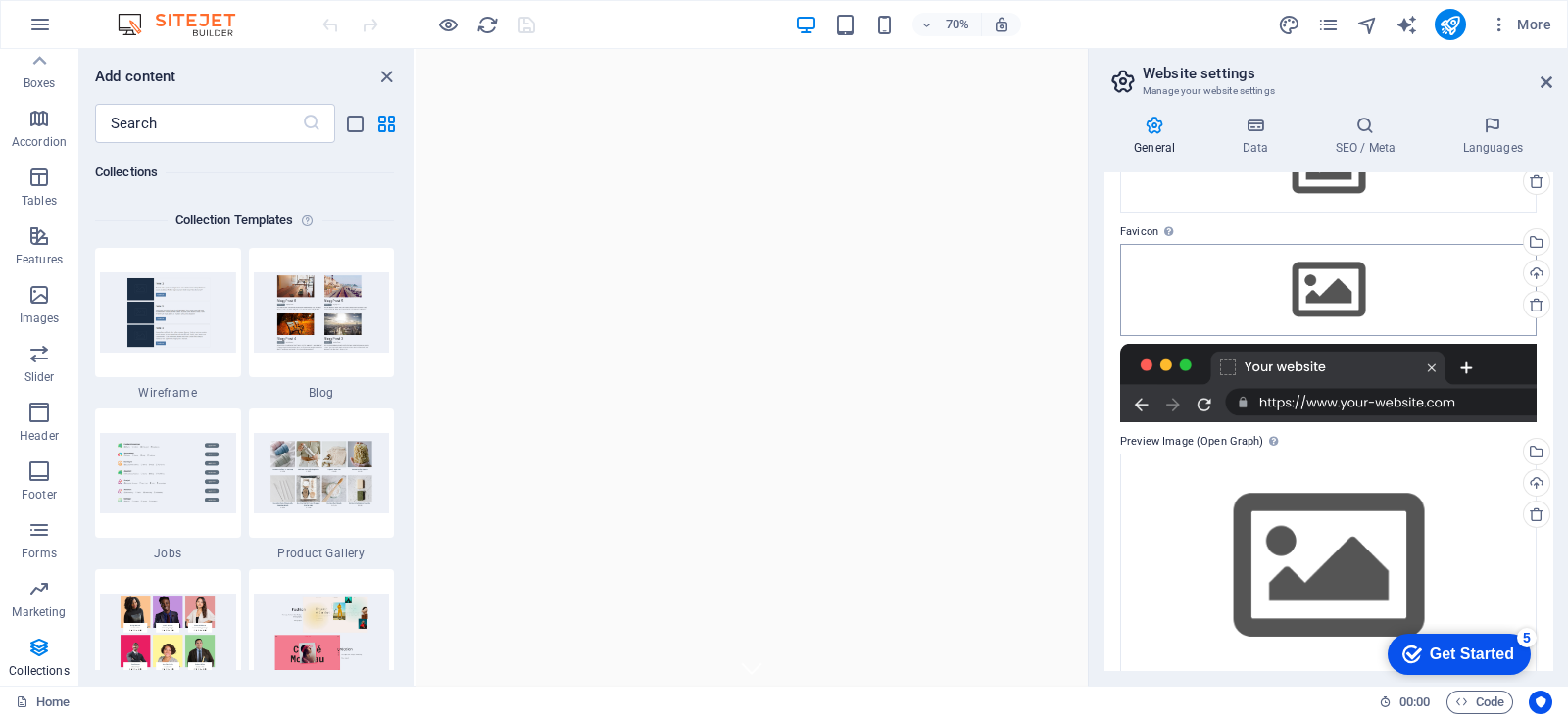
scroll to position [170, 0]
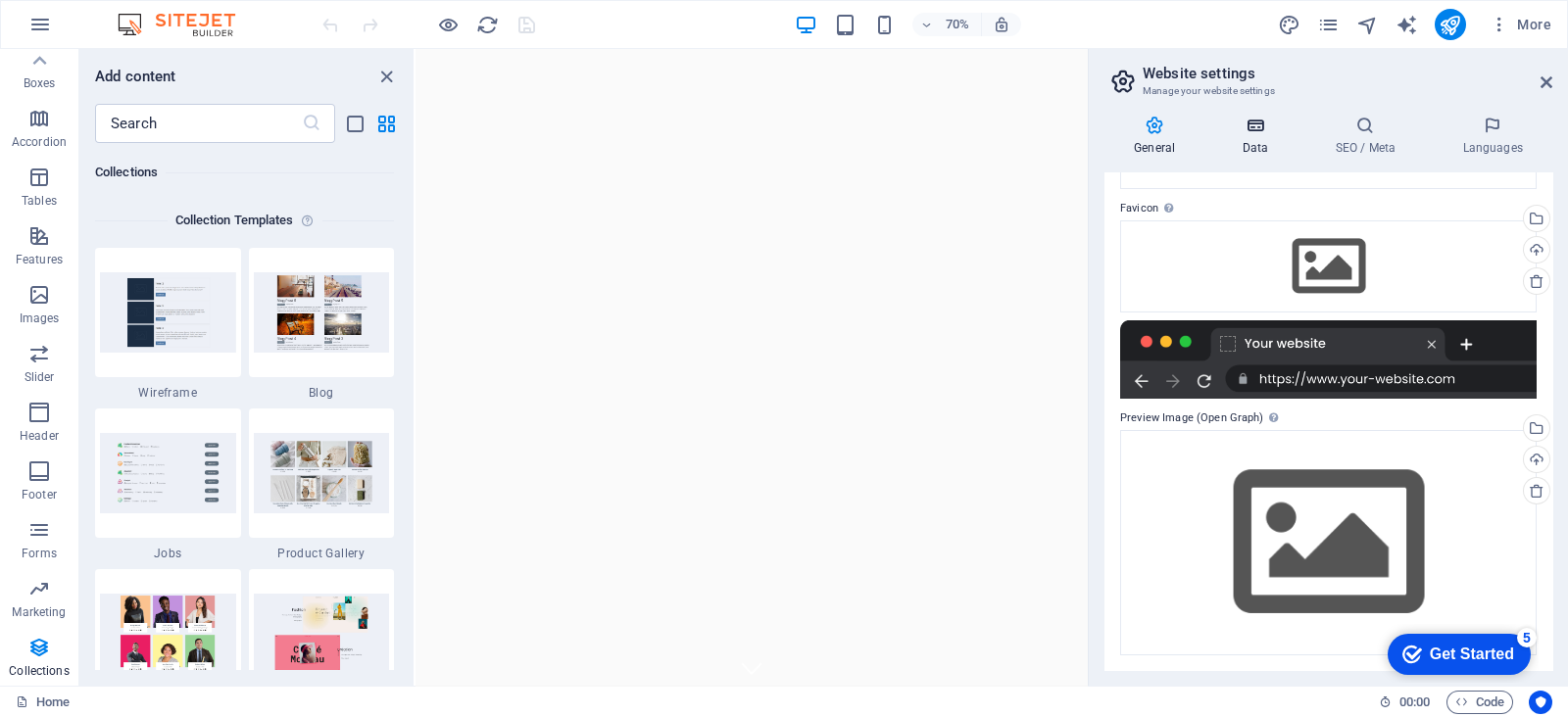
click at [1266, 128] on icon at bounding box center [1255, 125] width 85 height 20
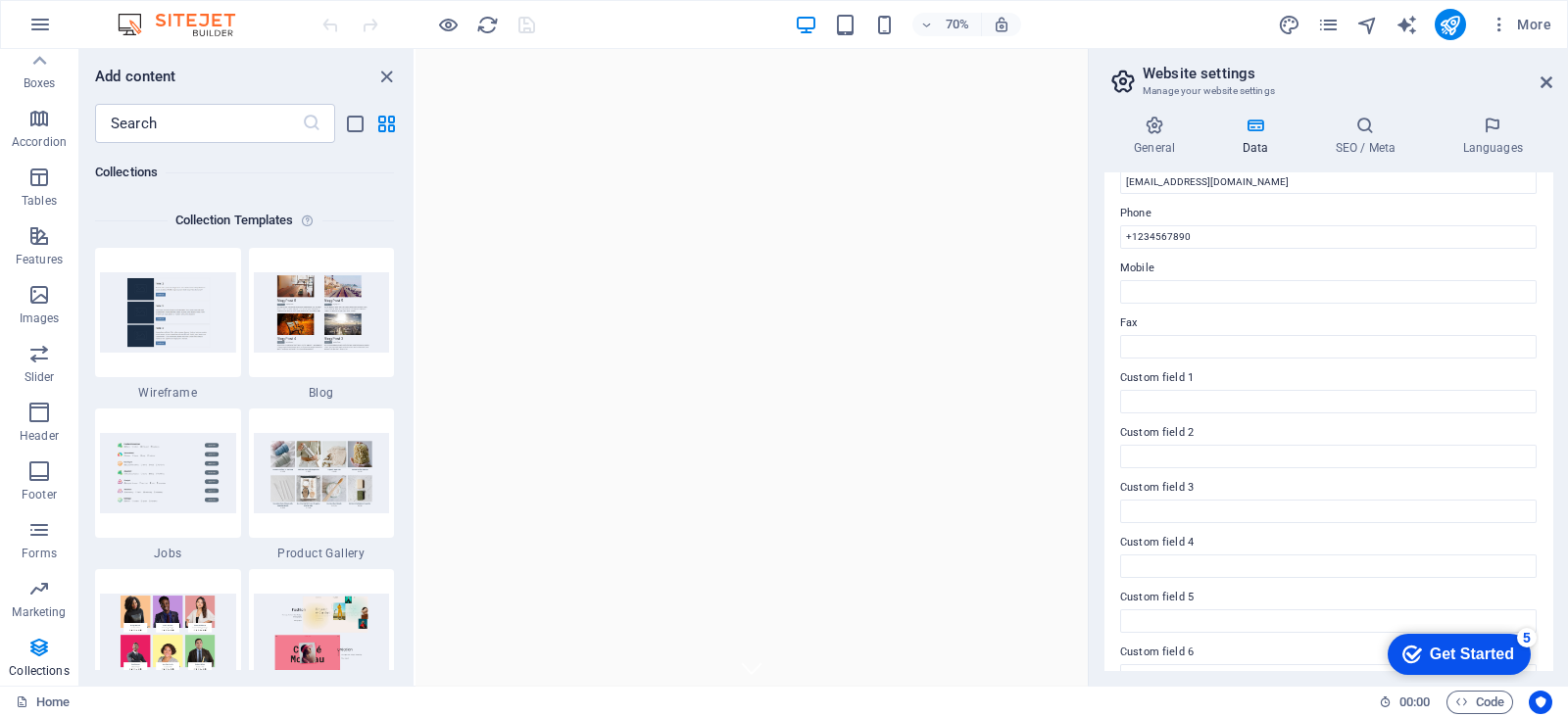
scroll to position [443, 0]
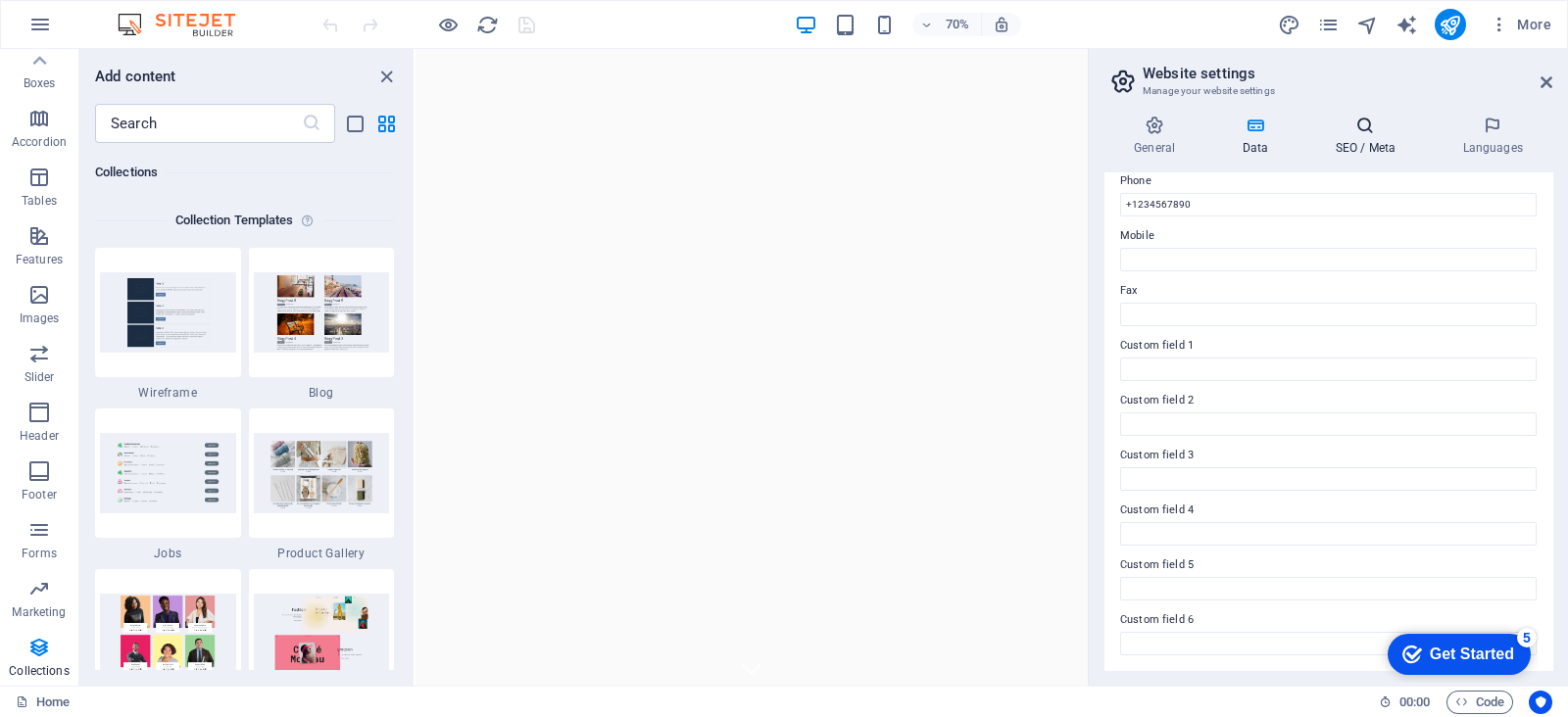
click at [1368, 117] on icon at bounding box center [1365, 125] width 119 height 20
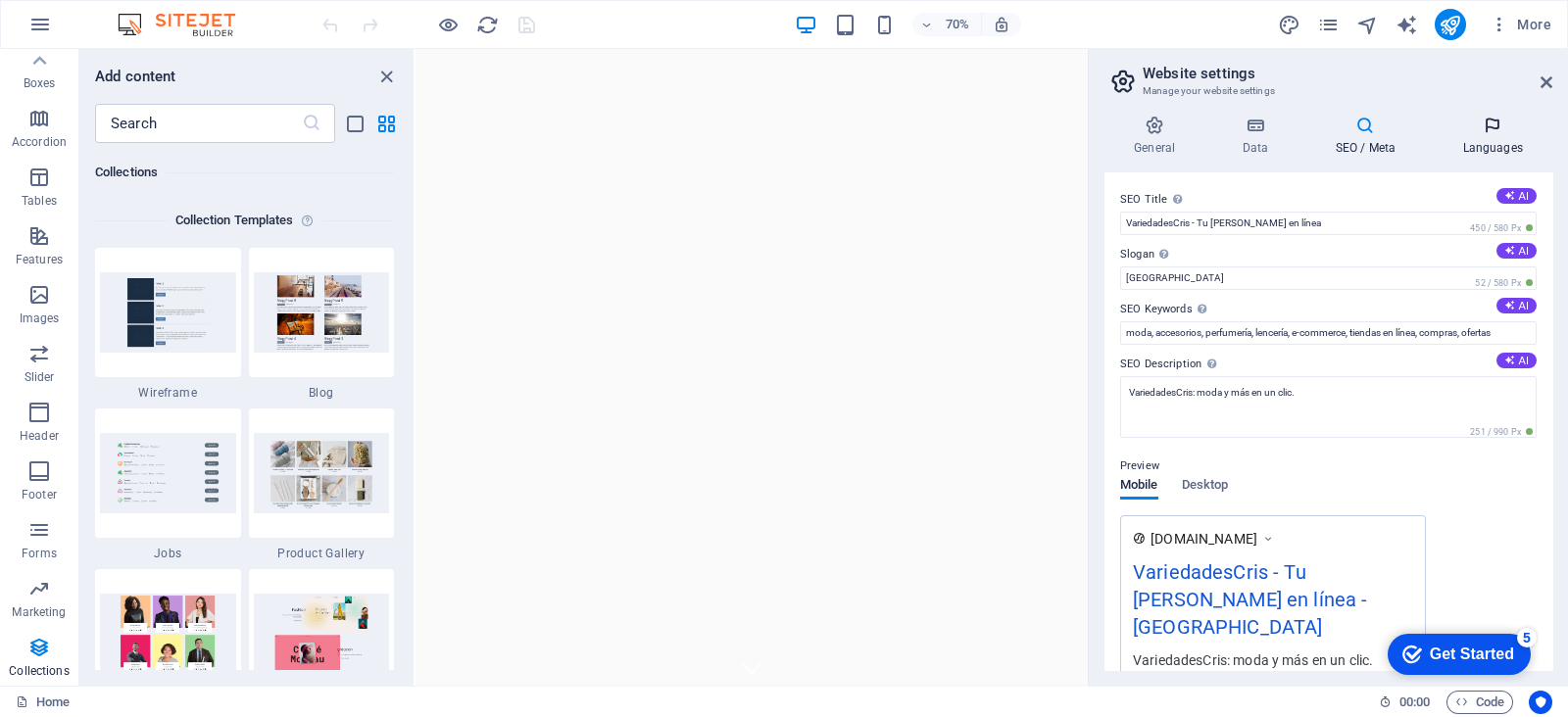
click at [1487, 130] on icon at bounding box center [1492, 125] width 119 height 20
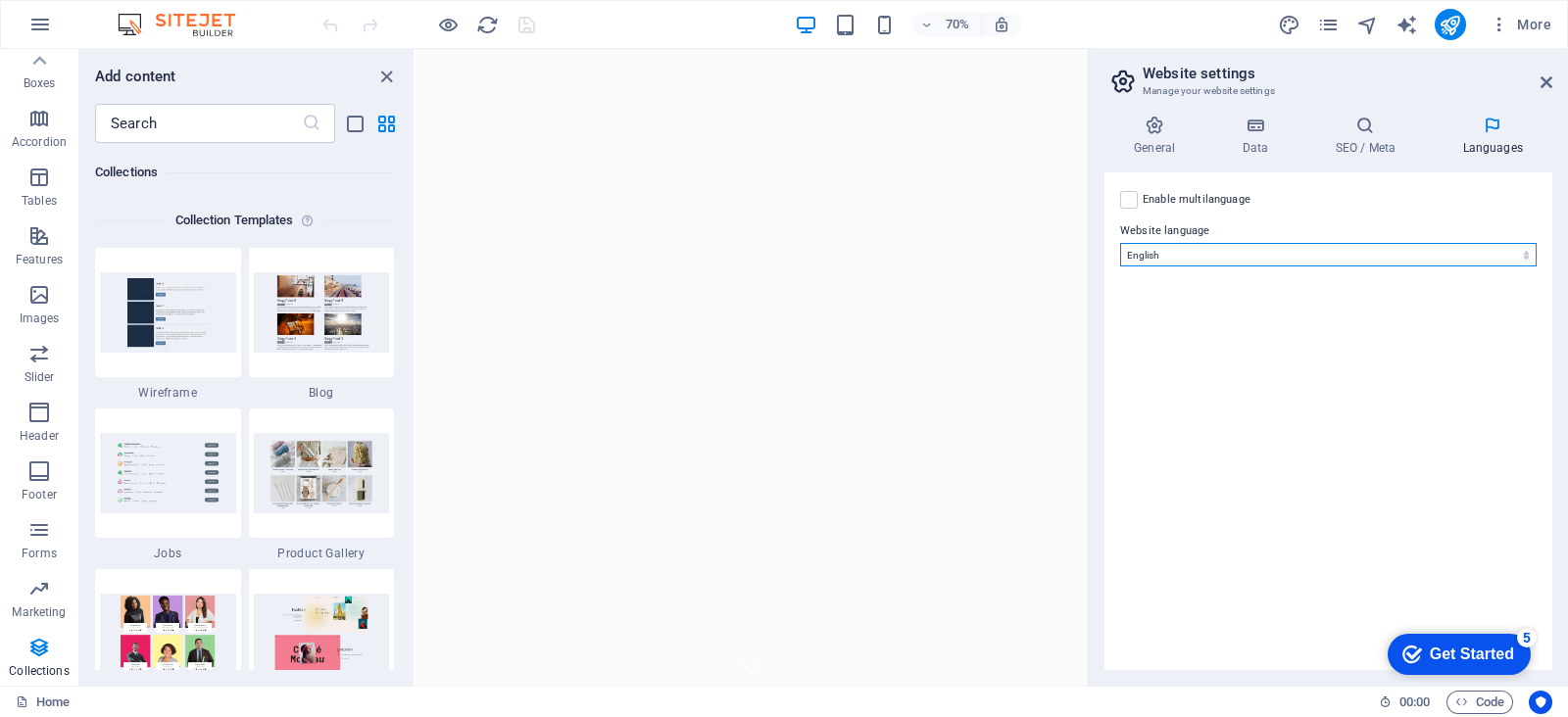
click at [1295, 256] on select "Abkhazian Afar Afrikaans Akan Albanian Amharic Arabic Aragonese Armenian Assame…" at bounding box center [1328, 255] width 416 height 24
click at [1526, 182] on div "Enable multilanguage To disable multilanguage delete all languages until only o…" at bounding box center [1328, 421] width 448 height 498
click at [1548, 74] on icon at bounding box center [1546, 82] width 12 height 16
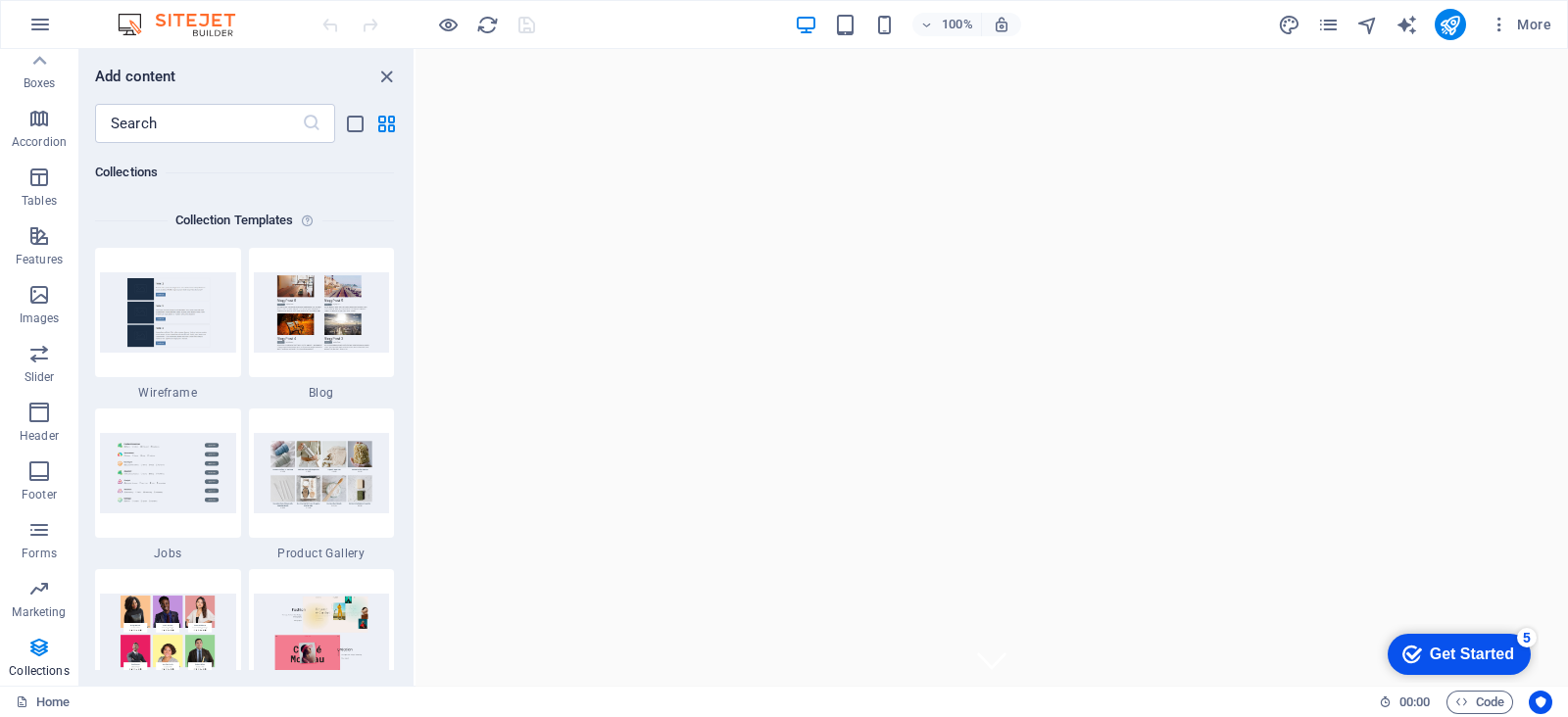
click at [1411, 645] on div "checkmark Get Started 5" at bounding box center [1458, 654] width 111 height 20
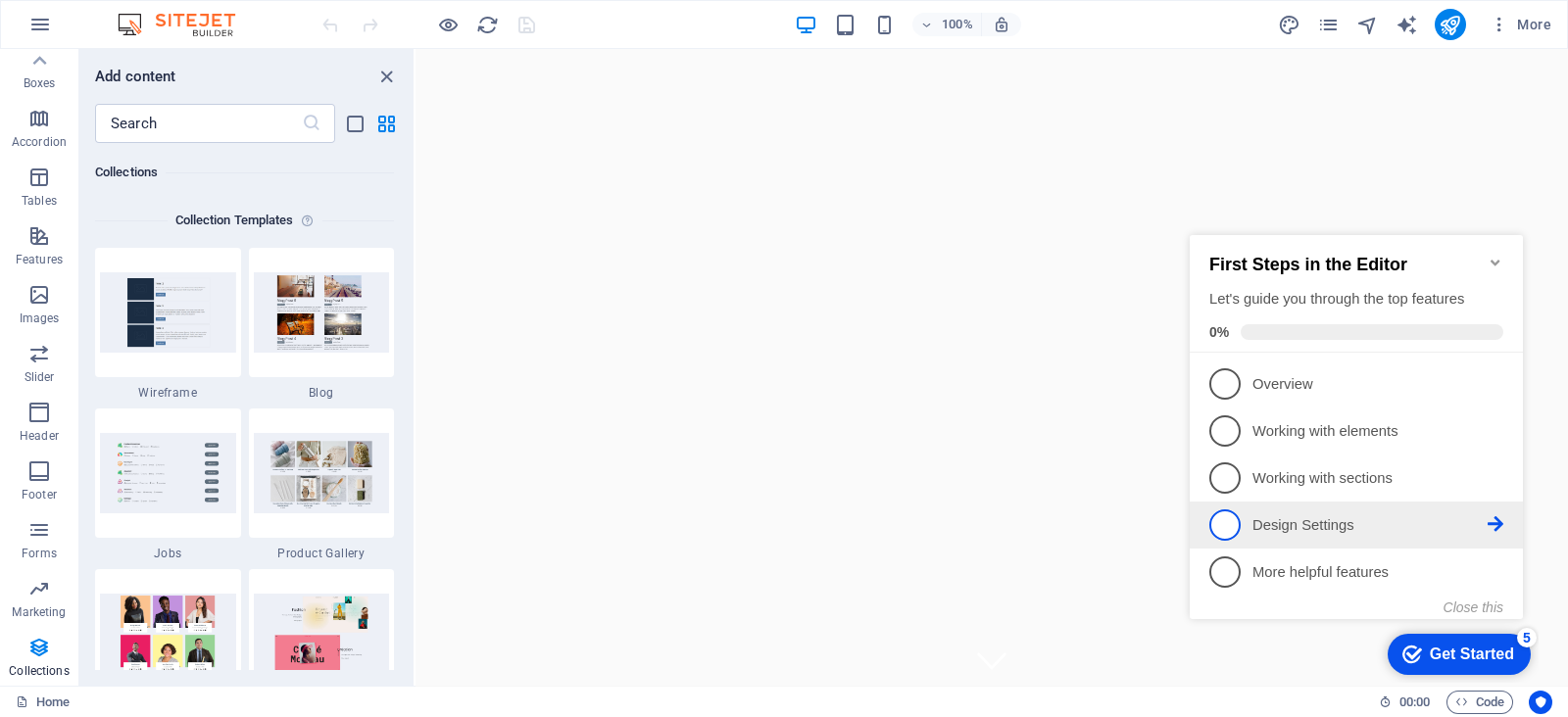
click at [1392, 520] on p "Design Settings - incomplete" at bounding box center [1369, 525] width 235 height 21
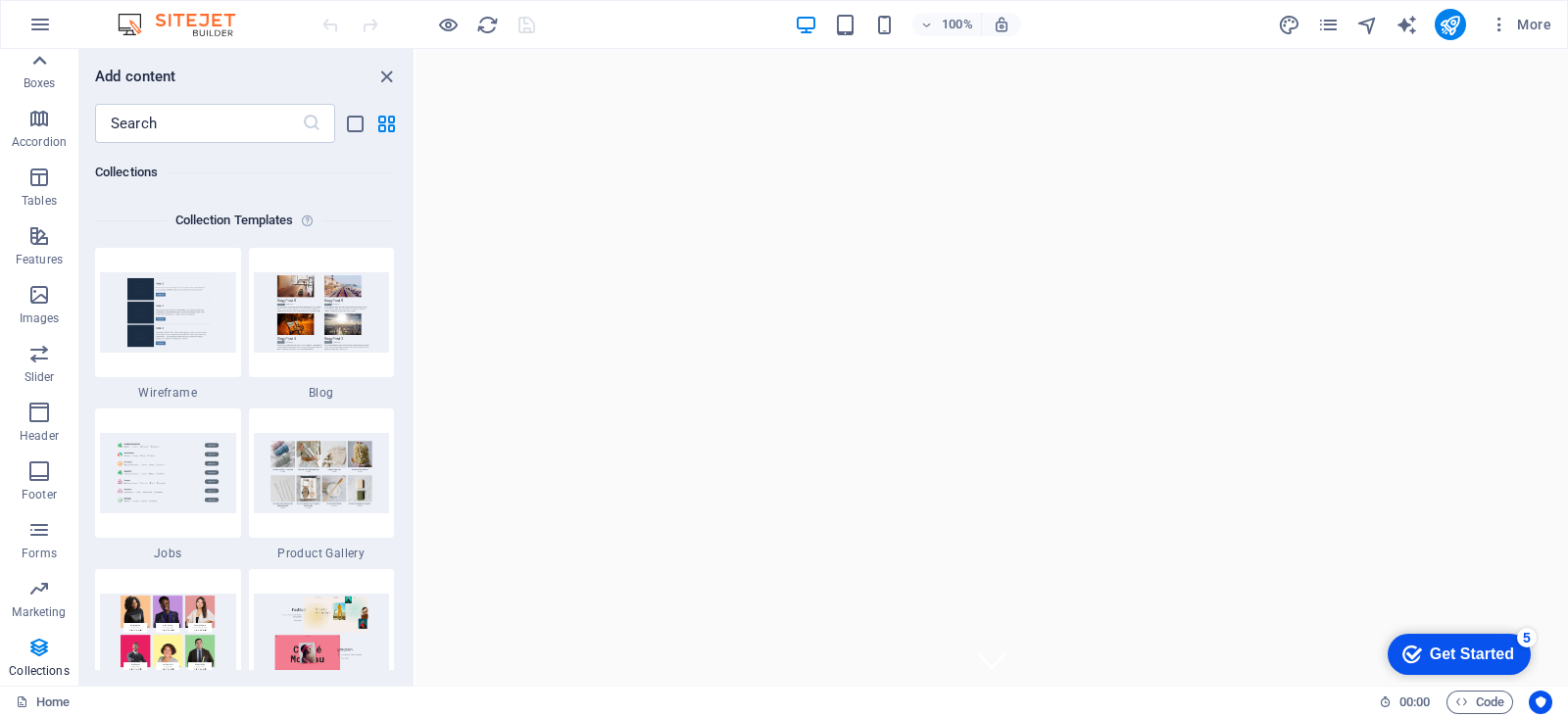
click at [40, 63] on icon at bounding box center [40, 61] width 28 height 28
click at [31, 136] on icon "button" at bounding box center [40, 127] width 24 height 24
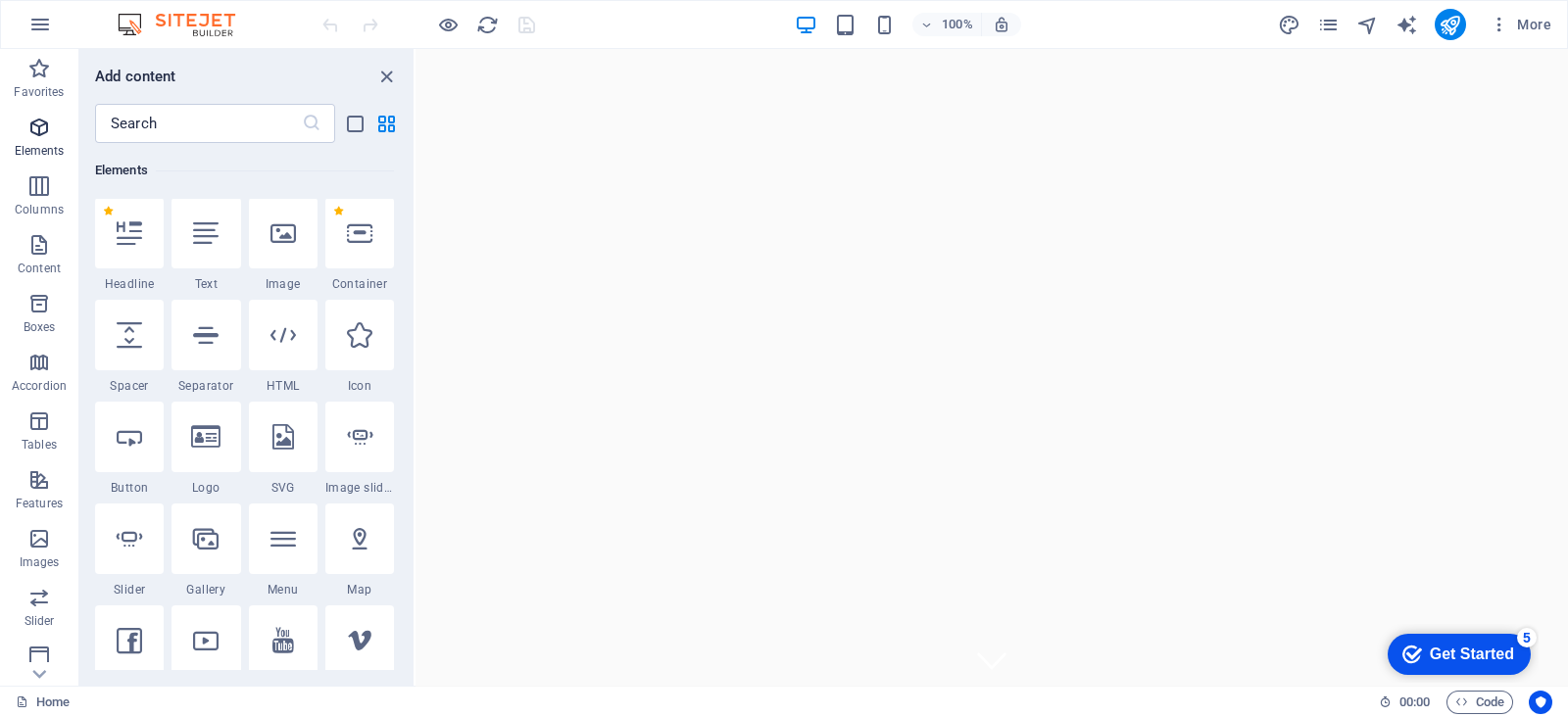
scroll to position [209, 0]
click at [477, 121] on h6 "Open preview website" at bounding box center [464, 122] width 131 height 24
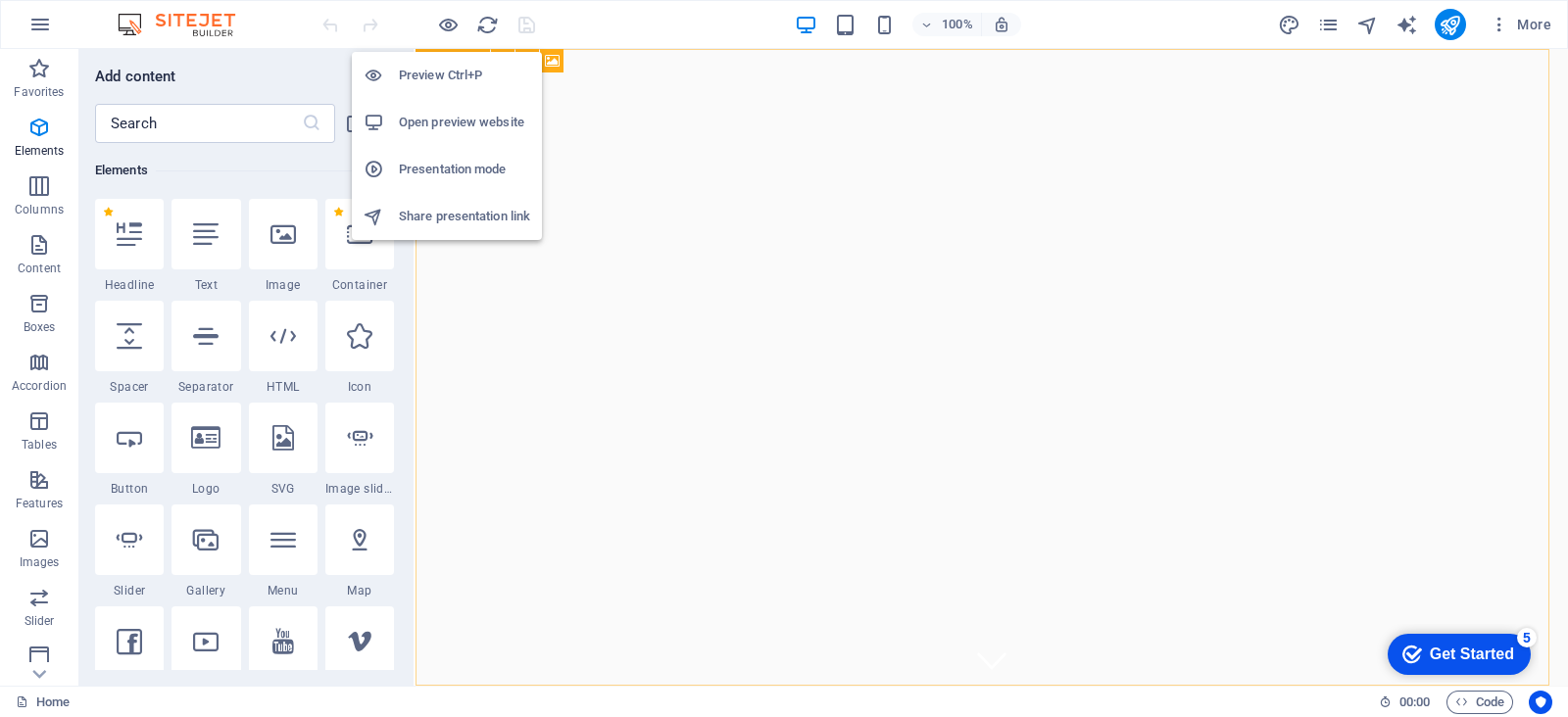
click at [409, 109] on li "Open preview website" at bounding box center [446, 122] width 190 height 47
click at [417, 79] on h6 "Preview Ctrl+P" at bounding box center [464, 75] width 131 height 24
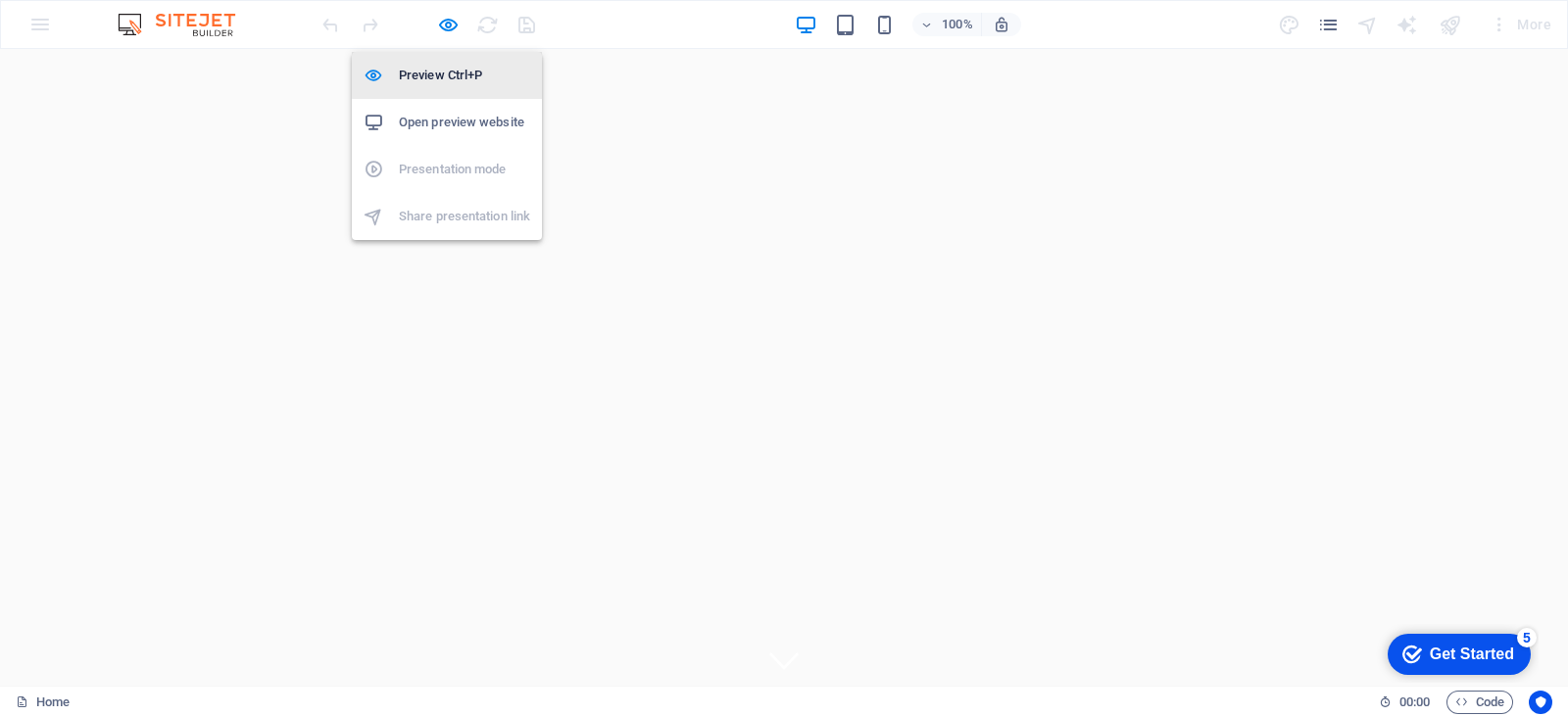
click at [417, 79] on h6 "Preview Ctrl+P" at bounding box center [464, 75] width 131 height 24
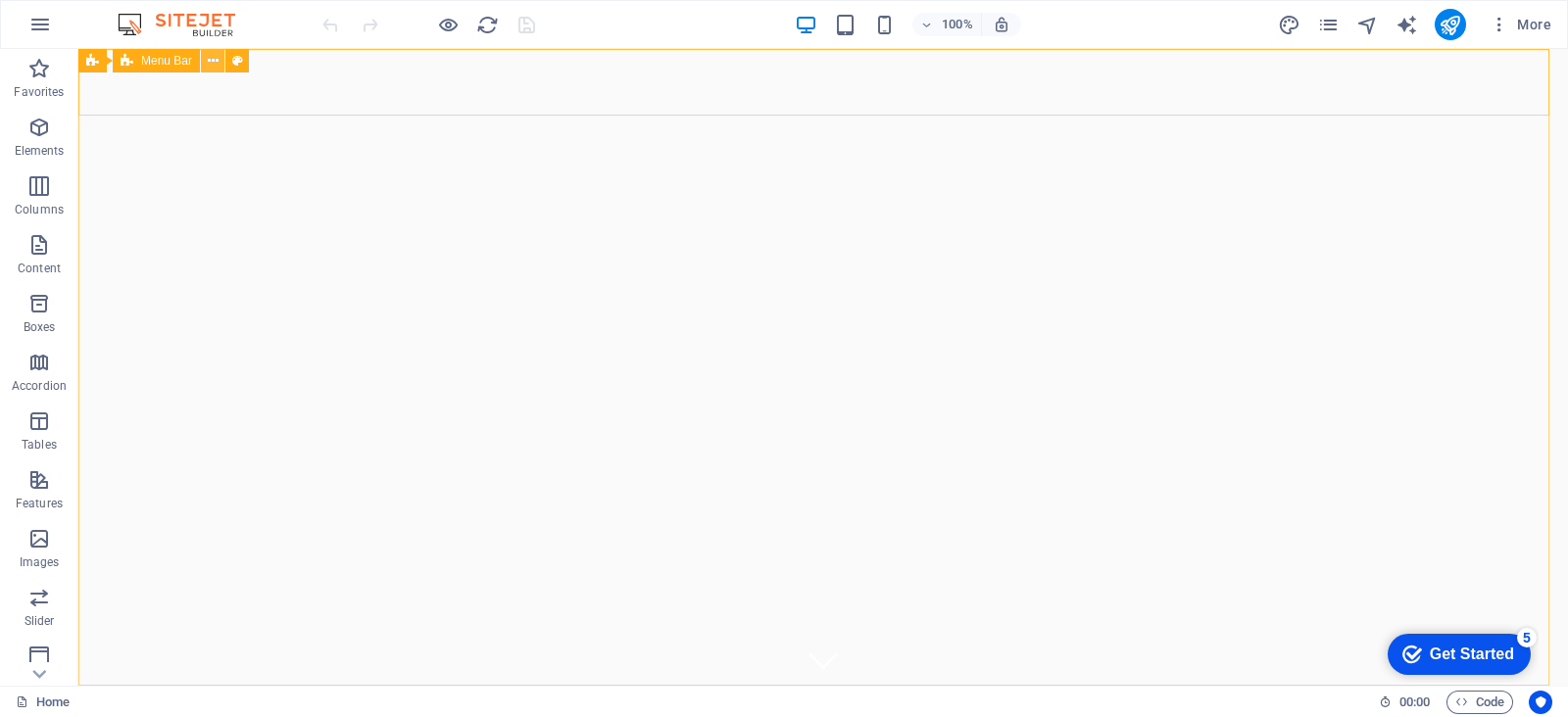
click at [212, 64] on icon at bounding box center [213, 61] width 11 height 21
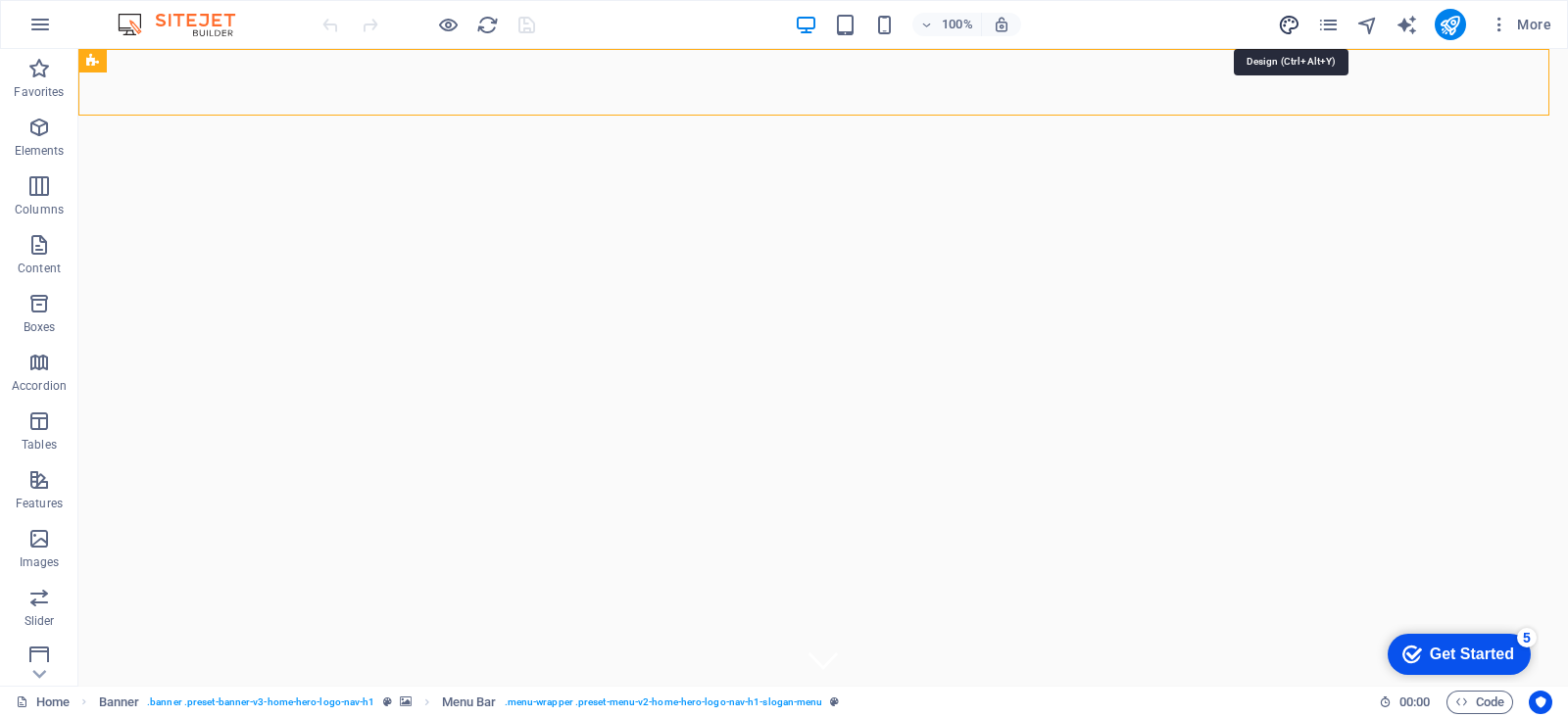
select select "px"
select select "200"
select select "px"
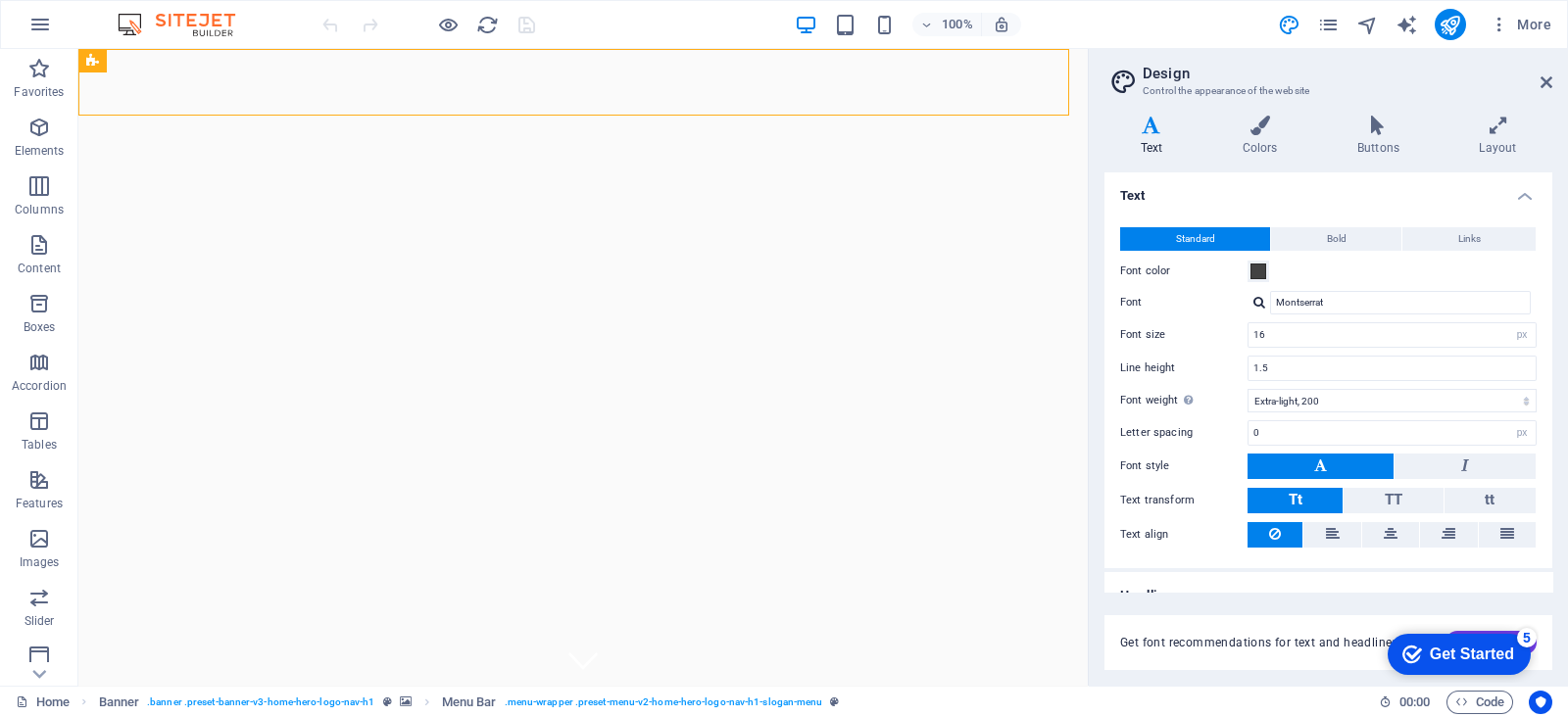
scroll to position [25, 0]
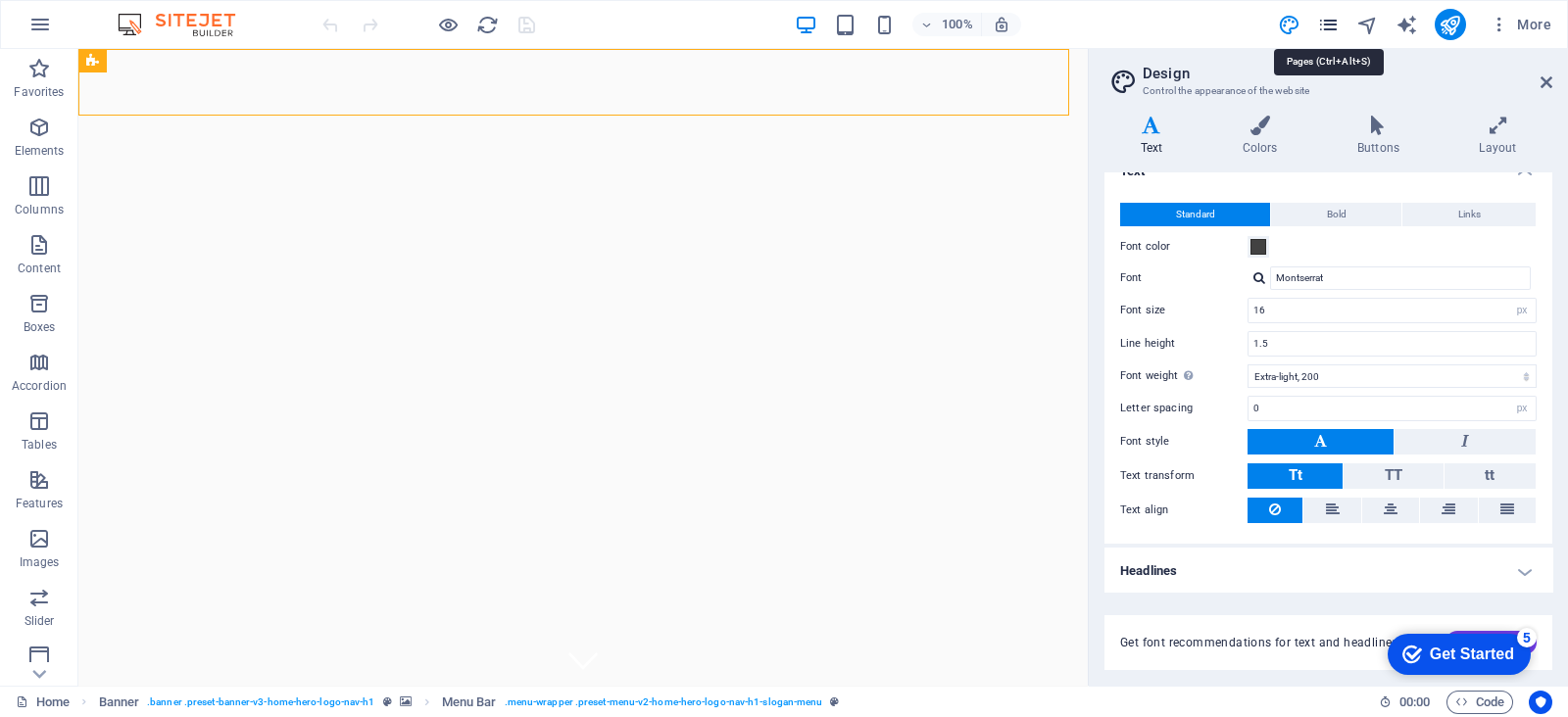
click at [0, 0] on icon "pages" at bounding box center [0, 0] width 0 height 0
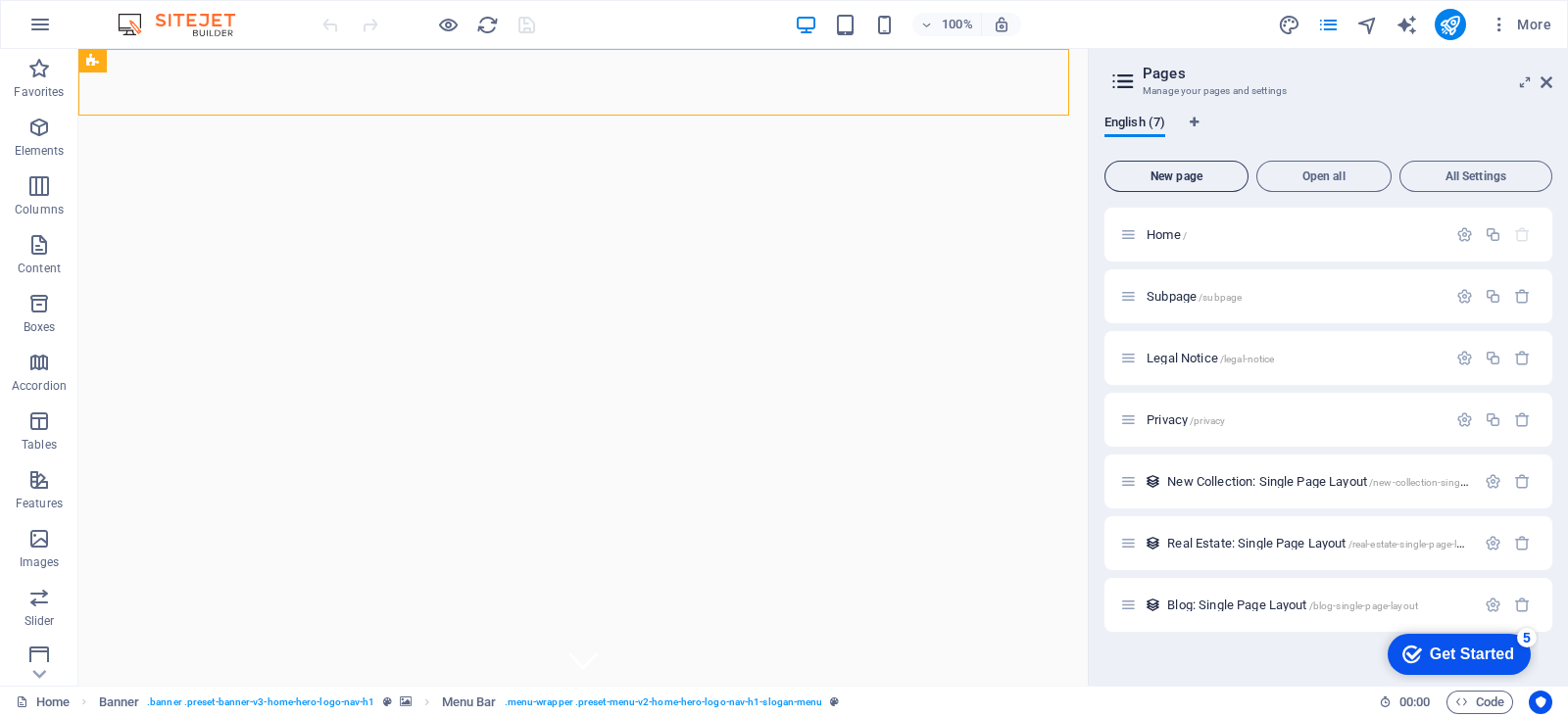
click at [1186, 175] on span "New page" at bounding box center [1176, 177] width 126 height 12
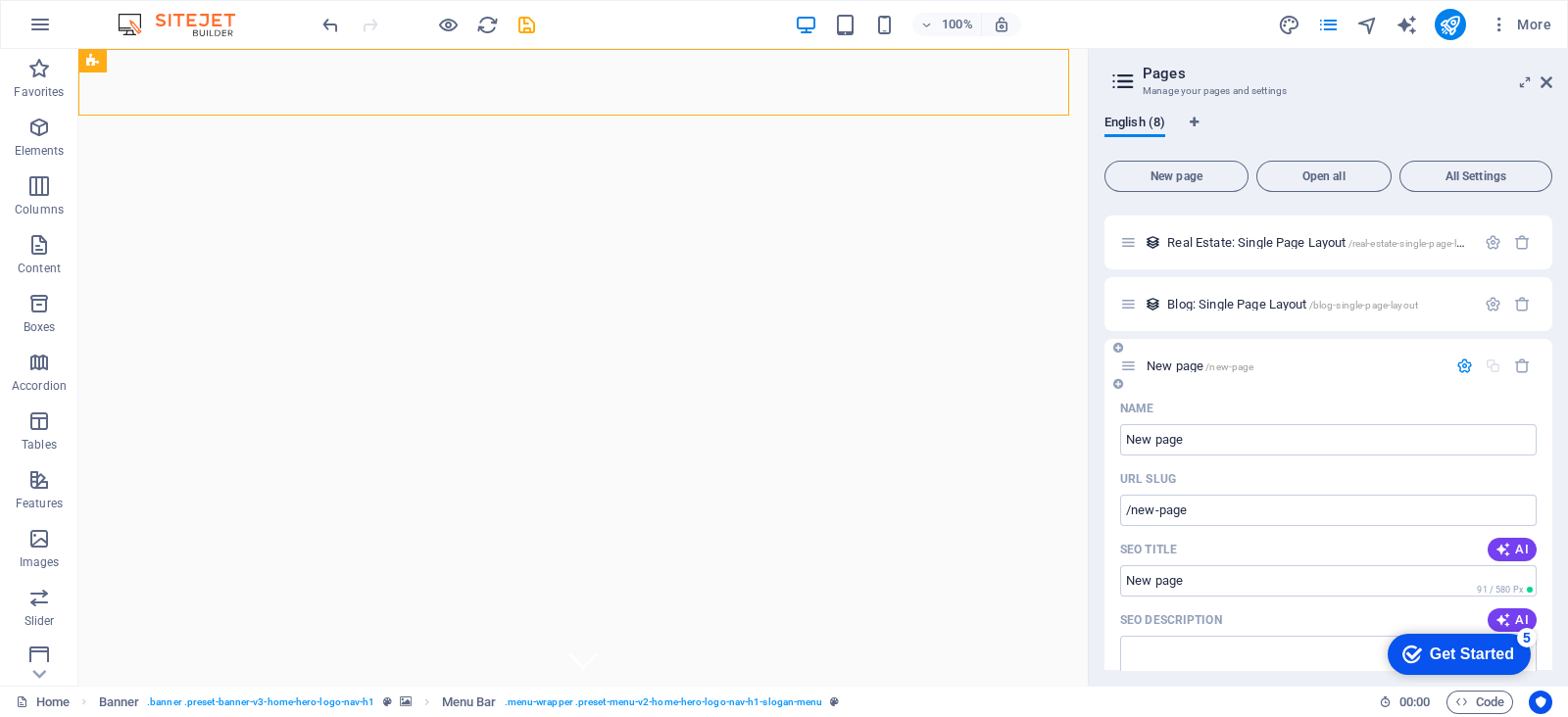
click at [1119, 344] on icon at bounding box center [1118, 348] width 10 height 12
click at [1525, 370] on icon "button" at bounding box center [1522, 365] width 17 height 17
click at [1463, 359] on icon "button" at bounding box center [1465, 365] width 17 height 17
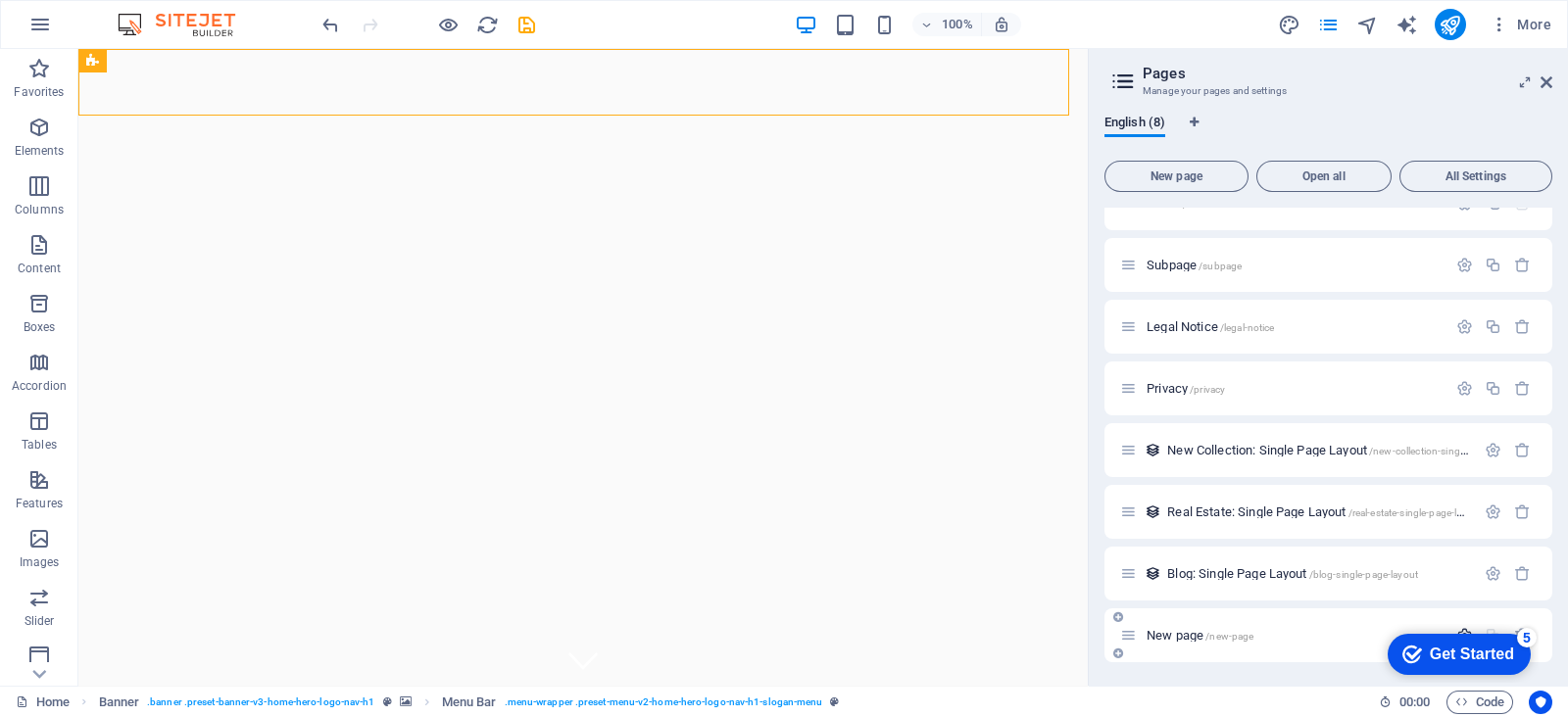
scroll to position [32, 0]
click at [1341, 217] on div "Home /" at bounding box center [1328, 204] width 448 height 54
click at [1498, 175] on span "All Settings" at bounding box center [1476, 177] width 135 height 12
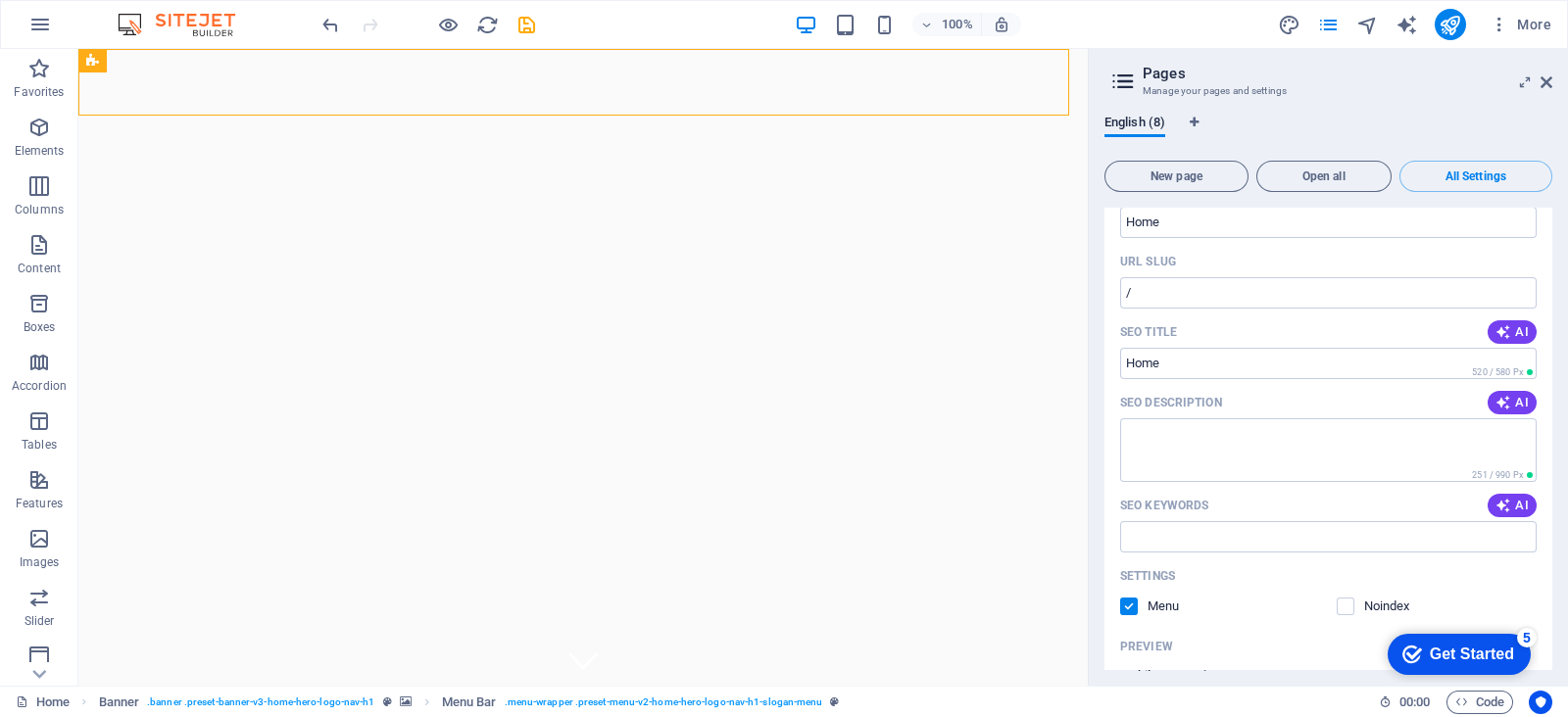
scroll to position [0, 0]
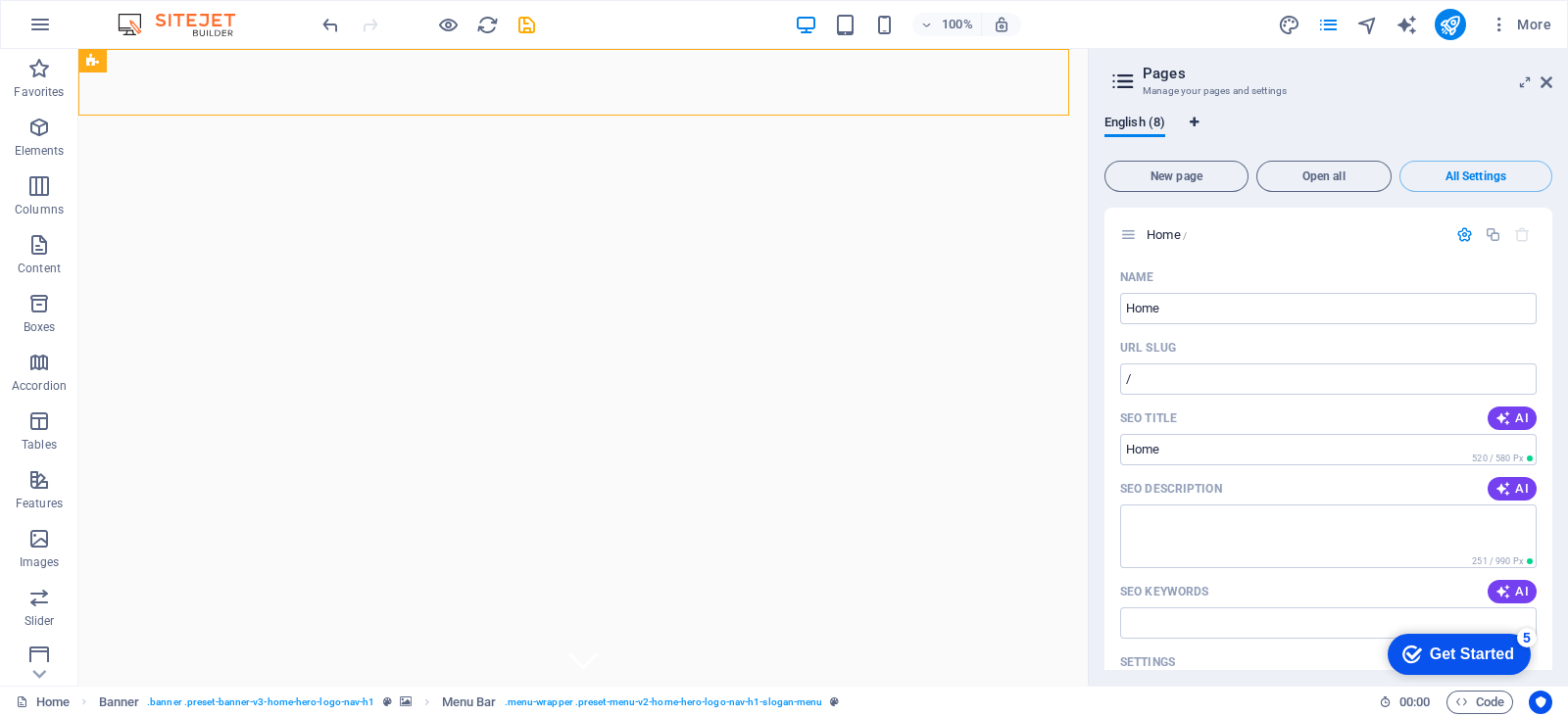
click at [1200, 123] on span "Language Tabs" at bounding box center [1194, 122] width 12 height 12
select select "41"
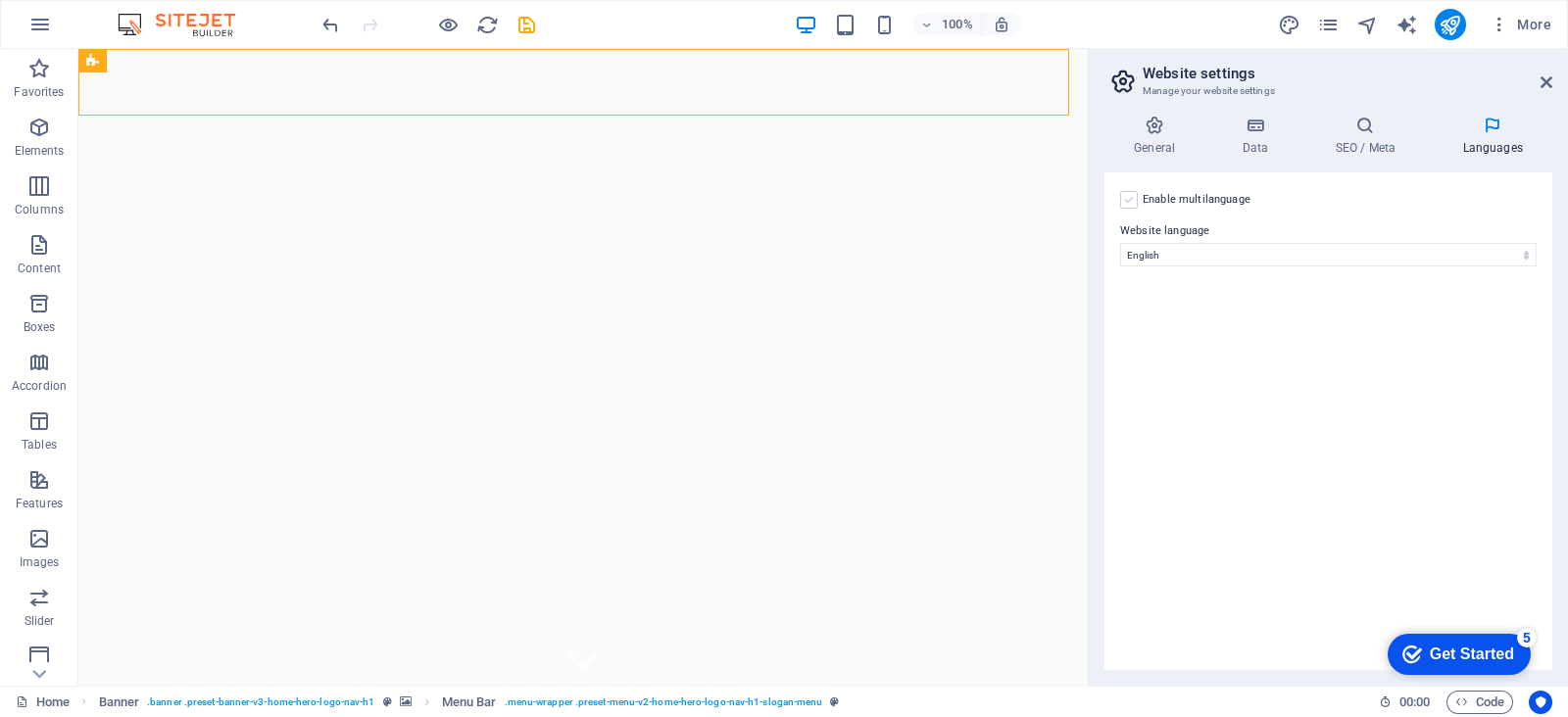
click at [1127, 200] on label at bounding box center [1129, 200] width 18 height 18
click at [0, 0] on input "Enable multilanguage To disable multilanguage delete all languages until only o…" at bounding box center [0, 0] width 0 height 0
select select
click at [1133, 194] on label at bounding box center [1129, 200] width 18 height 18
click at [0, 0] on input "Enable multilanguage To disable multilanguage delete all languages until only o…" at bounding box center [0, 0] width 0 height 0
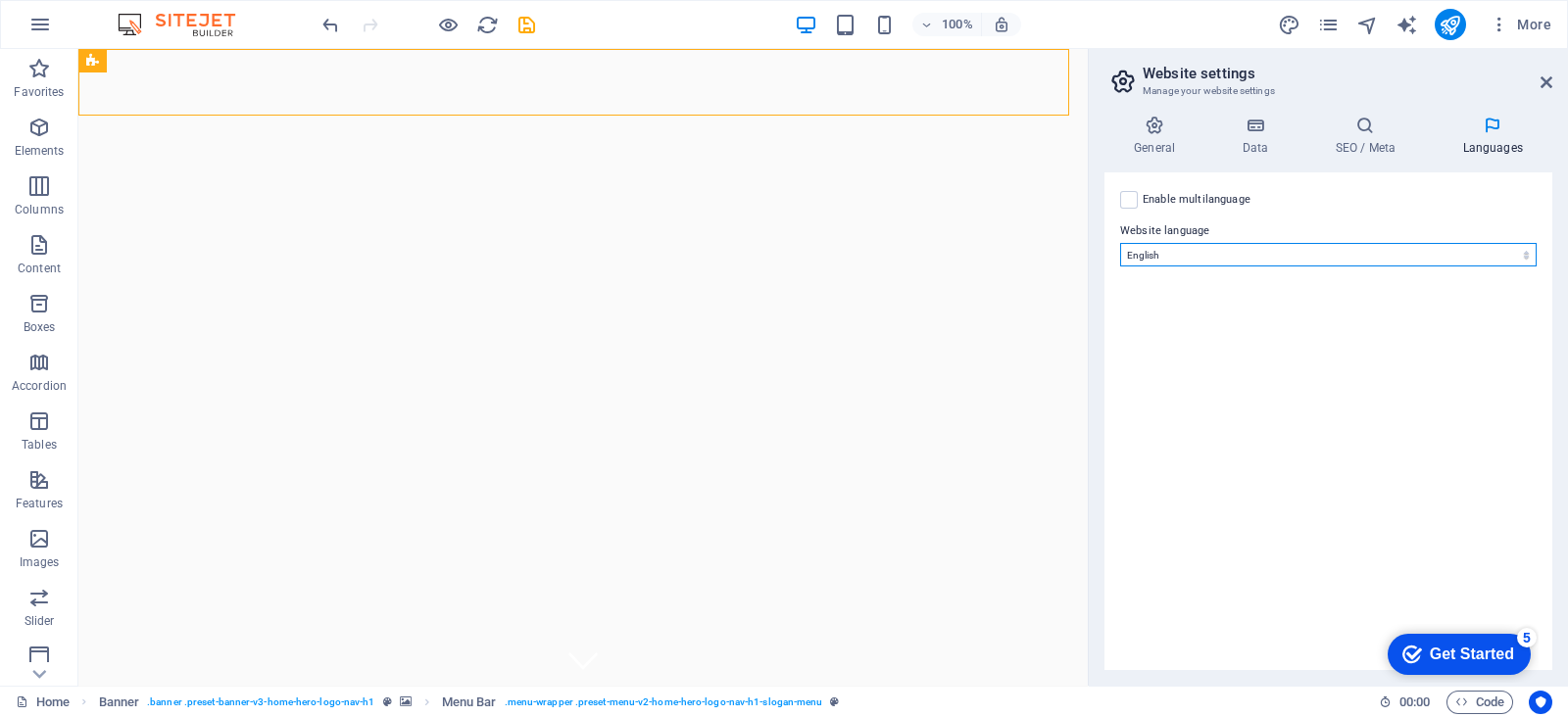
click at [1227, 252] on select "Abkhazian Afar Afrikaans Akan Albanian Amharic Arabic Aragonese Armenian Assame…" at bounding box center [1328, 255] width 416 height 24
select select "148"
click at [1120, 243] on select "Abkhazian Afar Afrikaans Akan Albanian Amharic Arabic Aragonese Armenian Assame…" at bounding box center [1328, 255] width 416 height 24
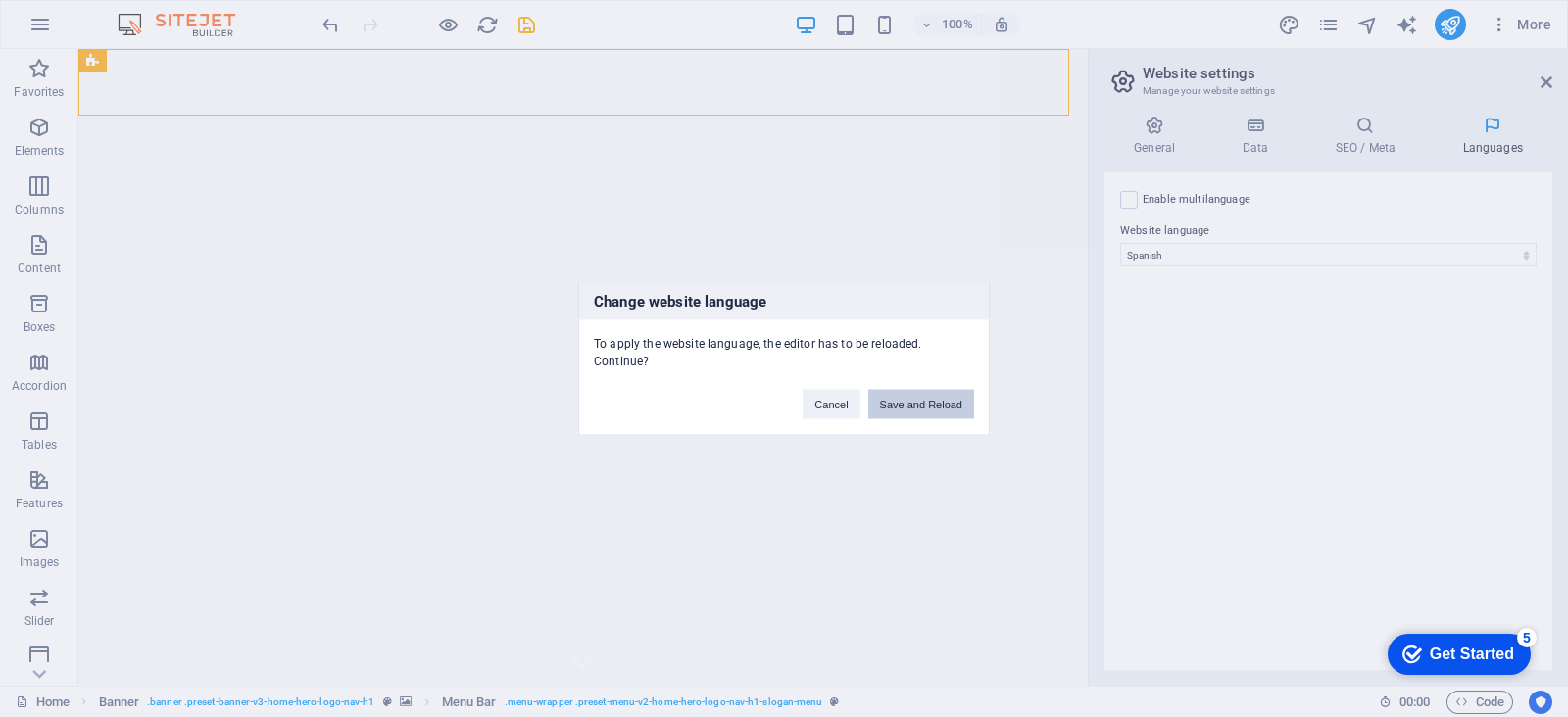
click at [894, 393] on button "Save and Reload" at bounding box center [921, 405] width 106 height 30
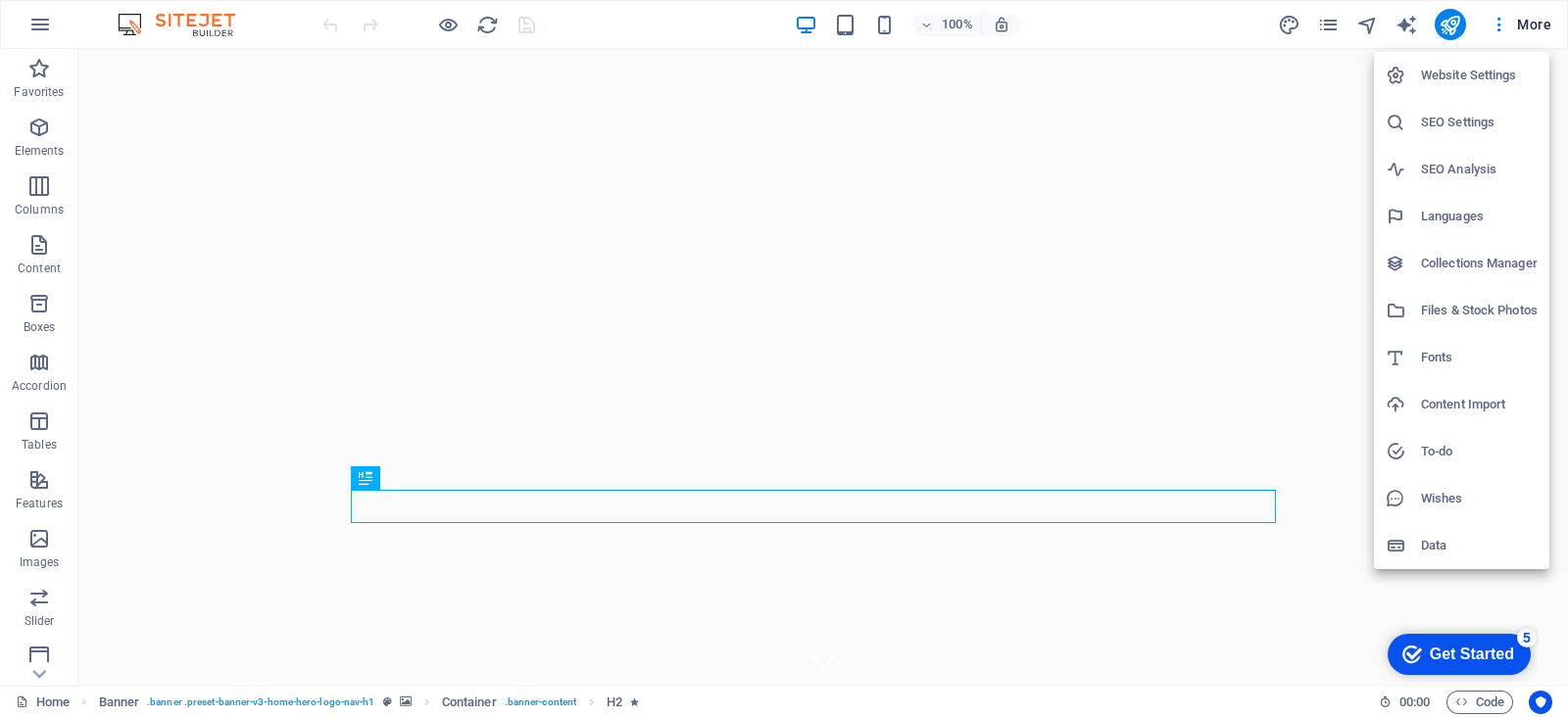
click at [1466, 80] on h6 "Website Settings" at bounding box center [1479, 75] width 116 height 24
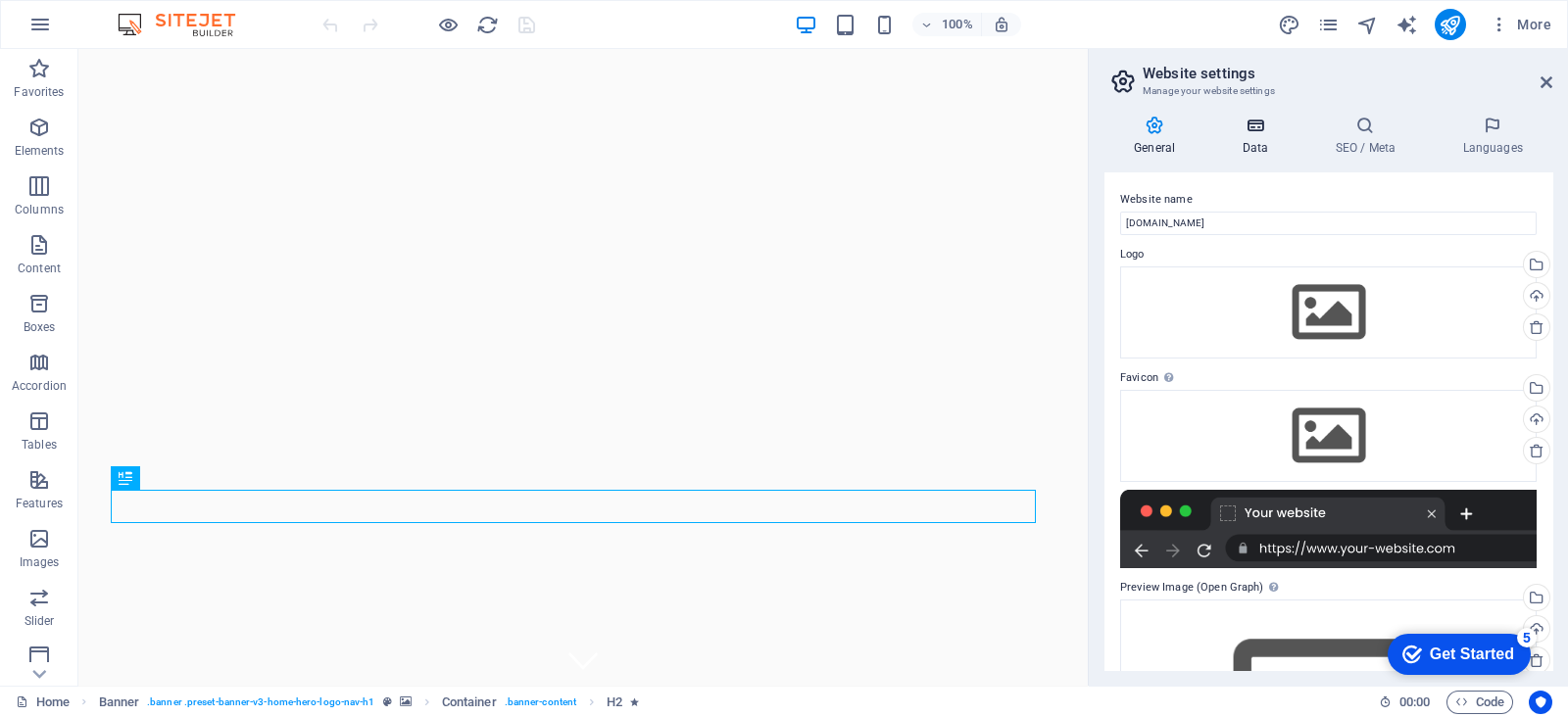
click at [1248, 138] on h4 "Data" at bounding box center [1259, 135] width 93 height 41
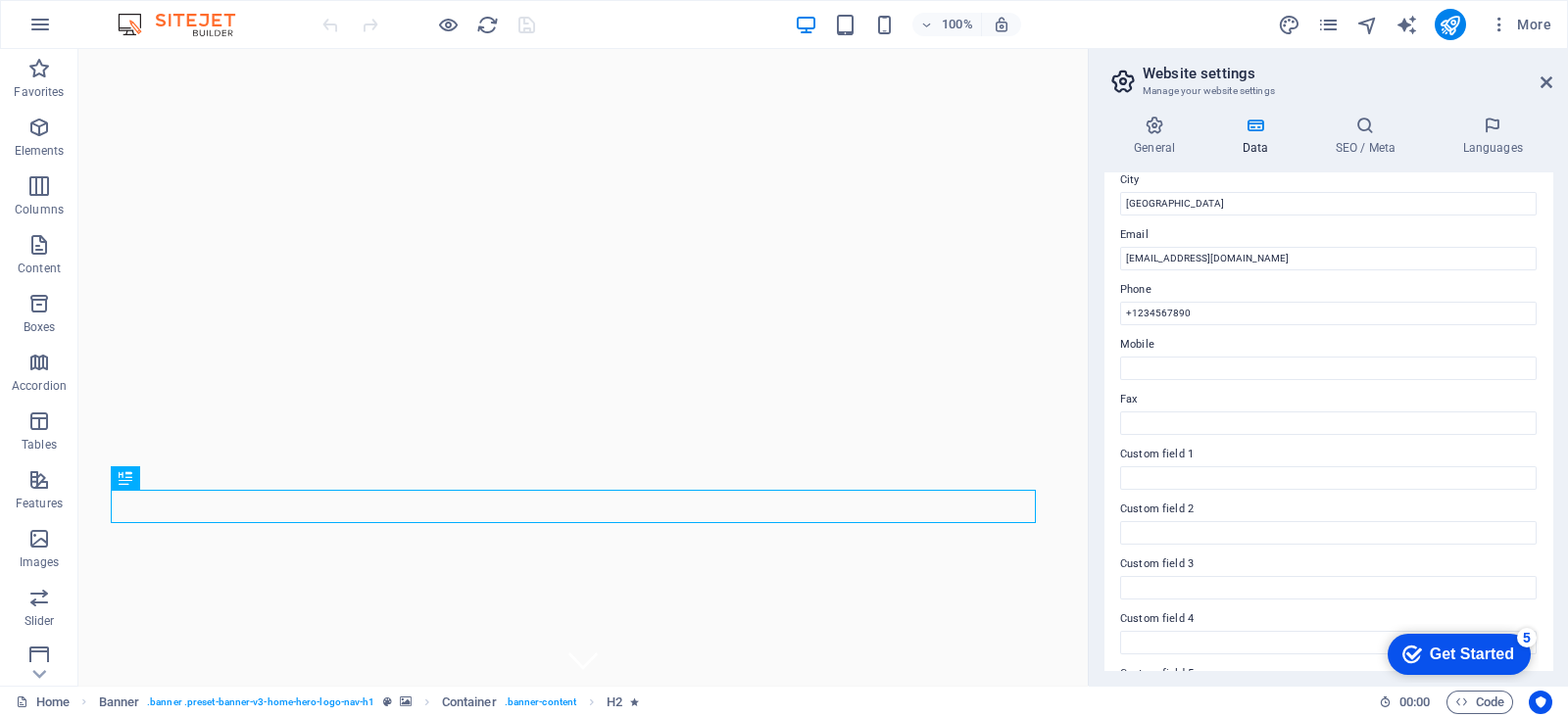
scroll to position [443, 0]
click at [1490, 136] on h4 "Languages" at bounding box center [1492, 135] width 119 height 41
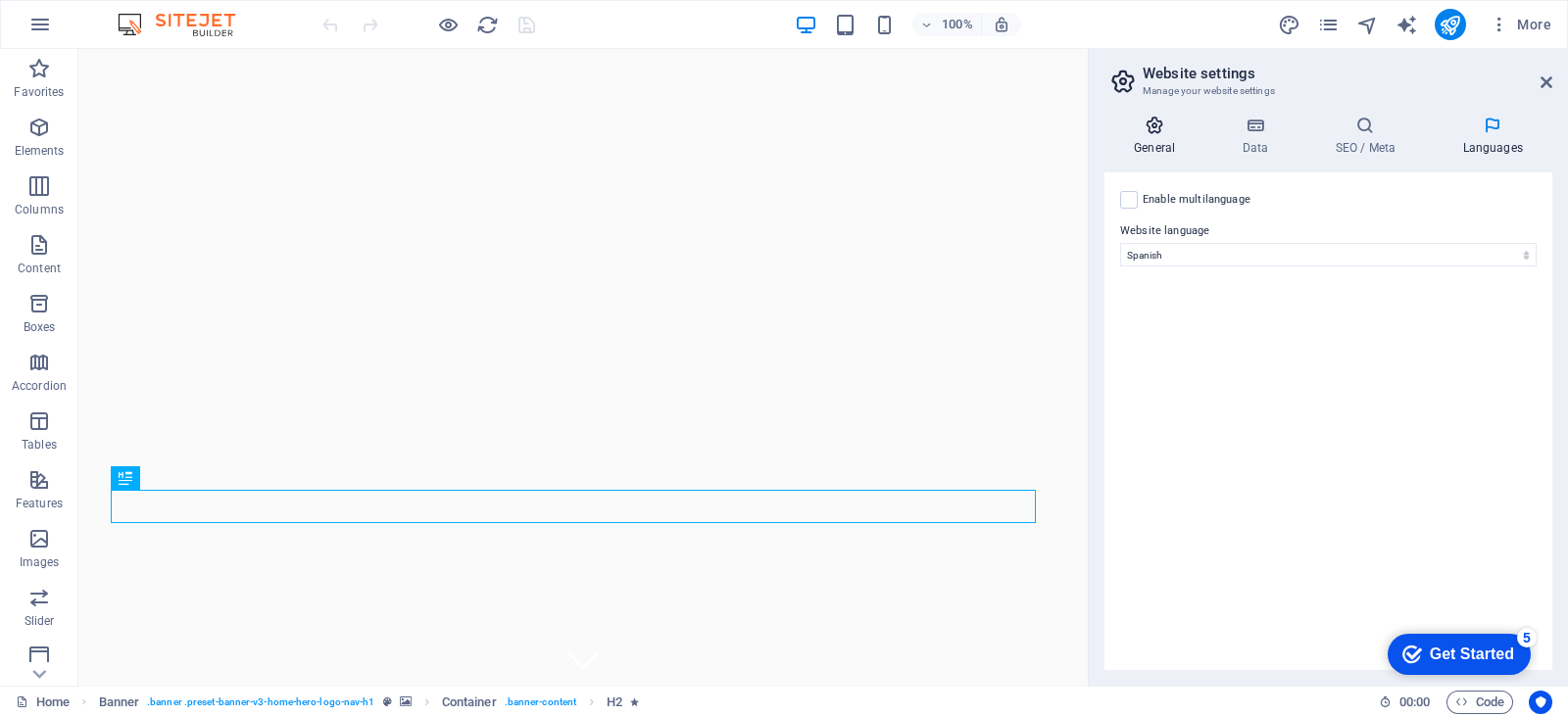
click at [1158, 144] on h4 "General" at bounding box center [1158, 135] width 107 height 41
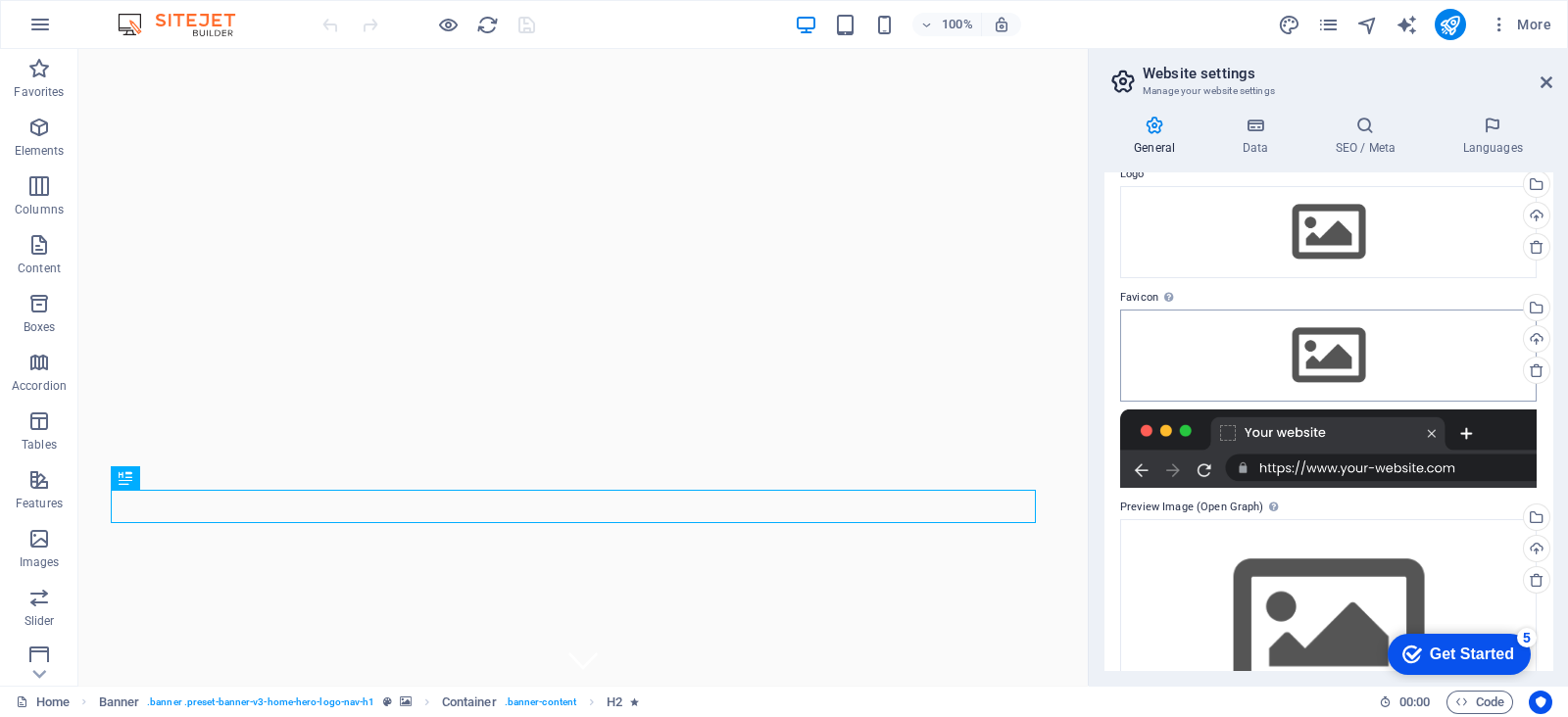
scroll to position [170, 0]
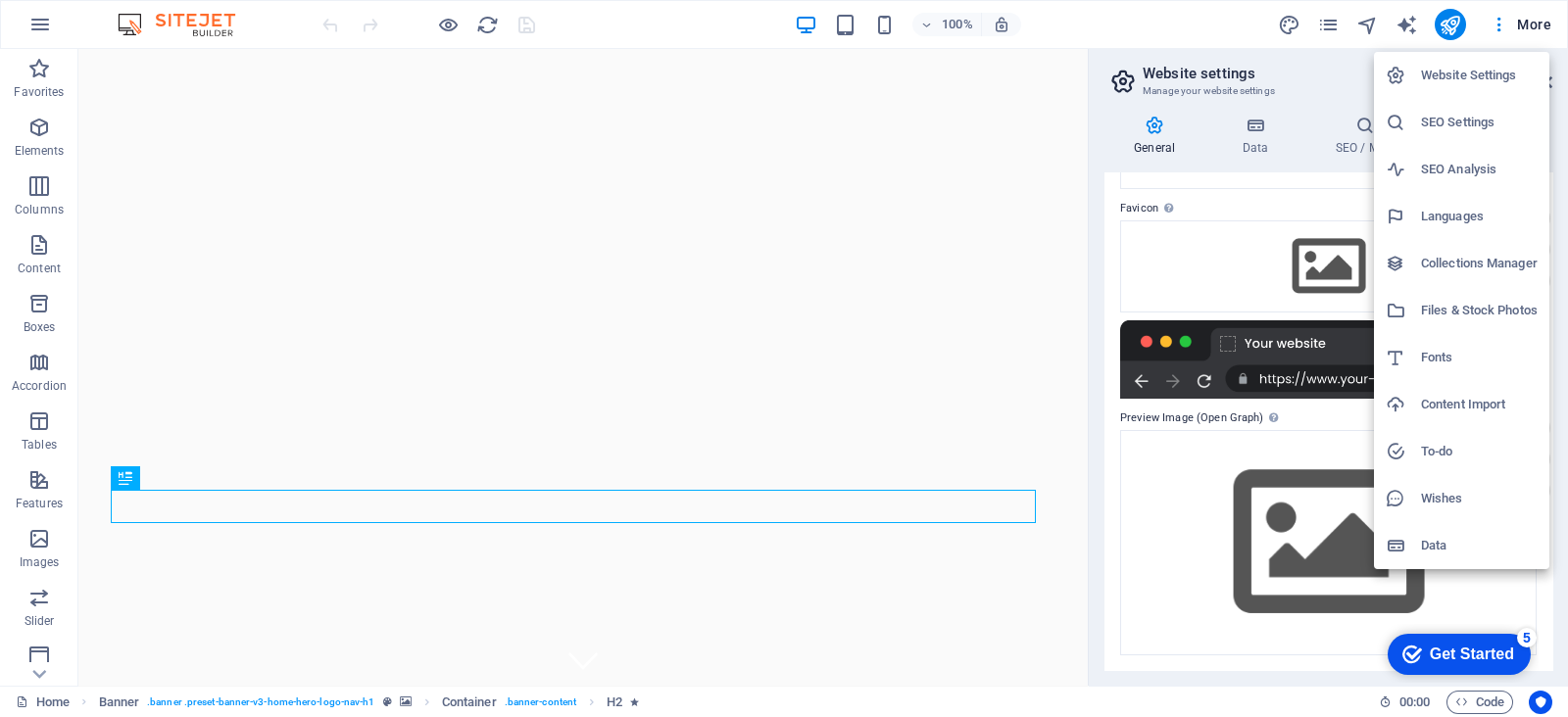
click at [1480, 218] on h6 "Languages" at bounding box center [1479, 216] width 116 height 24
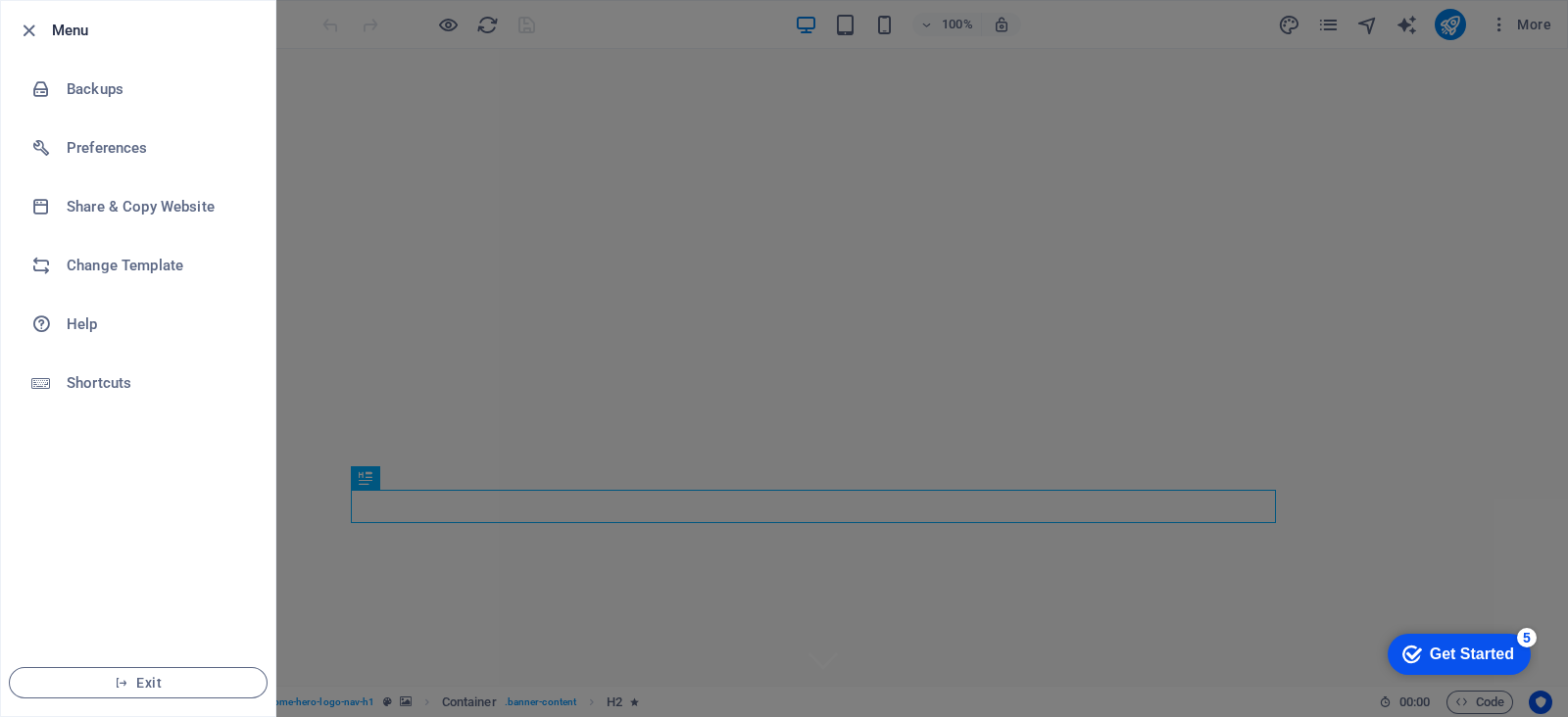
click at [146, 16] on li "Menu" at bounding box center [138, 30] width 274 height 59
click at [80, 28] on h6 "Menu" at bounding box center [155, 31] width 208 height 24
click at [19, 37] on icon "button" at bounding box center [29, 31] width 23 height 23
